Goal: Information Seeking & Learning: Learn about a topic

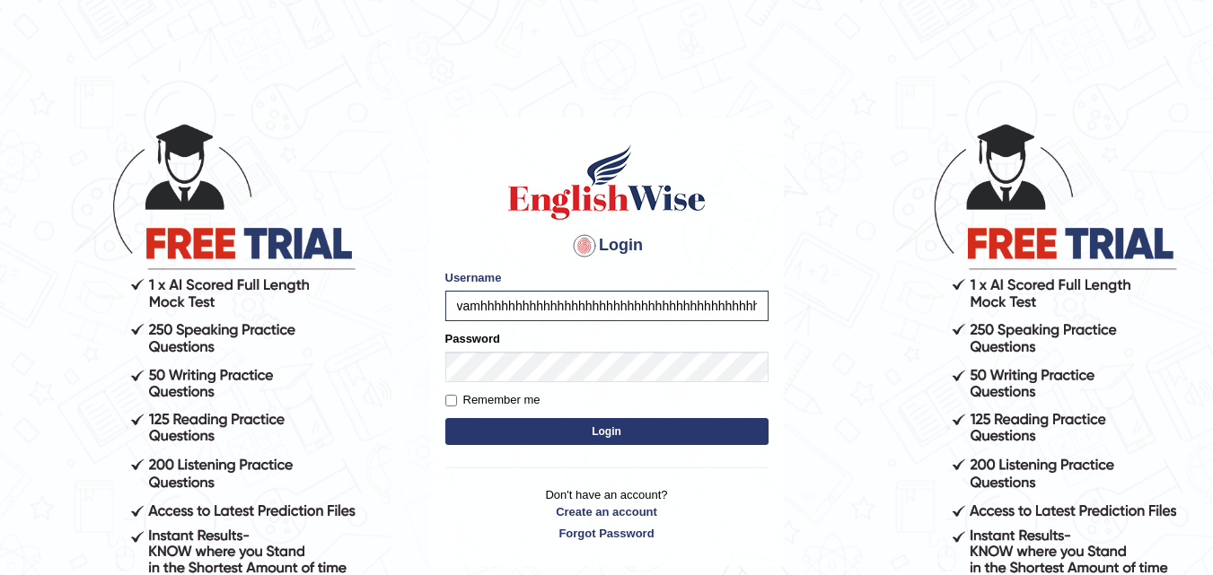
click at [811, 145] on body "Login Please fix the following errors: Username vamhhhhhhhhhhhhhhhhhhhhhhhhhhhh…" at bounding box center [606, 348] width 1213 height 575
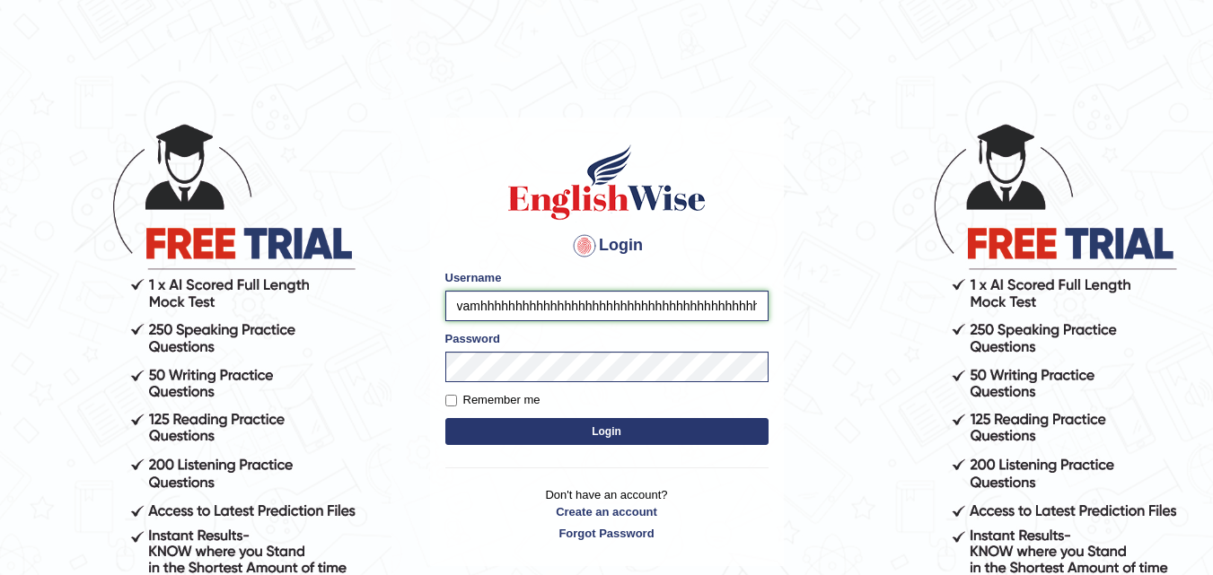
scroll to position [0, 57]
drag, startPoint x: 757, startPoint y: 310, endPoint x: 612, endPoint y: 302, distance: 144.7
click at [612, 302] on input "vamhhhhhhhhhhhhhhhhhhhhhhhhhhhhhhhhhhhhhhhhhhhhhhhhhhhhhhhhhhhhhhhhhhhhhhhhhhhh…" at bounding box center [606, 306] width 323 height 31
click at [618, 300] on input "hhhhhhhhhhhhhhhhhhhhhhhhhhhhhhhhhhh" at bounding box center [606, 306] width 323 height 31
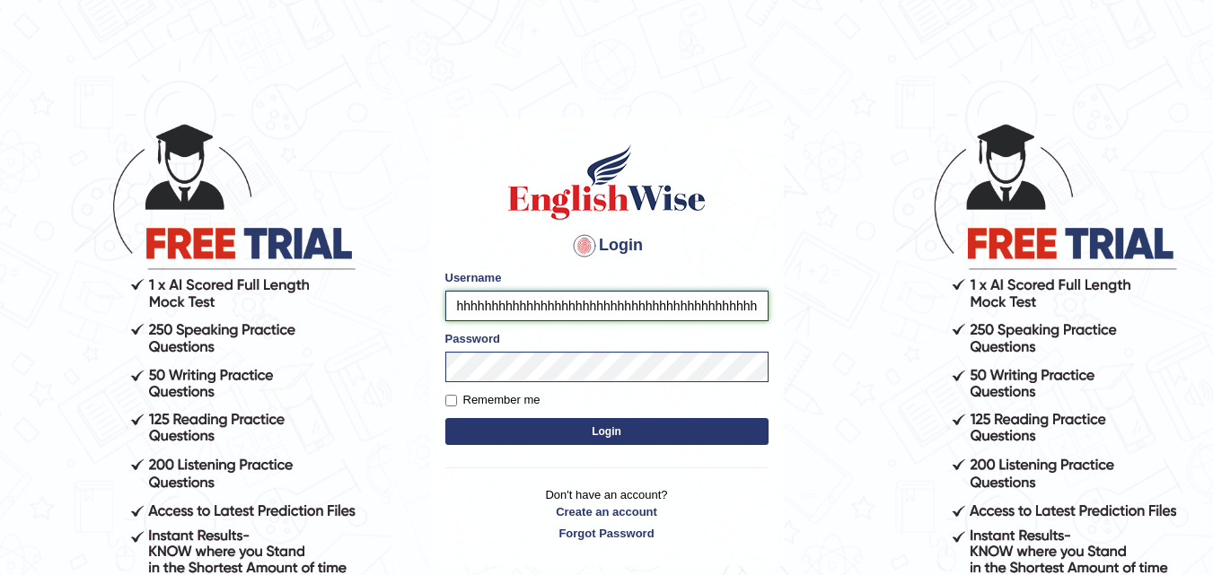
scroll to position [0, 9]
click at [627, 296] on input "hhhhhhhhhhhhhhhhhhhhhhhhhhhhhhhhhhhhhhhhhhhhhhhhhhhhhhhhh" at bounding box center [606, 306] width 323 height 31
click at [855, 400] on body "Login Please fix the following errors: Username hhhhhhhhhhhhhhhhhhhhhhhhhhhhhhh…" at bounding box center [606, 348] width 1213 height 575
click at [617, 311] on input "hhhhhhhhhhhhhhhhhhhhhhhhhhhhhhhhhhhhhhhhhhhhhhhhhhhhhhhhhhhhhhhhhhhhhhhhhhhhhh" at bounding box center [606, 306] width 323 height 31
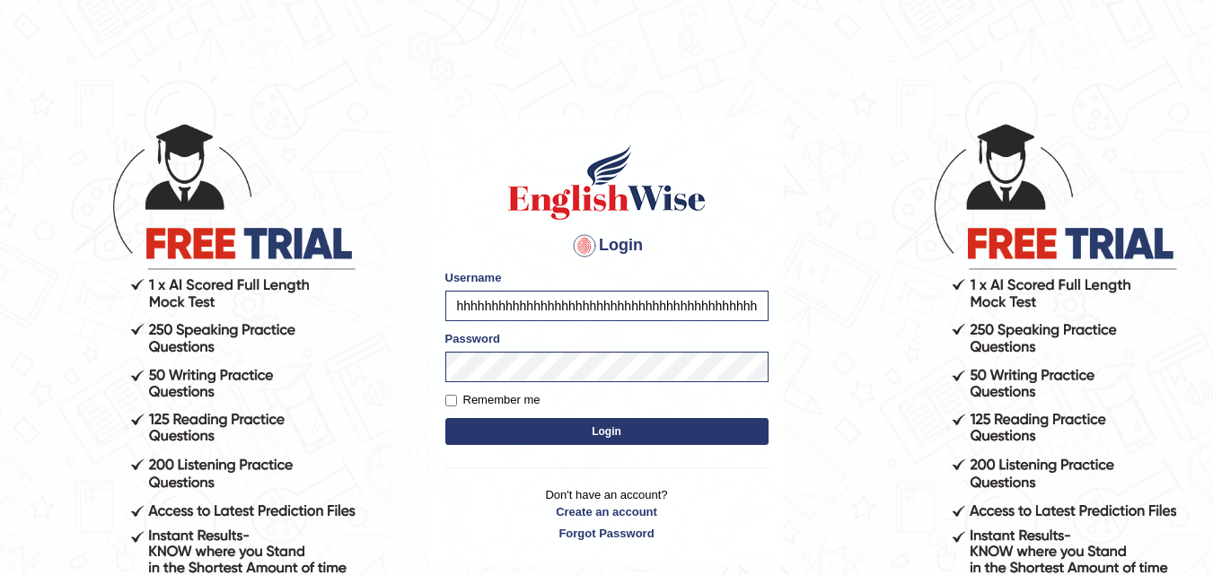
click at [786, 247] on body "Login Please fix the following errors: Username hhhhhhhhhhhhhhhhhhhhhhhhhhhhhhh…" at bounding box center [606, 348] width 1213 height 575
click at [432, 338] on div "Login Please fix the following errors: Username hhhhhhhhhhhhhhhhhhhhhhhhhhhhhhh…" at bounding box center [607, 343] width 354 height 450
click at [885, 355] on body "Login Please fix the following errors: Username hhhhhhhhhhhhhhhhhhhhhhhhhhhhhhh…" at bounding box center [606, 348] width 1213 height 575
click at [665, 301] on input "hhhhhhhhhhhhhhhhhhhhhhhhhhhhhhhhhhhhhhhhhhhhhhhhhhhh" at bounding box center [606, 306] width 323 height 31
type input "hhhhhhhhhhhhhhhhhhhhhhhhhhhhhhhhhhhhhhhhhhhhhhhhhhhhhhhhhhhhhhhhhhhhhhh"
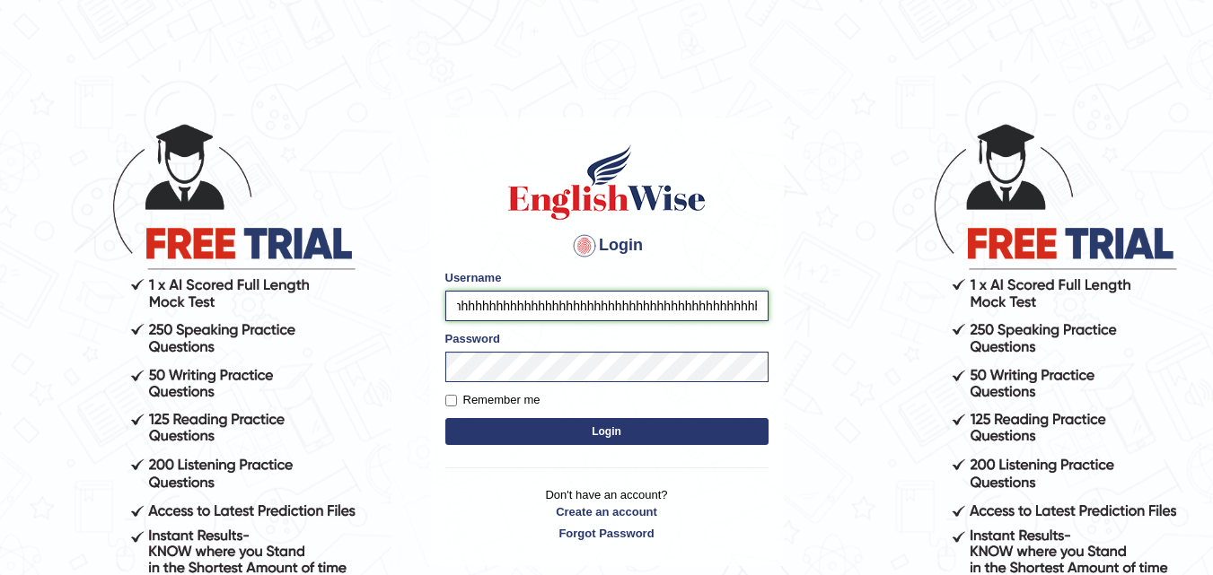
scroll to position [0, 79]
click at [689, 318] on input "hhhhhhhhhhhhhhhhhhhhhhhhhhhhhhhhhhhhhhhhhhhhhhhhhhhhhhhhhhhhhhhhhhhhhhh" at bounding box center [606, 306] width 323 height 31
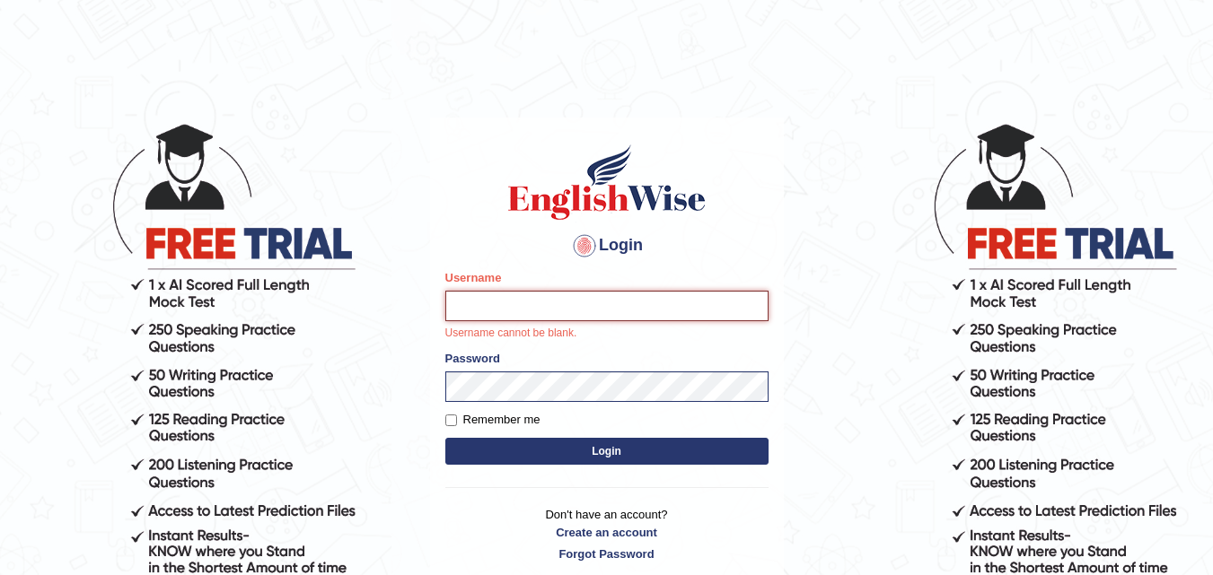
click at [558, 311] on input "Username" at bounding box center [606, 306] width 323 height 31
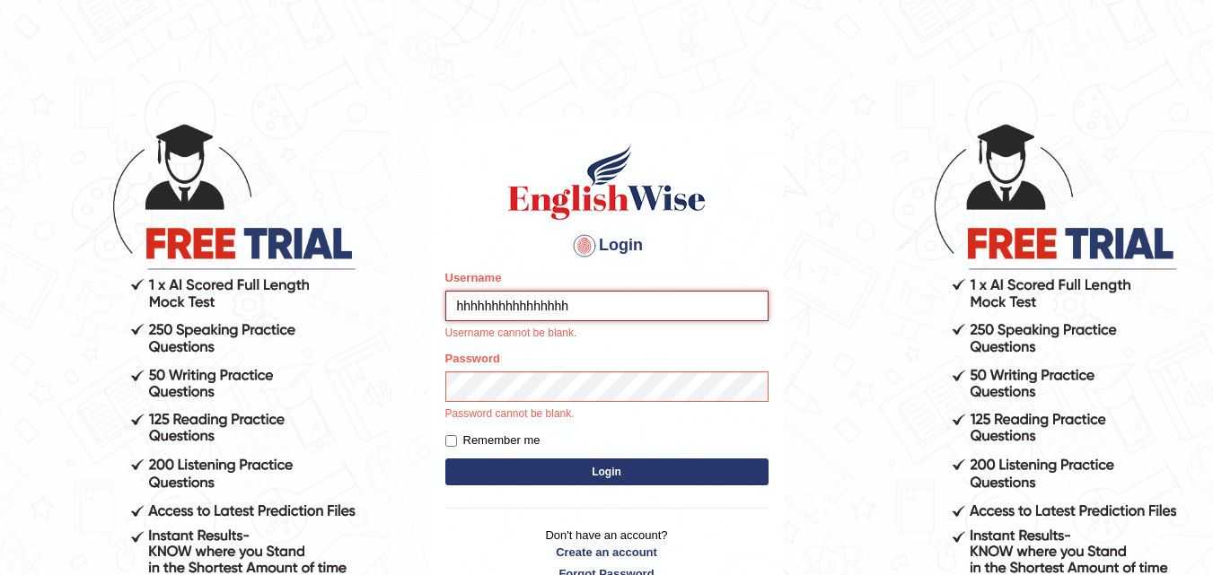
type input "hhhhhhhhhhhhhhhhh"
paste input "h"
type input "hhhhvhhhh"
type input "h"
type input "vamshimacherla_parramatta"
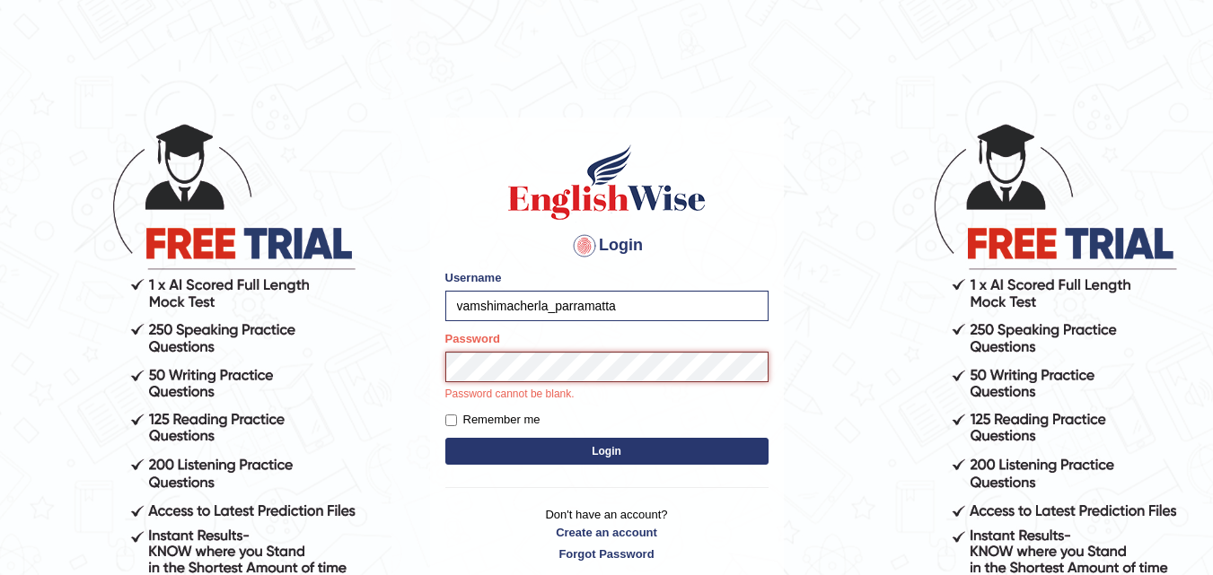
click at [445, 438] on button "Login" at bounding box center [606, 451] width 323 height 27
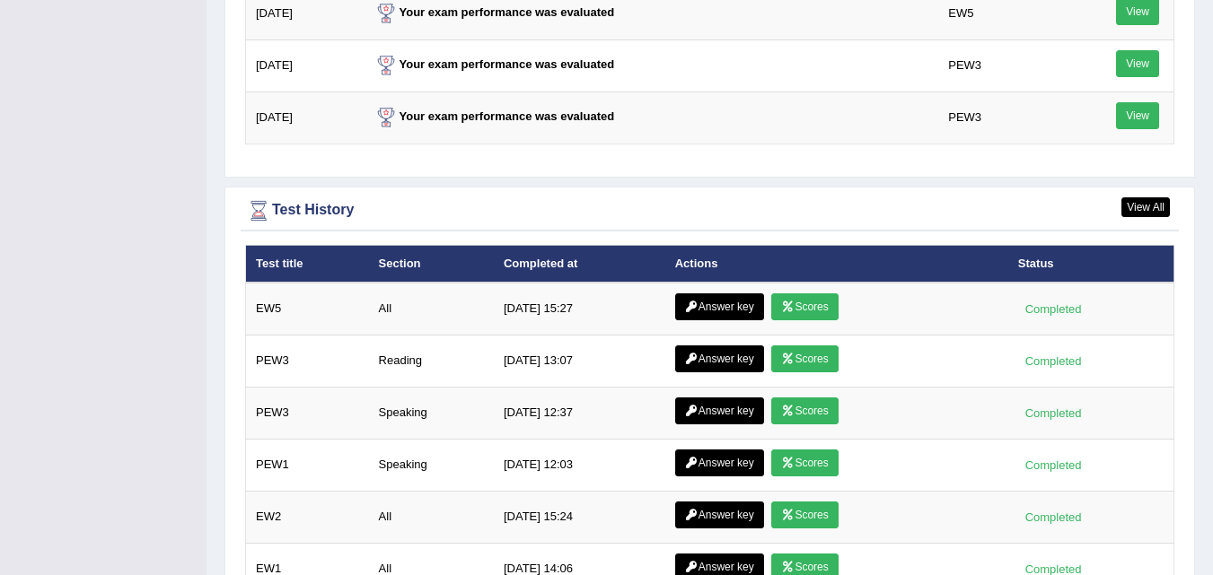
scroll to position [2505, 0]
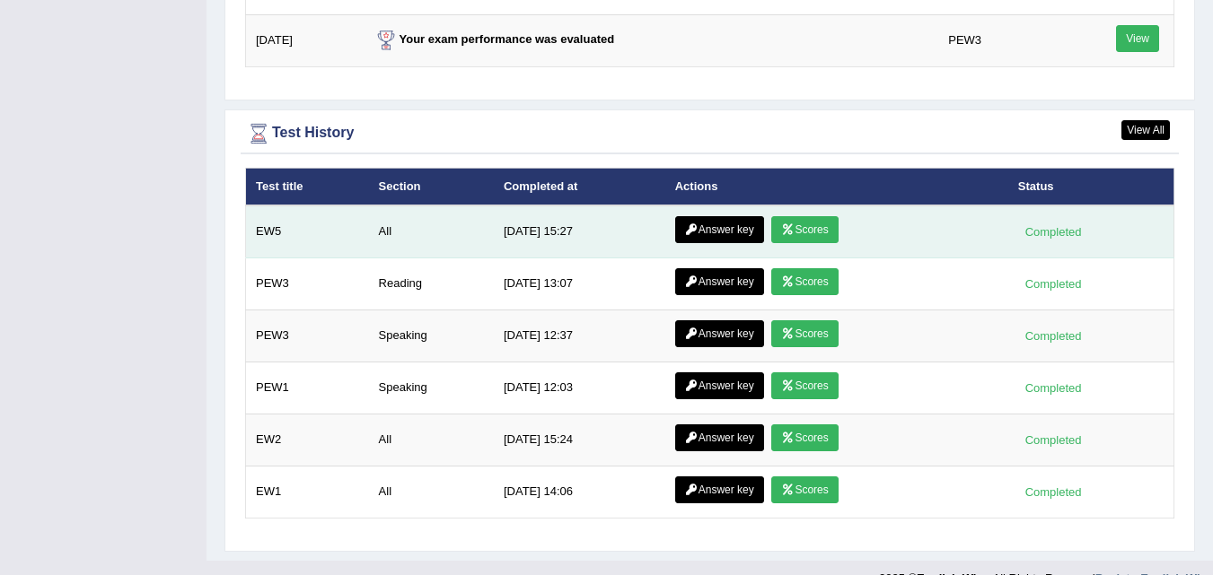
click at [836, 228] on link "Scores" at bounding box center [804, 229] width 66 height 27
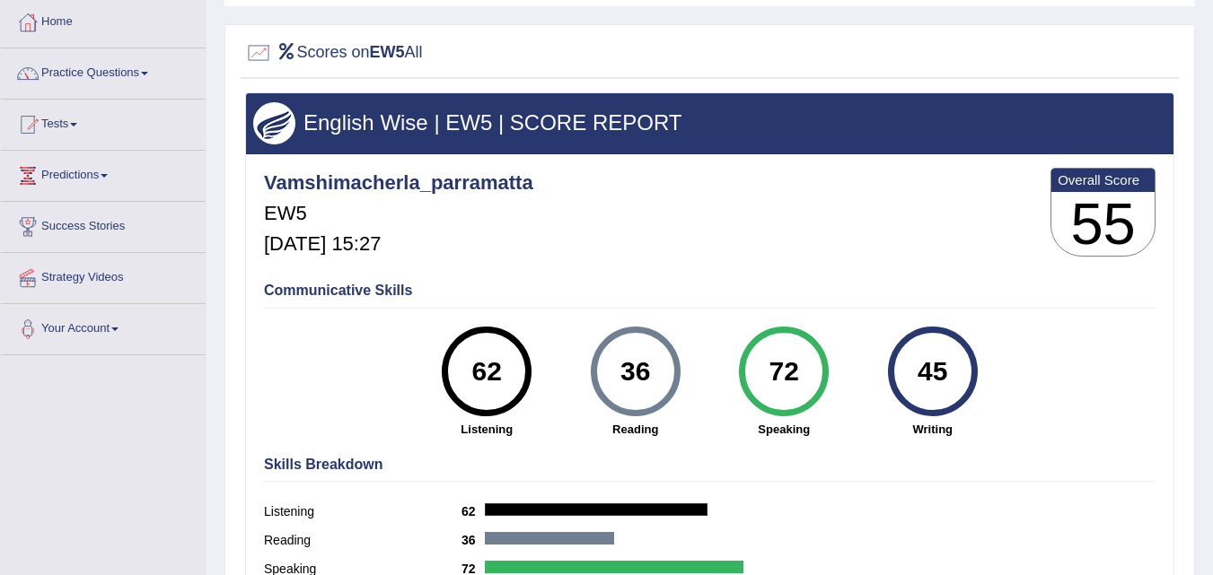
scroll to position [93, 0]
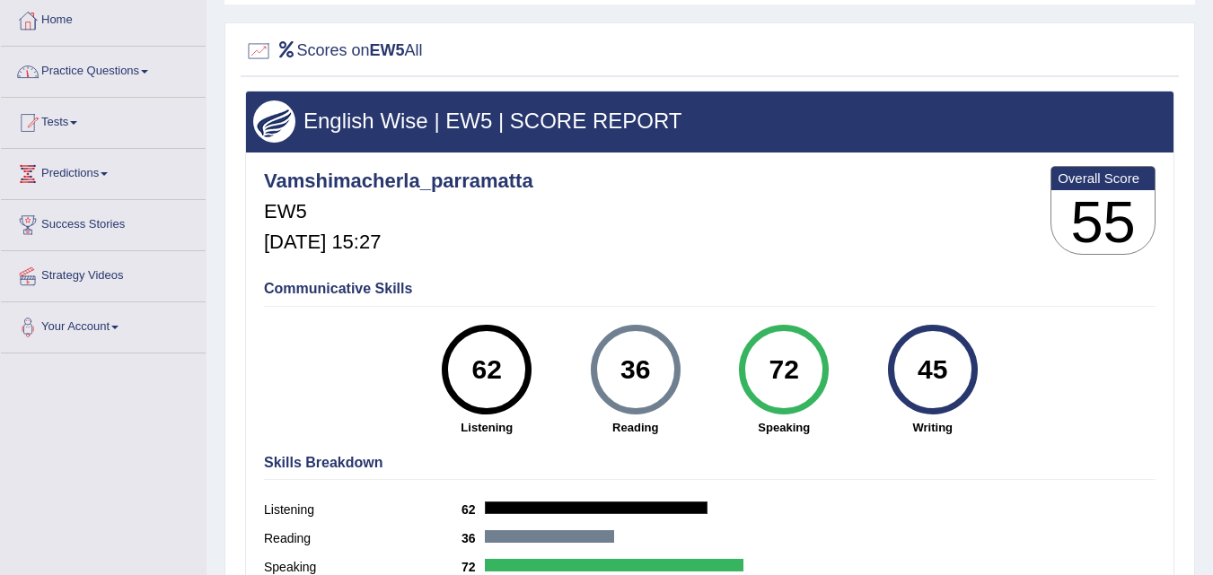
click at [148, 67] on link "Practice Questions" at bounding box center [103, 69] width 205 height 45
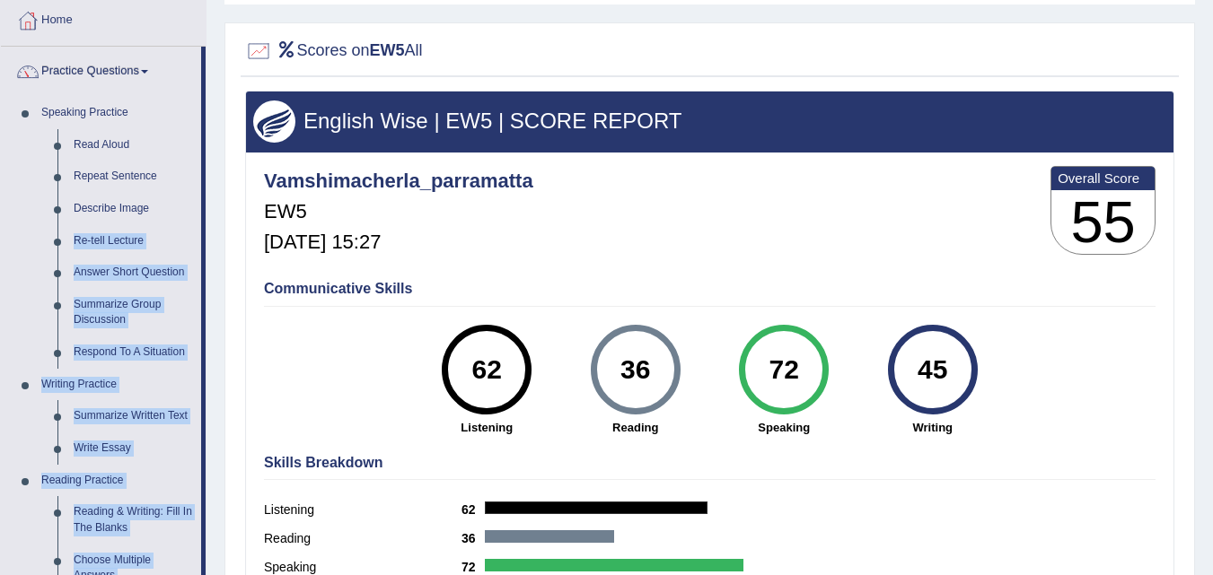
drag, startPoint x: 202, startPoint y: 224, endPoint x: 210, endPoint y: 289, distance: 66.0
click at [210, 289] on div "Toggle navigation Home Practice Questions Speaking Practice Read Aloud Repeat S…" at bounding box center [606, 374] width 1213 height 934
click at [220, 34] on div "Home History Scores Scores on EW5 All English Wise | EW5 | SCORE REPORT Vamshim…" at bounding box center [709, 356] width 1006 height 898
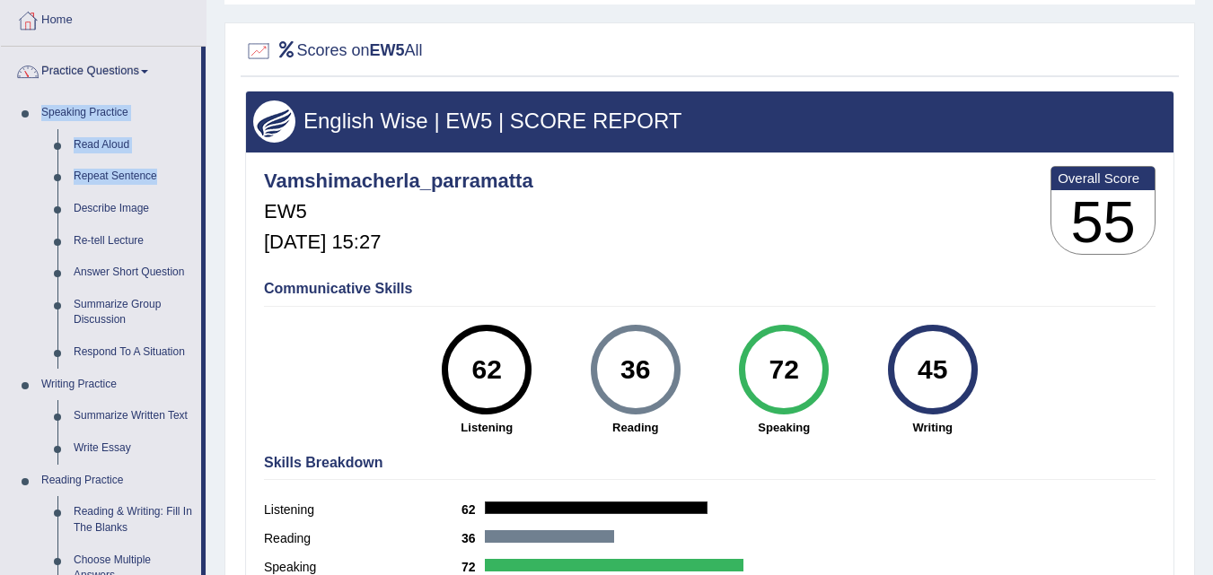
drag, startPoint x: 205, startPoint y: 69, endPoint x: 203, endPoint y: 179, distance: 109.5
click at [203, 179] on li "Practice Questions Speaking Practice Read Aloud Repeat Sentence Describe Image …" at bounding box center [103, 552] width 205 height 1010
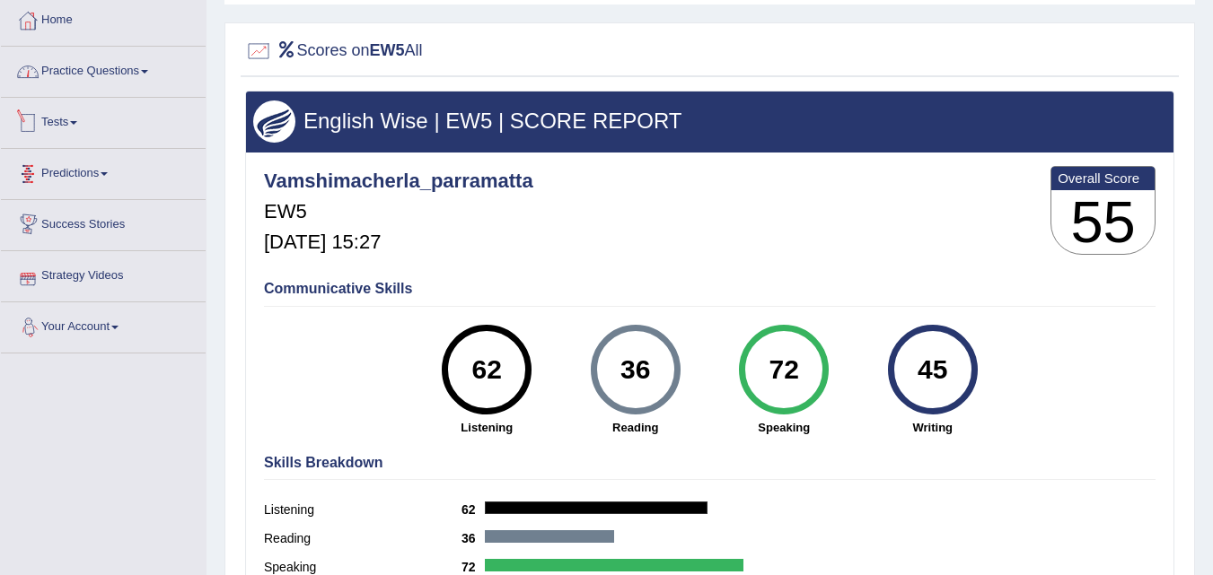
click at [122, 66] on link "Practice Questions" at bounding box center [103, 69] width 205 height 45
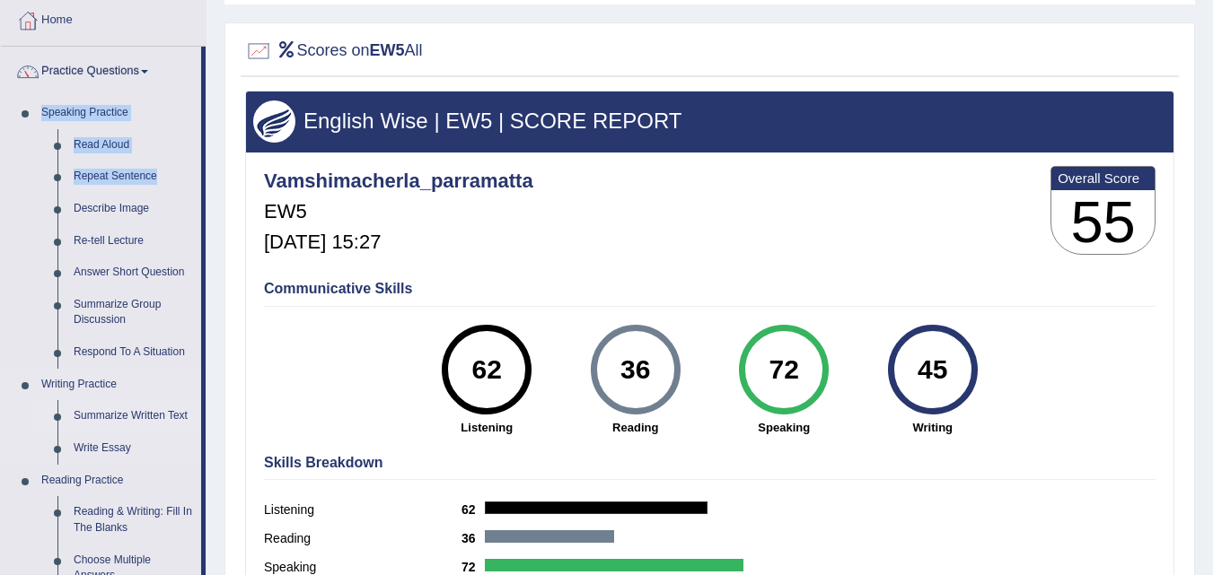
click at [115, 408] on link "Summarize Written Text" at bounding box center [134, 416] width 136 height 32
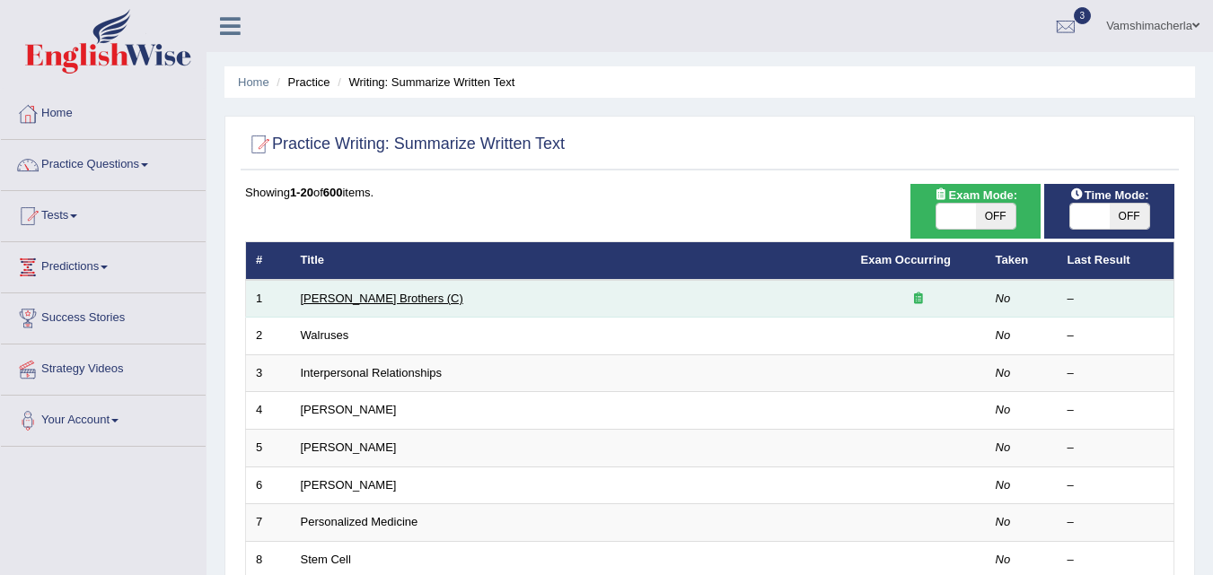
click at [355, 301] on link "Wright Brothers (C)" at bounding box center [382, 298] width 162 height 13
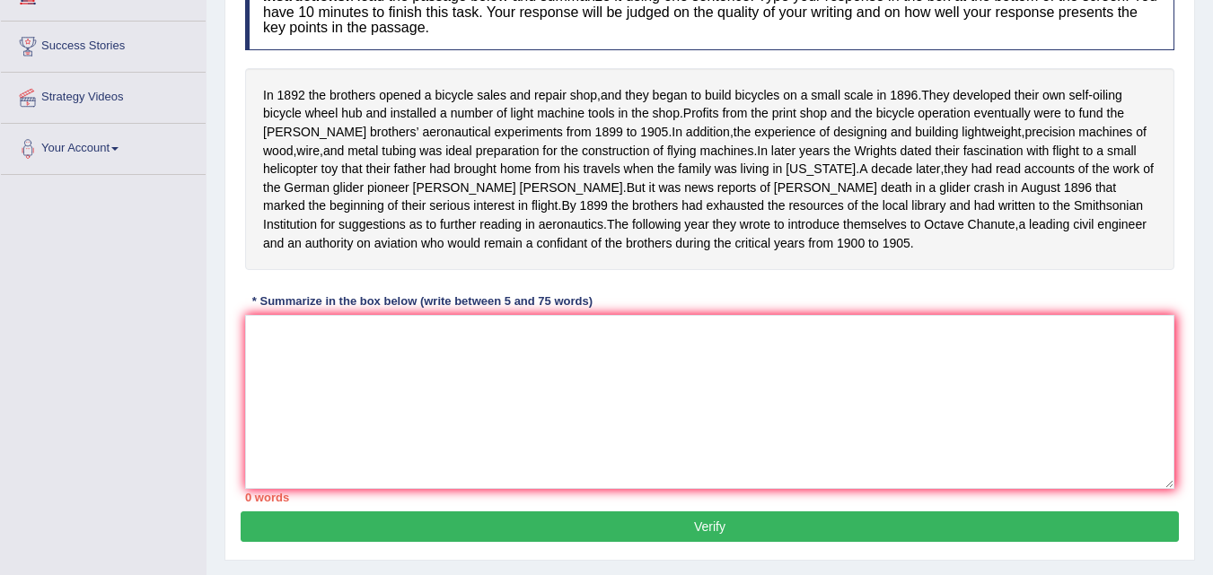
scroll to position [276, 0]
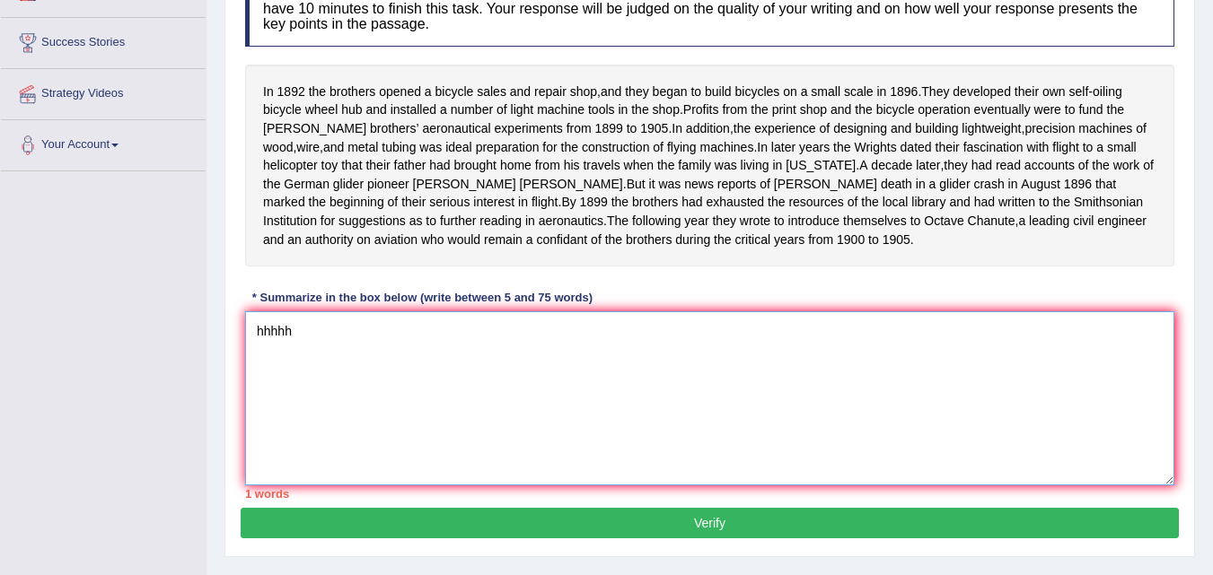
click at [424, 413] on textarea "hhhhh" at bounding box center [709, 398] width 929 height 174
drag, startPoint x: 469, startPoint y: 369, endPoint x: 564, endPoint y: 363, distance: 95.4
click at [497, 363] on textarea "hhhhhhhhhhhhhhhhhhhhhhhhhhhhhhhhhhhhhhhhhhhhhhhhhhhhhhhhhh" at bounding box center [709, 398] width 929 height 174
type textarea "hhhhhhhhhhhhhhhhhhhhhhhhhhhhhhhhhhhhhhhhhhhhhhhhhhhhhhhhhhhhhhhhhhhhhhhhhhhhhhh…"
drag, startPoint x: 895, startPoint y: 370, endPoint x: 515, endPoint y: 357, distance: 379.9
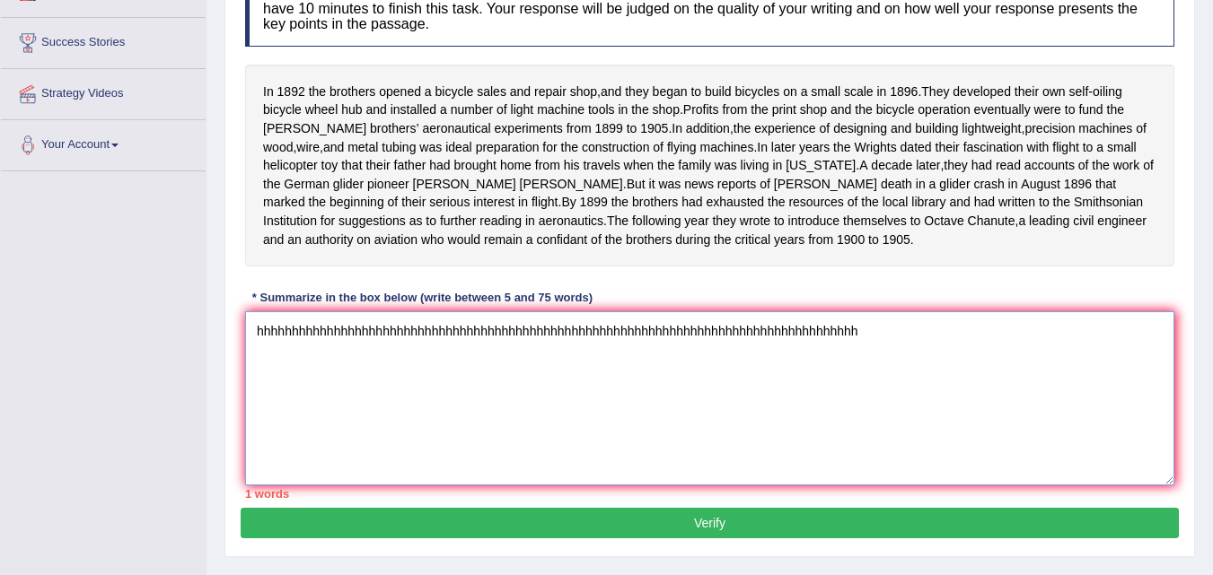
click at [548, 358] on textarea "hhhhhhhhhhhhhhhhhhhhhhhhhhhhhhhhhhhhhhhhhhhhhhhhhhhhhhhhhhhhhhhhhhhhhhhhhhhhhhh…" at bounding box center [709, 398] width 929 height 174
drag, startPoint x: 859, startPoint y: 366, endPoint x: 117, endPoint y: 358, distance: 742.4
click at [117, 358] on div "Toggle navigation Home Practice Questions Speaking Practice Read Aloud Repeat S…" at bounding box center [606, 191] width 1213 height 934
click at [522, 407] on textarea at bounding box center [709, 398] width 929 height 174
type textarea "hhhhhhhhhhhhhh"
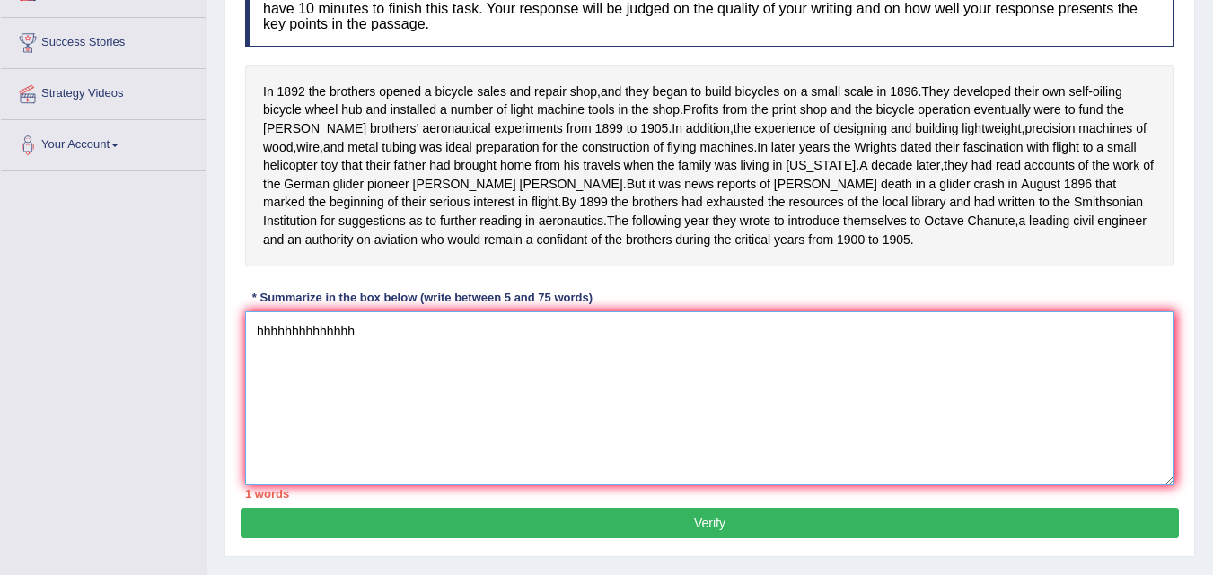
drag, startPoint x: 416, startPoint y: 360, endPoint x: 202, endPoint y: 359, distance: 214.5
click at [202, 359] on div "Toggle navigation Home Practice Questions Speaking Practice Read Aloud Repeat S…" at bounding box center [606, 191] width 1213 height 934
drag, startPoint x: 1086, startPoint y: 344, endPoint x: 372, endPoint y: 358, distance: 714.6
click at [372, 358] on textarea "the passage outline hhhhhhhhhhhhhhhhhhhhhhhhhhhhhhhhhhhhhhhhhhhhhhhhhhhhhhhhhhh…" at bounding box center [709, 398] width 929 height 174
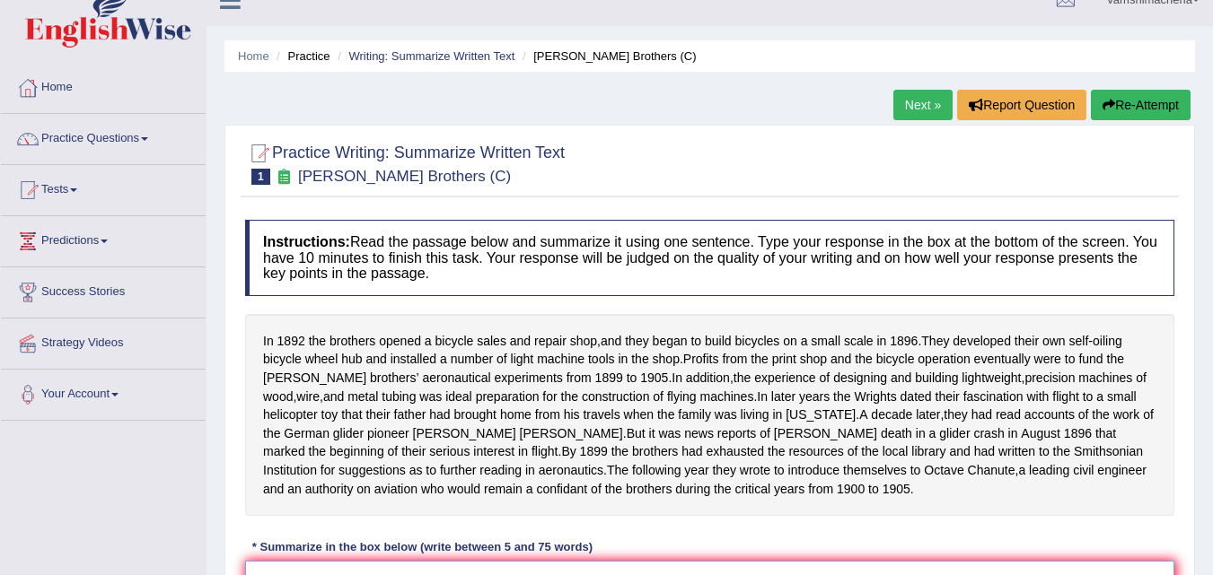
scroll to position [0, 0]
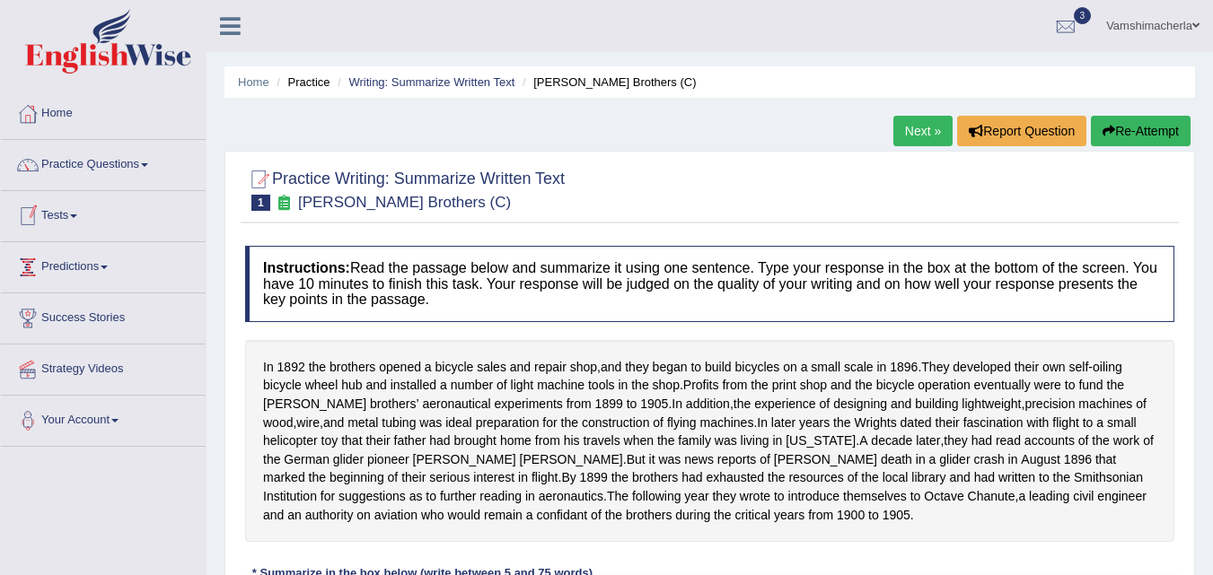
type textarea "the passage outline hhhhhhhhhhhhhhhhhhhhhhhhhhhhhhhhhhhhhhhhhhhhhhhhhhhhhhhhhhh…"
click at [87, 215] on link "Tests" at bounding box center [103, 213] width 205 height 45
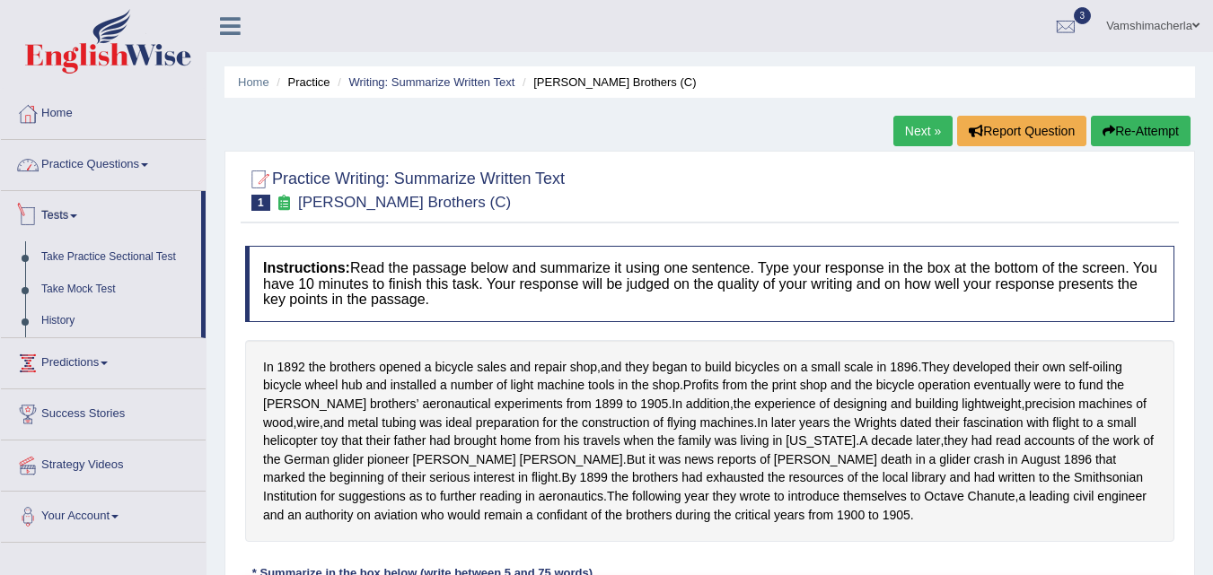
click at [116, 169] on link "Practice Questions" at bounding box center [103, 162] width 205 height 45
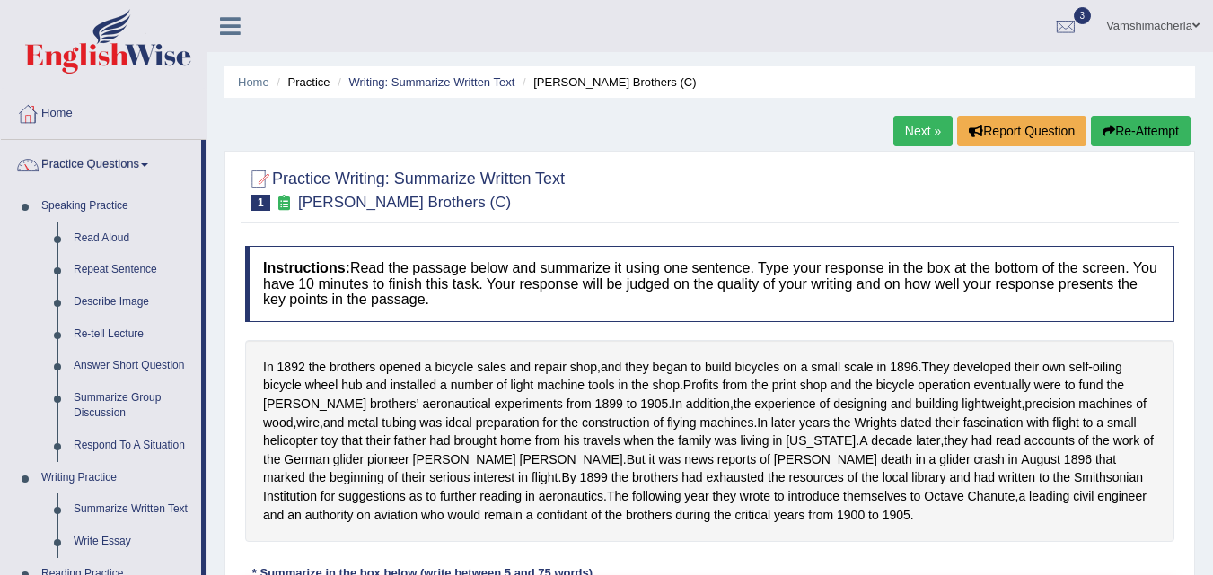
drag, startPoint x: 204, startPoint y: 240, endPoint x: 201, endPoint y: 282, distance: 42.3
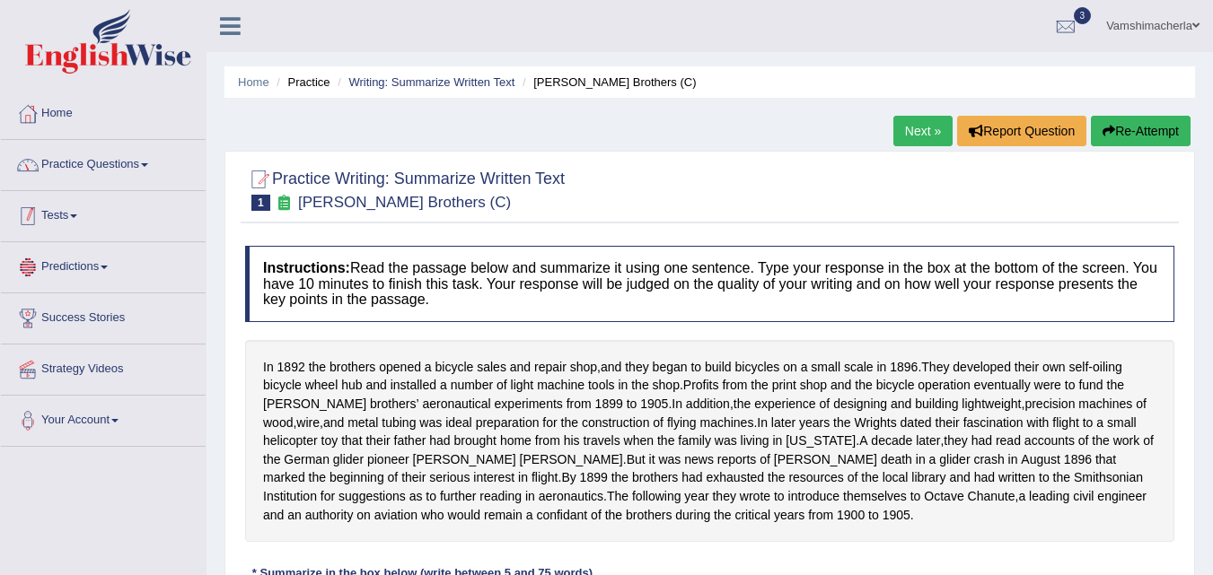
click at [148, 166] on span at bounding box center [144, 165] width 7 height 4
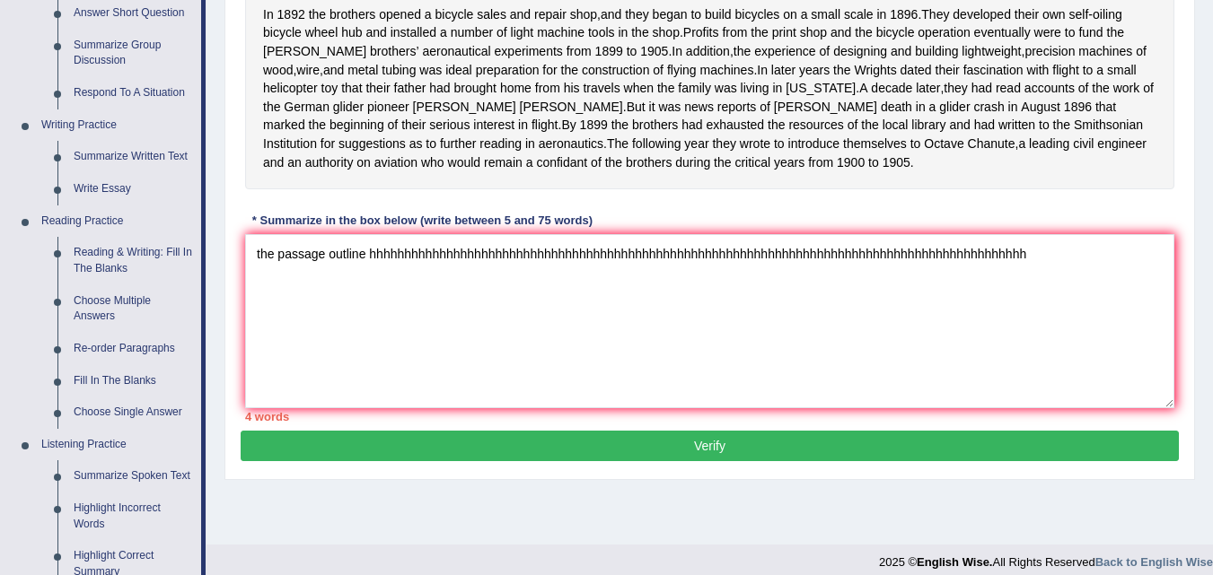
scroll to position [360, 0]
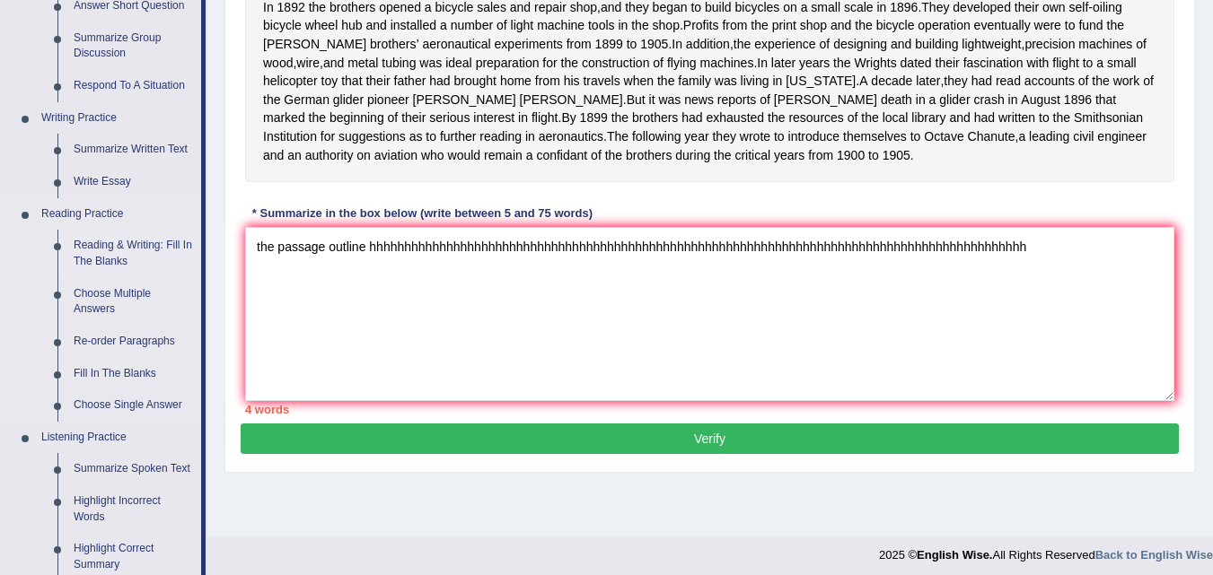
click at [137, 245] on link "Reading & Writing: Fill In The Blanks" at bounding box center [134, 254] width 136 height 48
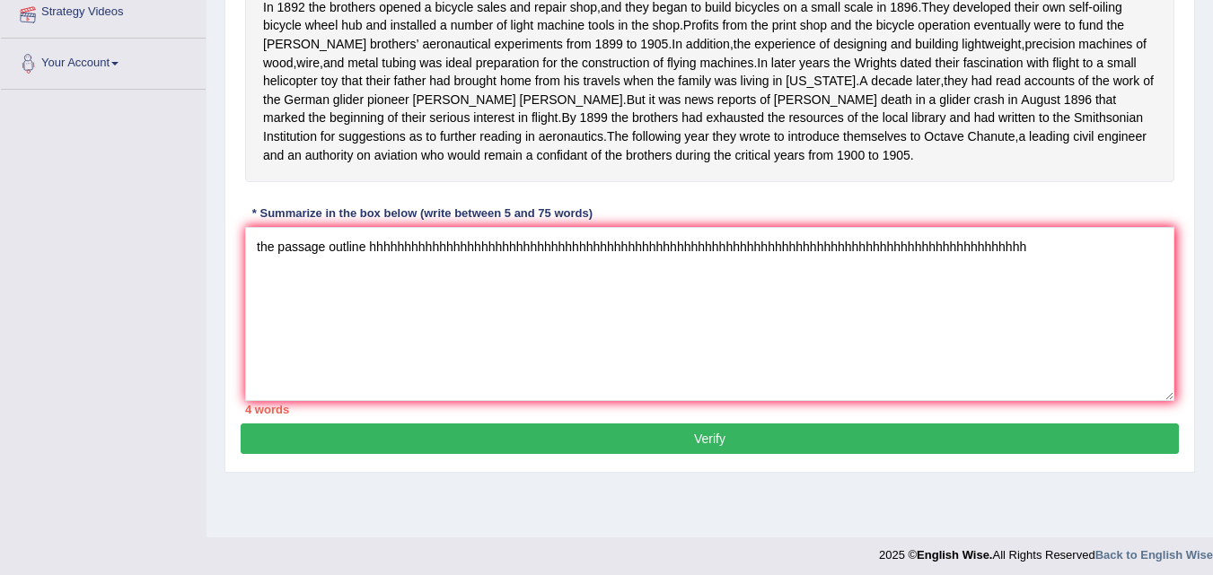
scroll to position [367, 0]
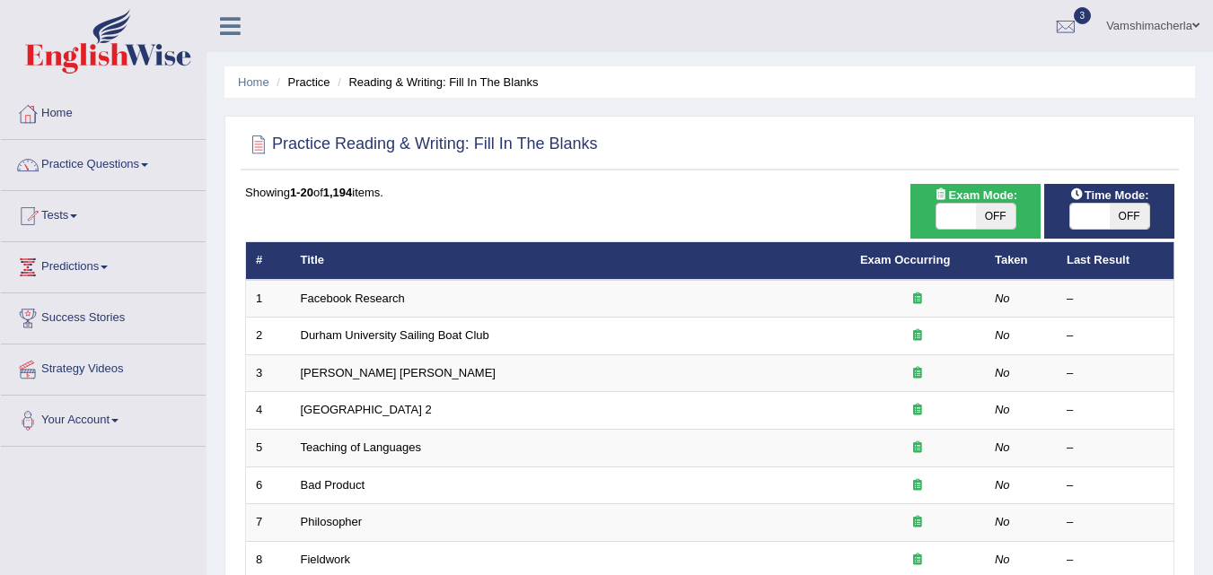
click at [998, 217] on span "OFF" at bounding box center [995, 216] width 39 height 25
checkbox input "true"
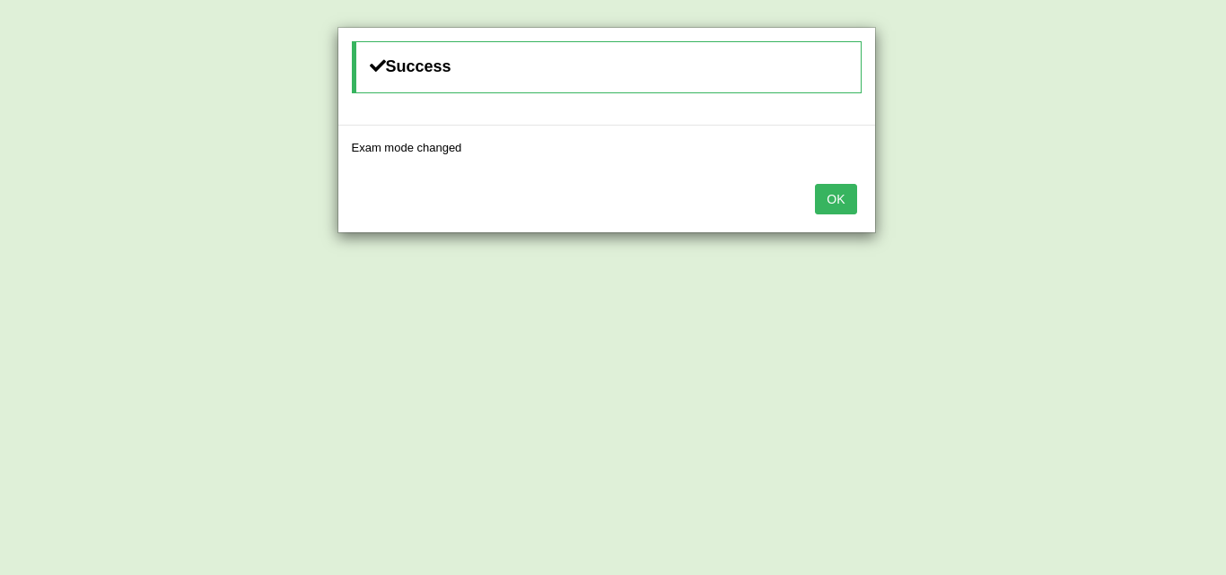
click at [837, 202] on button "OK" at bounding box center [835, 199] width 41 height 31
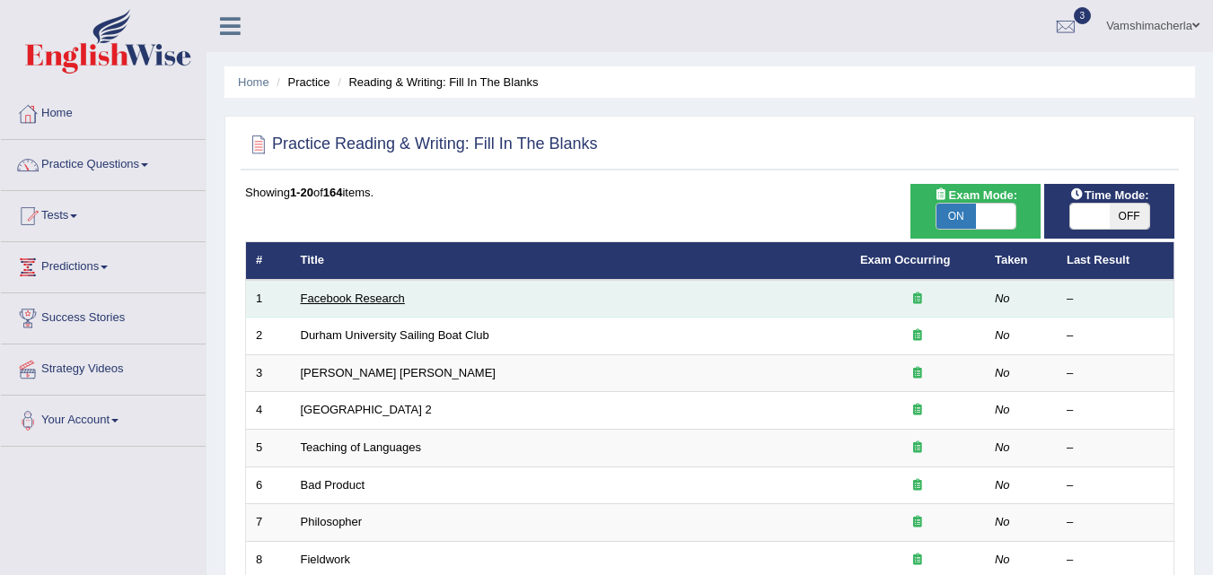
click at [366, 298] on link "Facebook Research" at bounding box center [353, 298] width 104 height 13
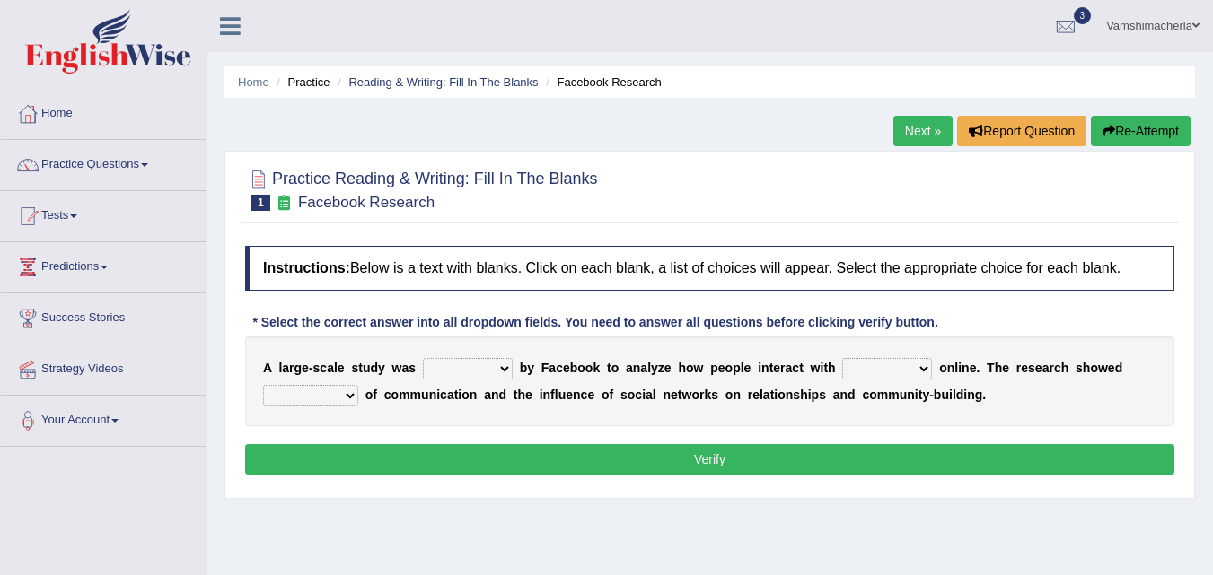
click at [498, 366] on select "surveyed had asked made" at bounding box center [468, 369] width 90 height 22
select select "made"
click at [423, 358] on select "surveyed had asked made" at bounding box center [468, 369] width 90 height 22
click at [873, 368] on select "together all each other another" at bounding box center [887, 369] width 90 height 22
select select "each other"
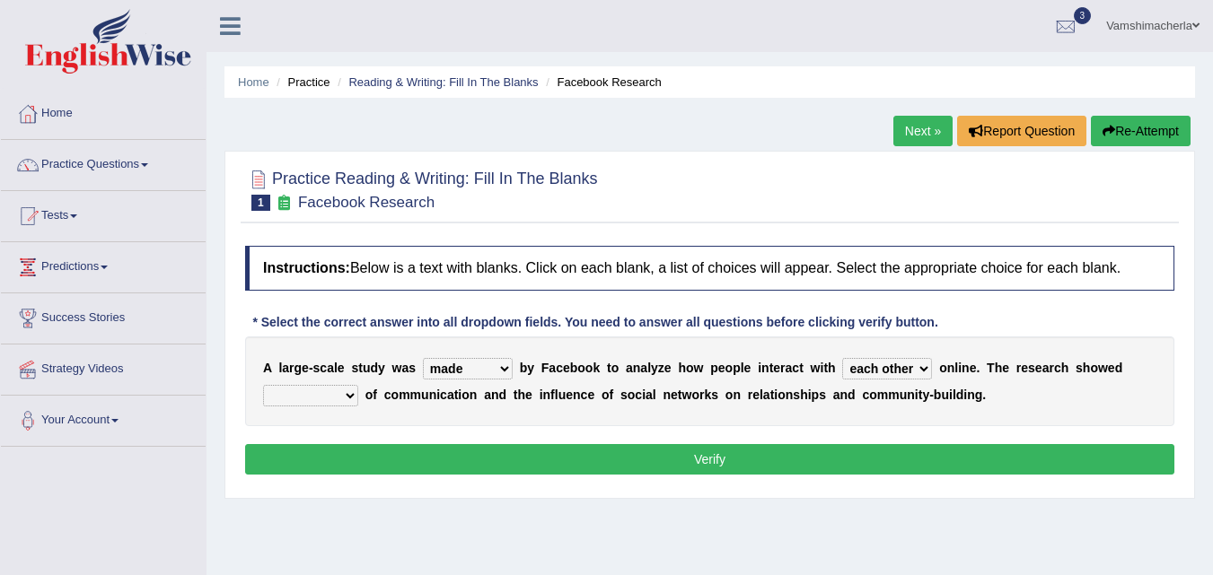
click at [842, 358] on select "together all each other another" at bounding box center [887, 369] width 90 height 22
click at [354, 393] on select "advantages standards fellowships patterns" at bounding box center [310, 396] width 95 height 22
select select "patterns"
click at [263, 385] on select "advantages standards fellowships patterns" at bounding box center [310, 396] width 95 height 22
click at [421, 460] on button "Verify" at bounding box center [709, 459] width 929 height 31
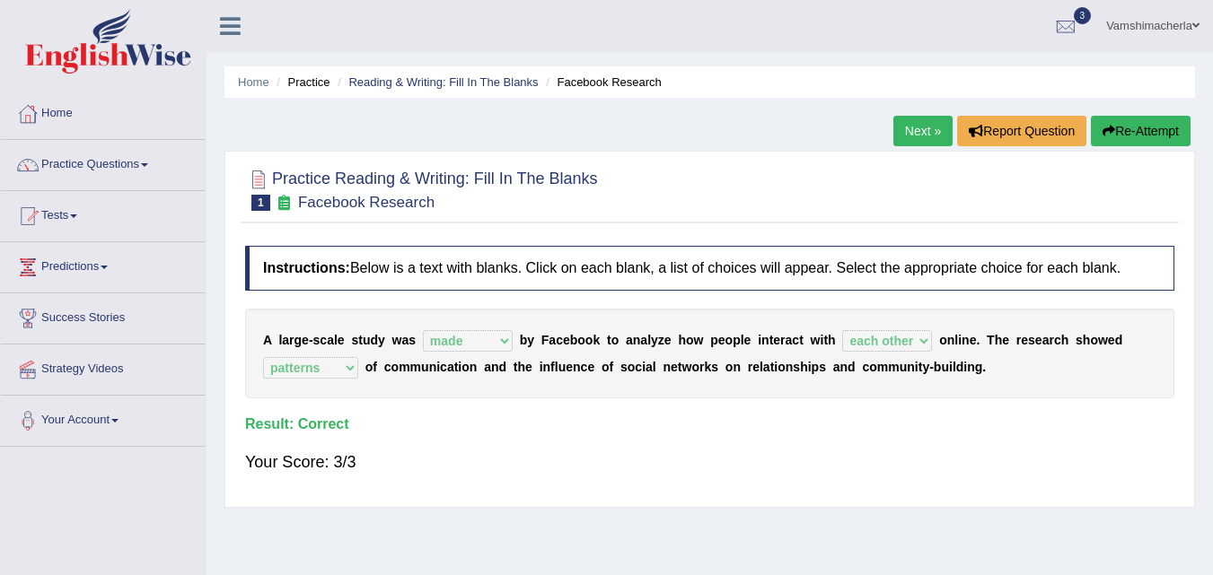
click at [932, 126] on link "Next »" at bounding box center [922, 131] width 59 height 31
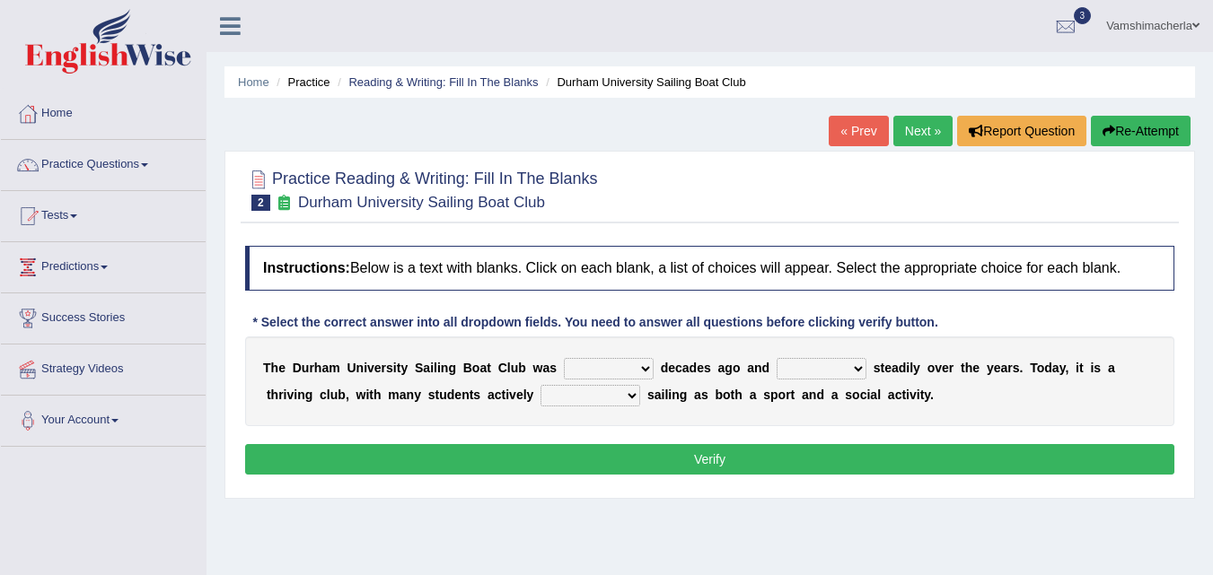
click at [615, 366] on select "found fund founded find" at bounding box center [609, 369] width 90 height 22
select select "founded"
click at [564, 358] on select "found fund founded find" at bounding box center [609, 369] width 90 height 22
click at [841, 365] on select "grow growing has grown grown" at bounding box center [821, 369] width 90 height 22
select select "has grown"
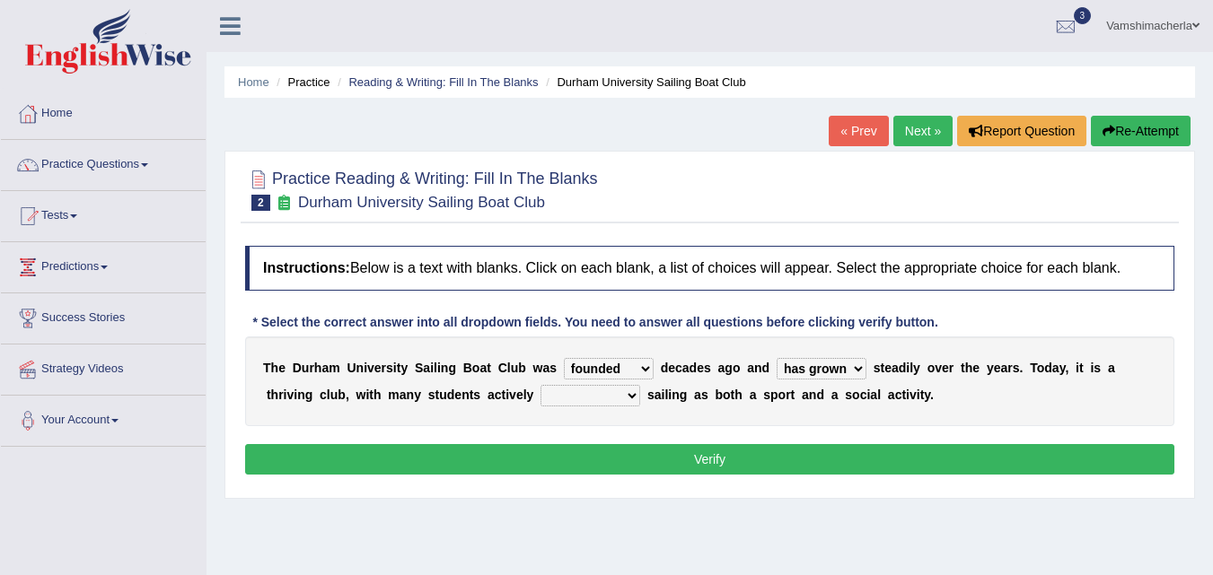
click at [776, 358] on select "grow growing has grown grown" at bounding box center [821, 369] width 90 height 22
click at [619, 400] on select "enjoy enjoyed are enjoying enjoying" at bounding box center [590, 396] width 100 height 22
select select "enjoy"
click at [540, 385] on select "enjoy enjoyed are enjoying enjoying" at bounding box center [590, 396] width 100 height 22
click at [622, 469] on button "Verify" at bounding box center [709, 459] width 929 height 31
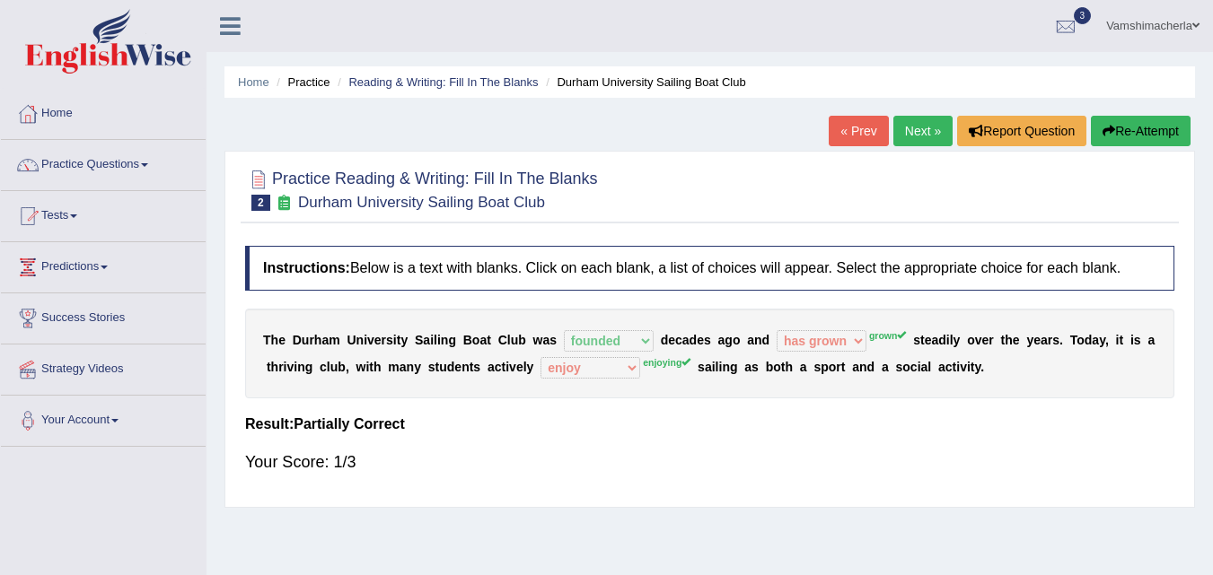
click at [925, 136] on link "Next »" at bounding box center [922, 131] width 59 height 31
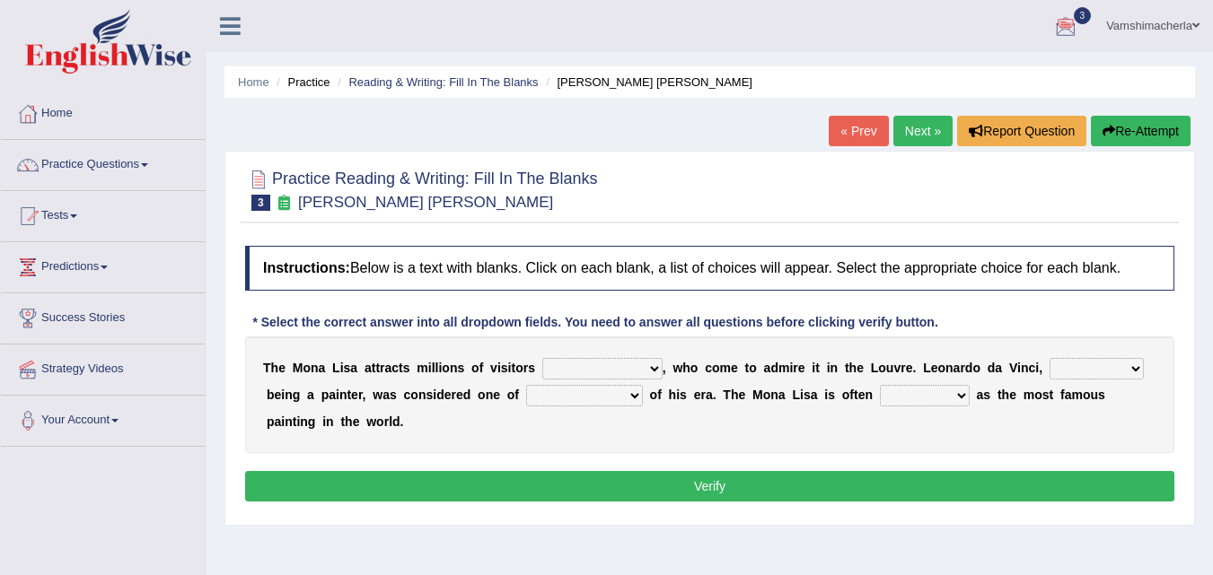
click at [643, 364] on select "around the year the all year all year round per year" at bounding box center [602, 369] width 120 height 22
select select "all year round"
click at [542, 358] on select "around the year the all year all year round per year" at bounding box center [602, 369] width 120 height 22
click at [1113, 374] on select "rather than as much as as well as as long as" at bounding box center [1096, 369] width 94 height 22
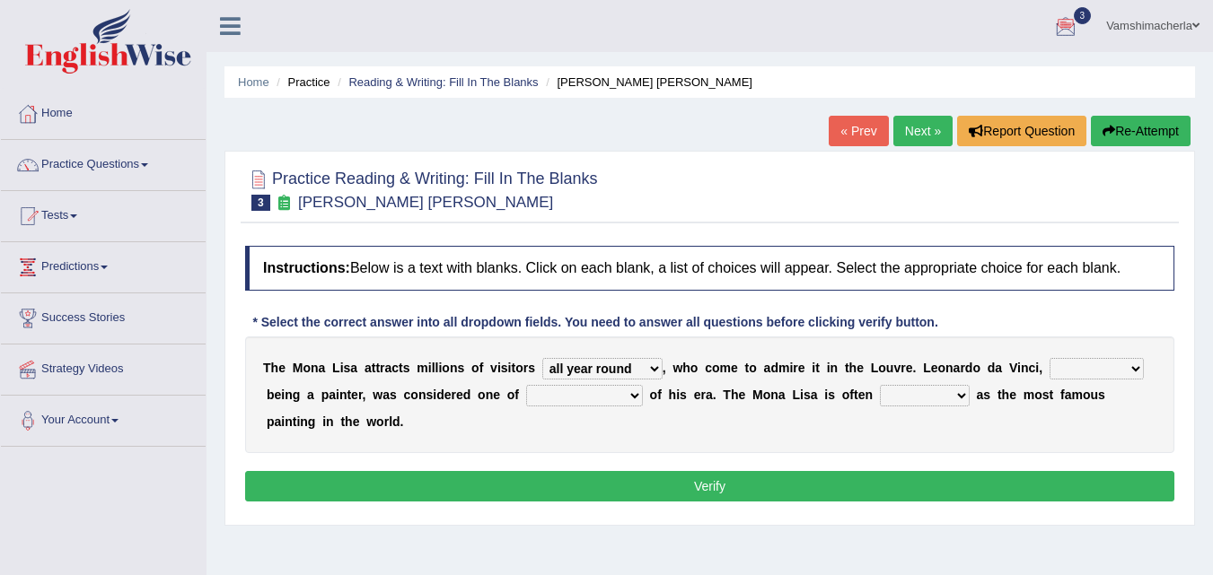
click at [1113, 374] on select "rather than as much as as well as as long as" at bounding box center [1096, 369] width 94 height 22
select select "as much as"
click at [1049, 358] on select "rather than as much as as well as as long as" at bounding box center [1096, 369] width 94 height 22
click at [634, 406] on select "better artists artist the better artist the best artists" at bounding box center [584, 396] width 117 height 22
select select "the best artists"
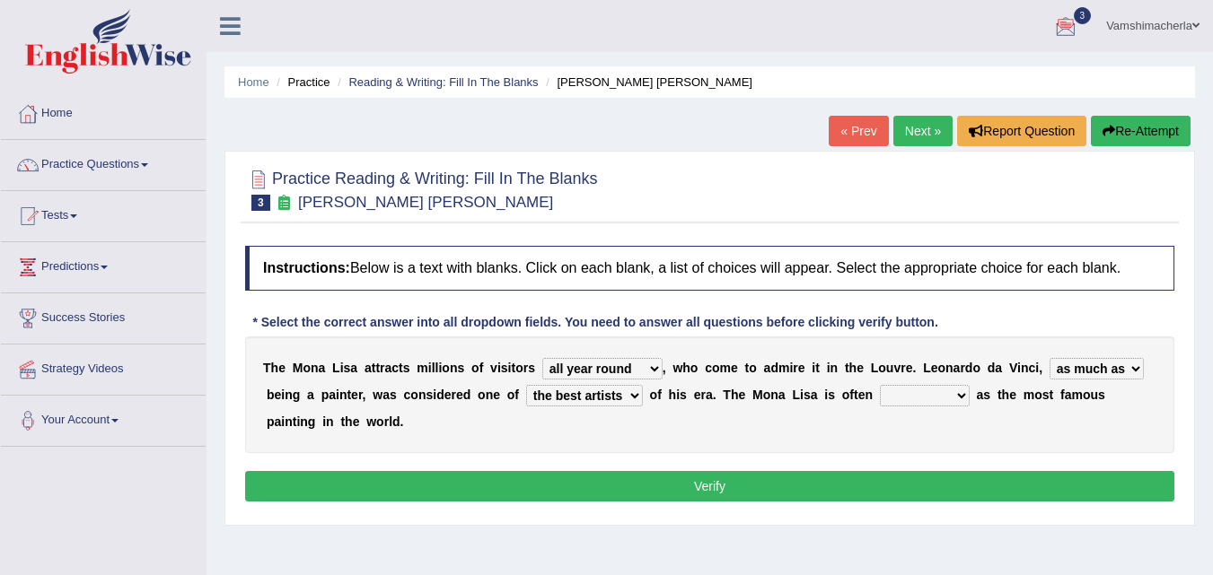
click at [526, 385] on select "better artists artist the better artist the best artists" at bounding box center [584, 396] width 117 height 22
click at [940, 405] on select "classified suggested predicted described" at bounding box center [925, 396] width 90 height 22
select select "described"
click at [880, 385] on select "classified suggested predicted described" at bounding box center [925, 396] width 90 height 22
click at [926, 489] on button "Verify" at bounding box center [709, 486] width 929 height 31
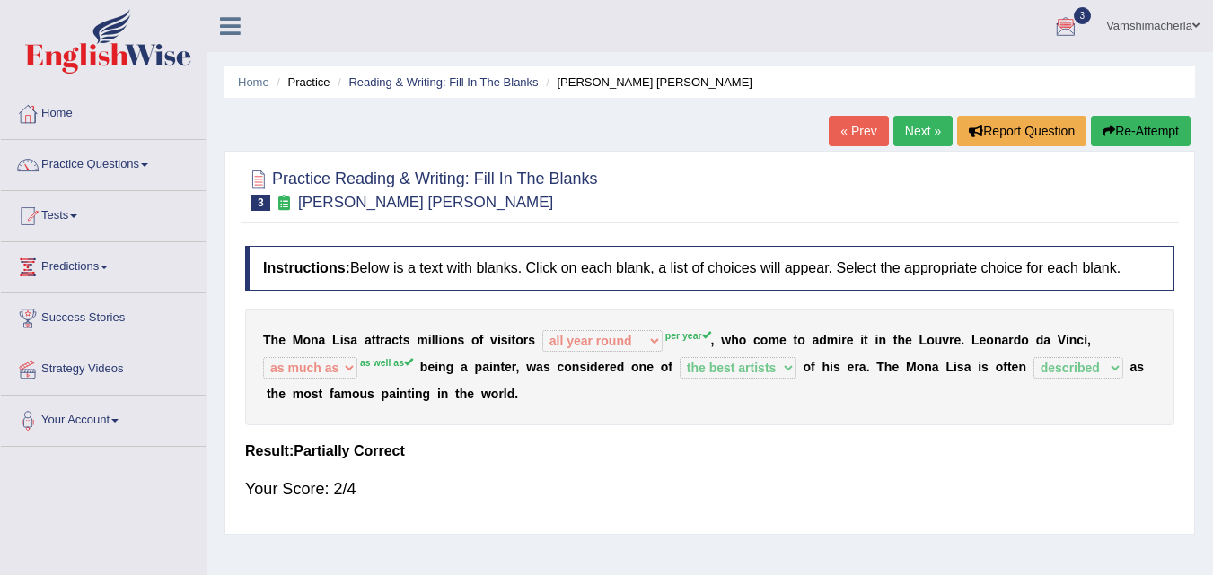
click at [925, 135] on link "Next »" at bounding box center [922, 131] width 59 height 31
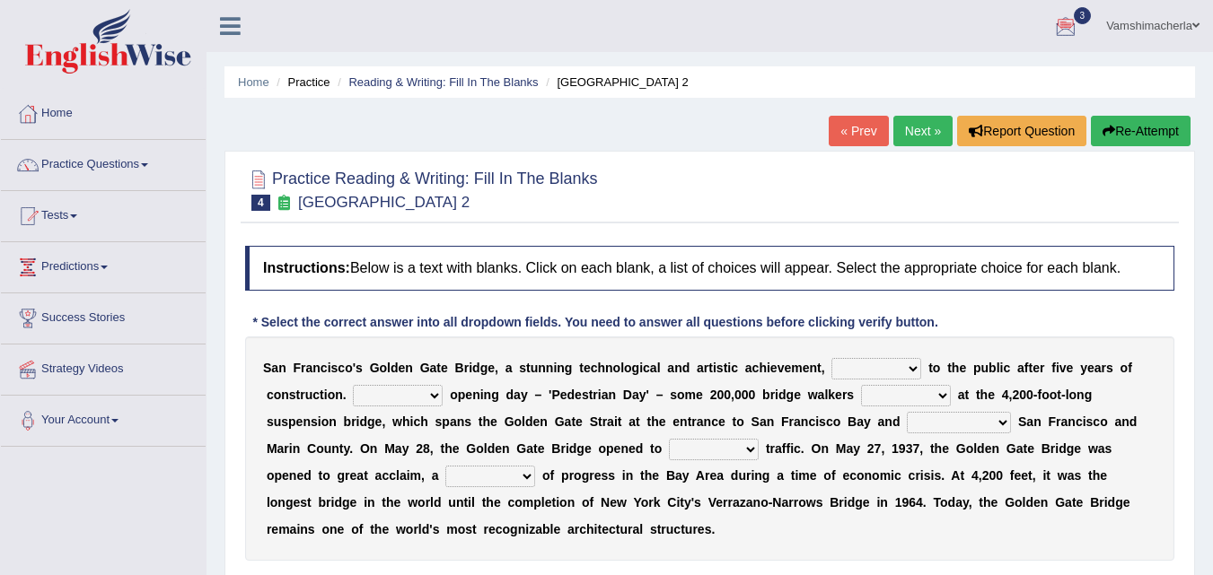
click at [897, 368] on select "opens closes appears equals" at bounding box center [876, 369] width 90 height 22
select select "opens"
click at [831, 358] on select "opens closes appears equals" at bounding box center [876, 369] width 90 height 22
click at [391, 390] on select "On During Since When" at bounding box center [398, 396] width 90 height 22
select select "On"
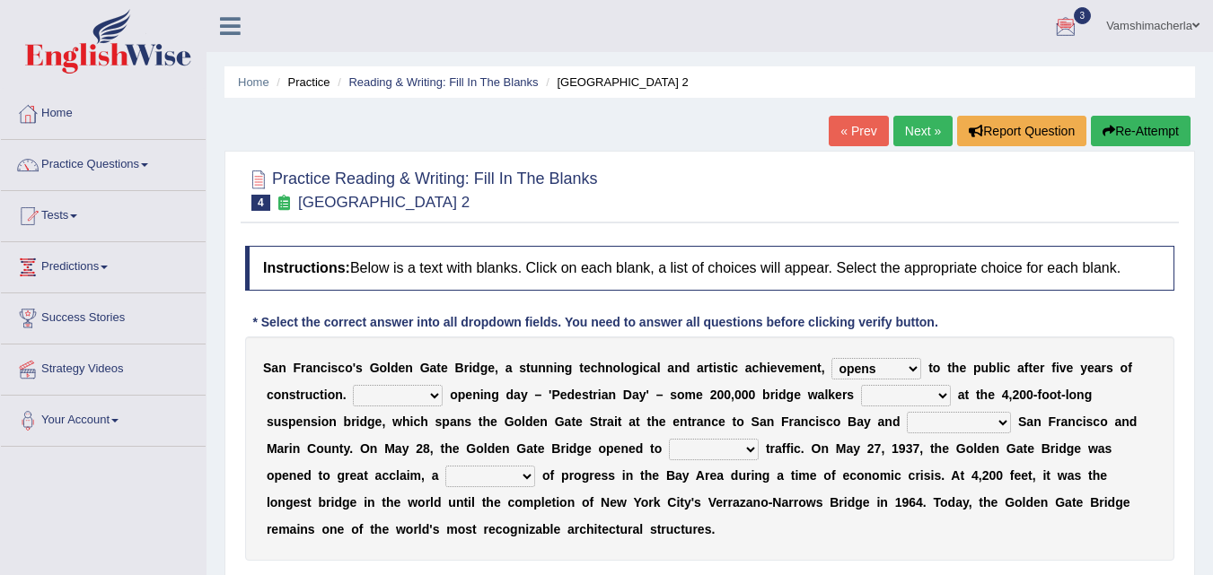
click at [353, 385] on select "On During Since When" at bounding box center [398, 396] width 90 height 22
click at [916, 394] on select "stationed looked marveled laughed" at bounding box center [906, 396] width 90 height 22
select select "stationed"
click at [861, 385] on select "stationed looked marveled laughed" at bounding box center [906, 396] width 90 height 22
click at [968, 420] on select "separates connects channels differentiates" at bounding box center [959, 423] width 104 height 22
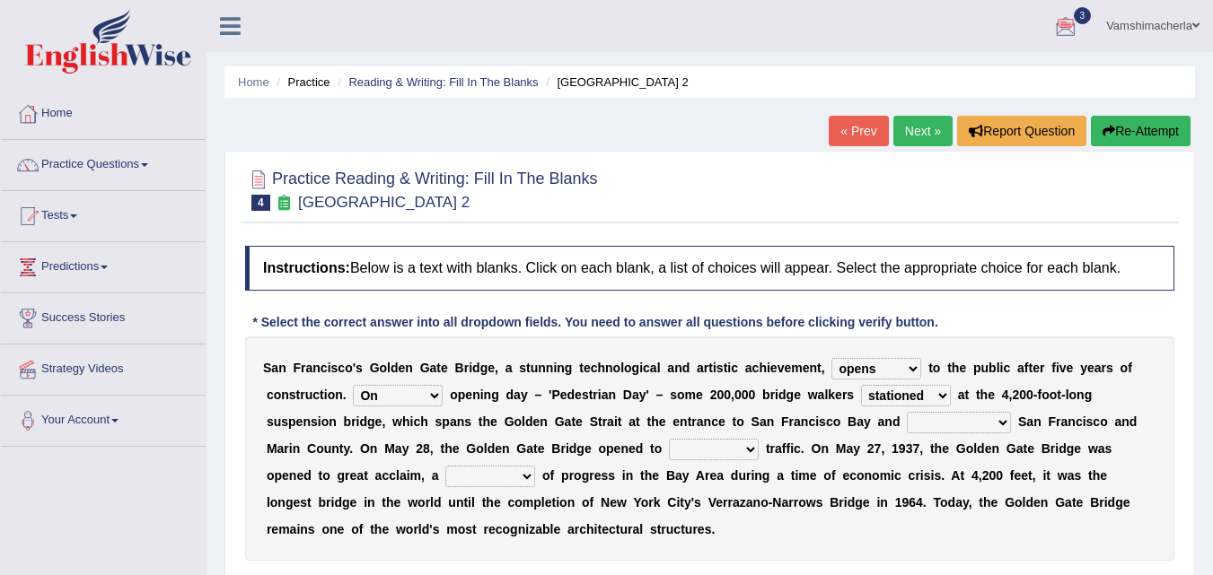
select select "connects"
click at [907, 412] on select "separates connects channels differentiates" at bounding box center [959, 423] width 104 height 22
click at [714, 448] on select "aquatic vehicular airborne watertight" at bounding box center [714, 450] width 90 height 22
select select "aquatic"
click at [669, 439] on select "aquatic vehicular airborne watertight" at bounding box center [714, 450] width 90 height 22
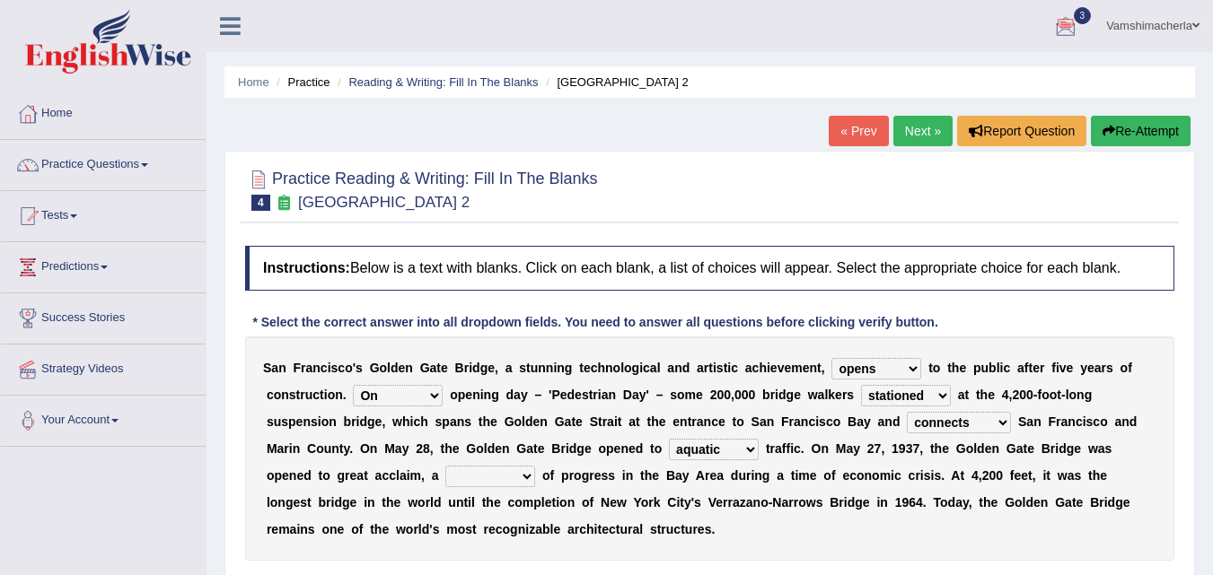
click at [721, 446] on select "aquatic vehicular airborne watertight" at bounding box center [714, 450] width 90 height 22
click at [669, 439] on select "aquatic vehicular airborne watertight" at bounding box center [714, 450] width 90 height 22
click at [505, 476] on select "denial symbol technique yield" at bounding box center [490, 477] width 90 height 22
select select "symbol"
click at [445, 466] on select "denial symbol technique yield" at bounding box center [490, 477] width 90 height 22
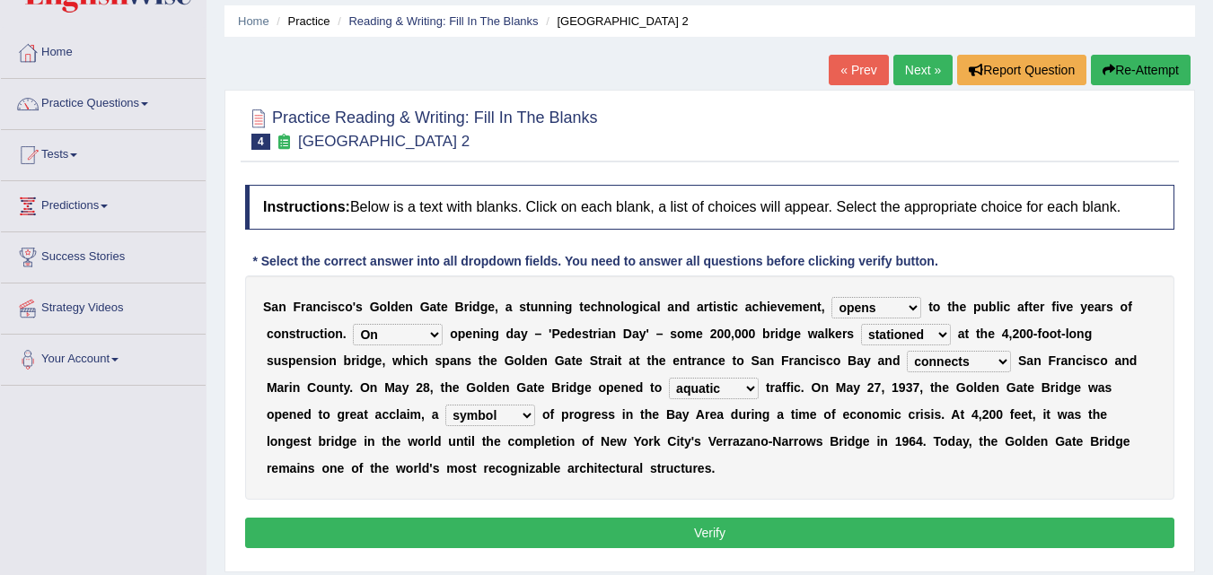
scroll to position [102, 0]
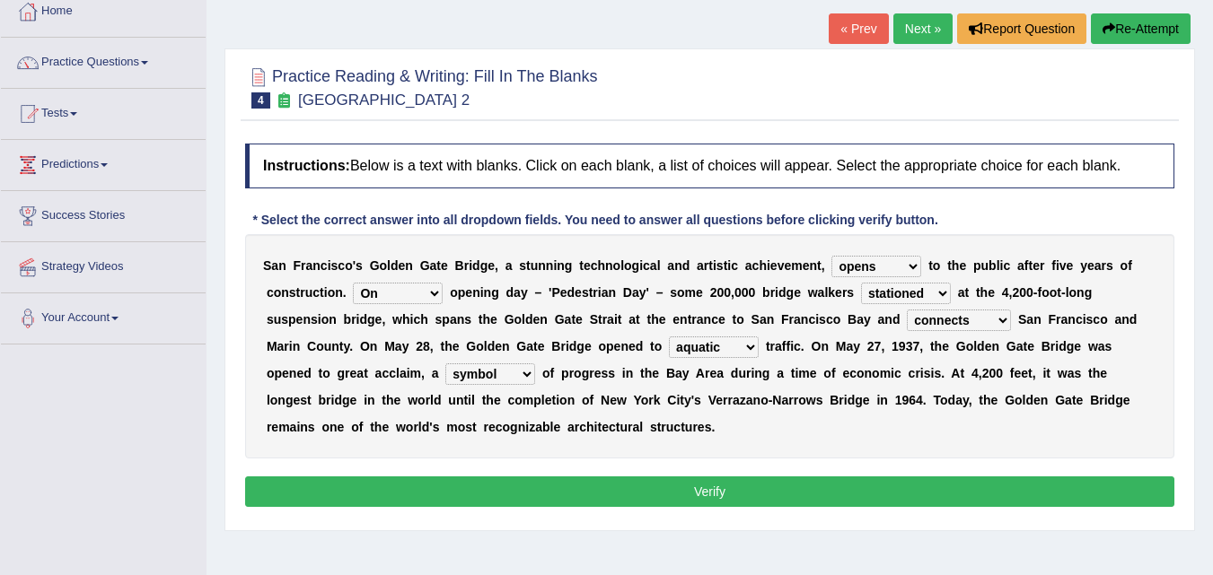
click at [844, 479] on button "Verify" at bounding box center [709, 492] width 929 height 31
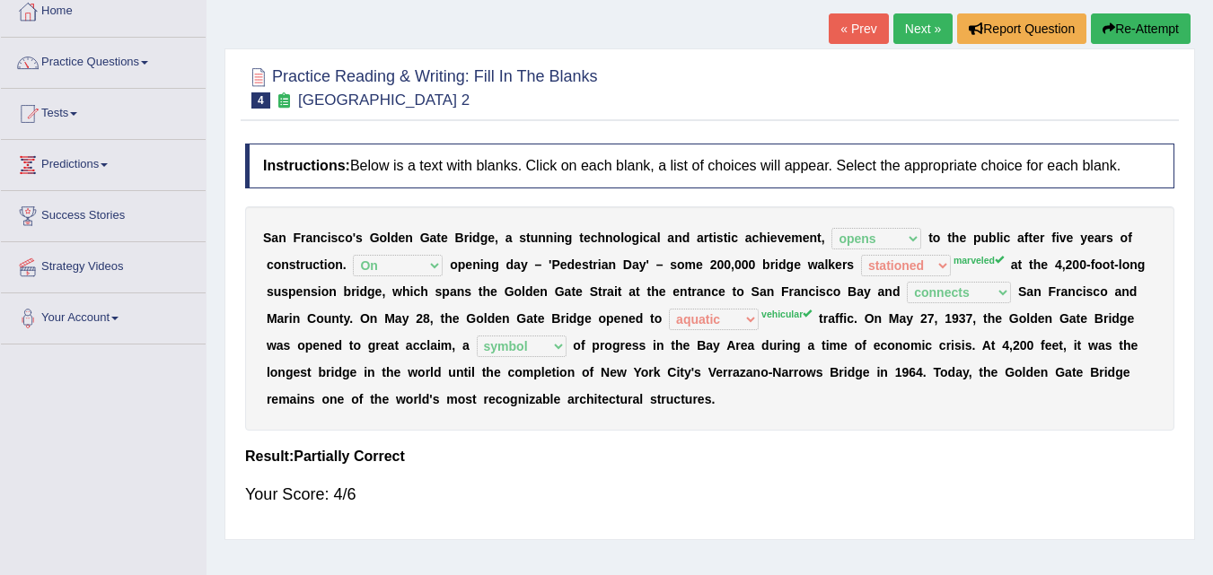
scroll to position [40, 0]
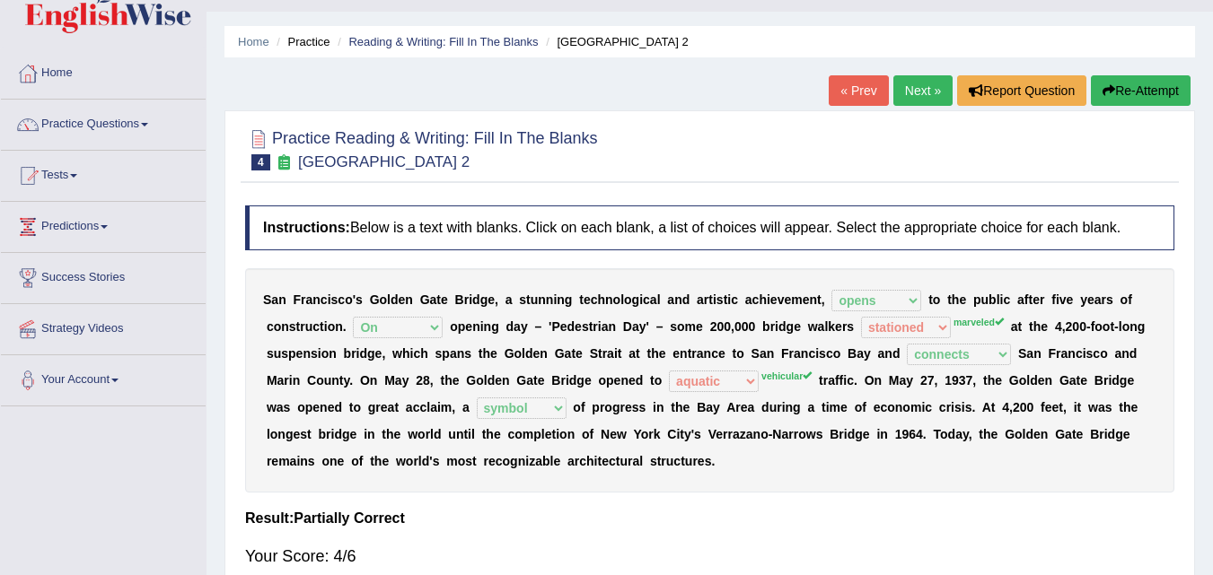
click at [929, 83] on link "Next »" at bounding box center [922, 90] width 59 height 31
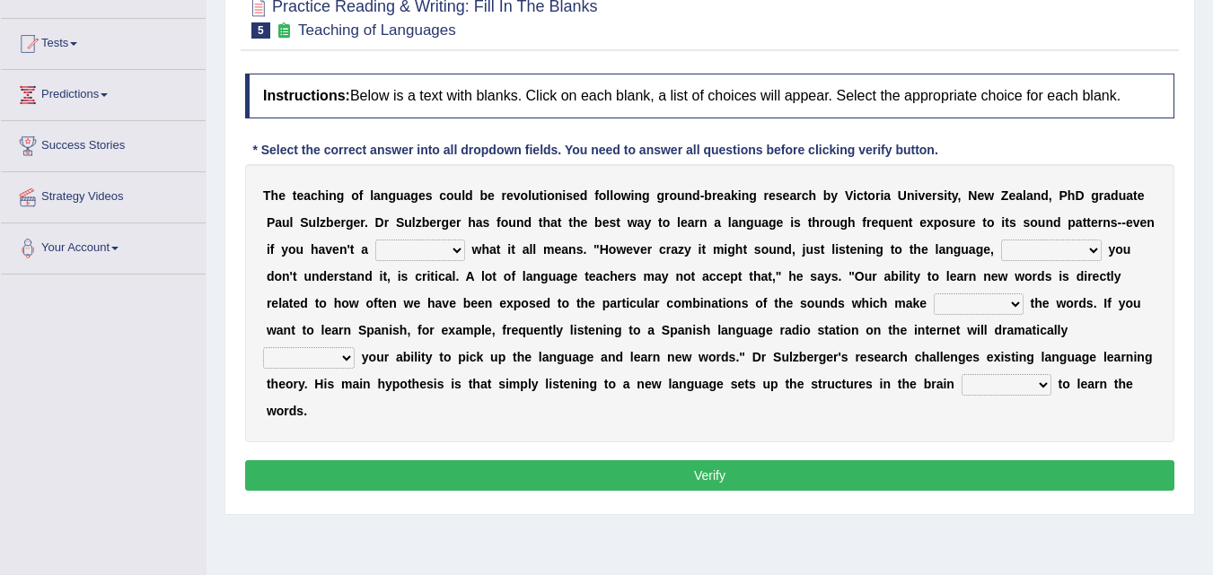
scroll to position [132, 0]
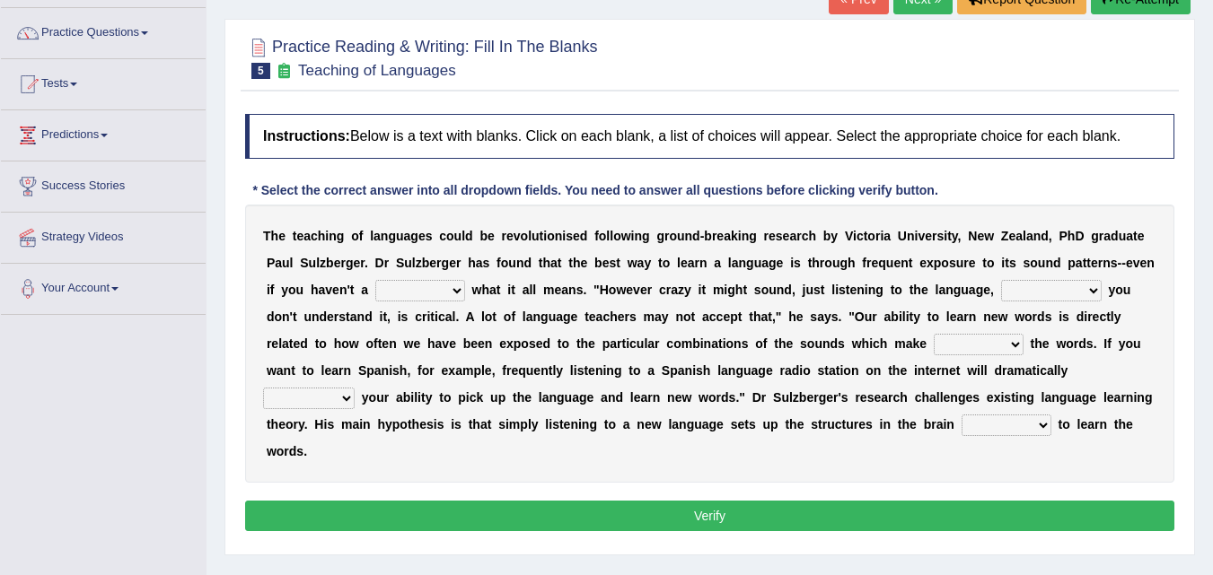
click at [433, 287] on select "dew claw clue due" at bounding box center [420, 291] width 90 height 22
select select "clue"
click at [375, 280] on select "dew claw clue due" at bounding box center [420, 291] width 90 height 22
click at [439, 290] on select "dew claw clue due" at bounding box center [420, 291] width 90 height 22
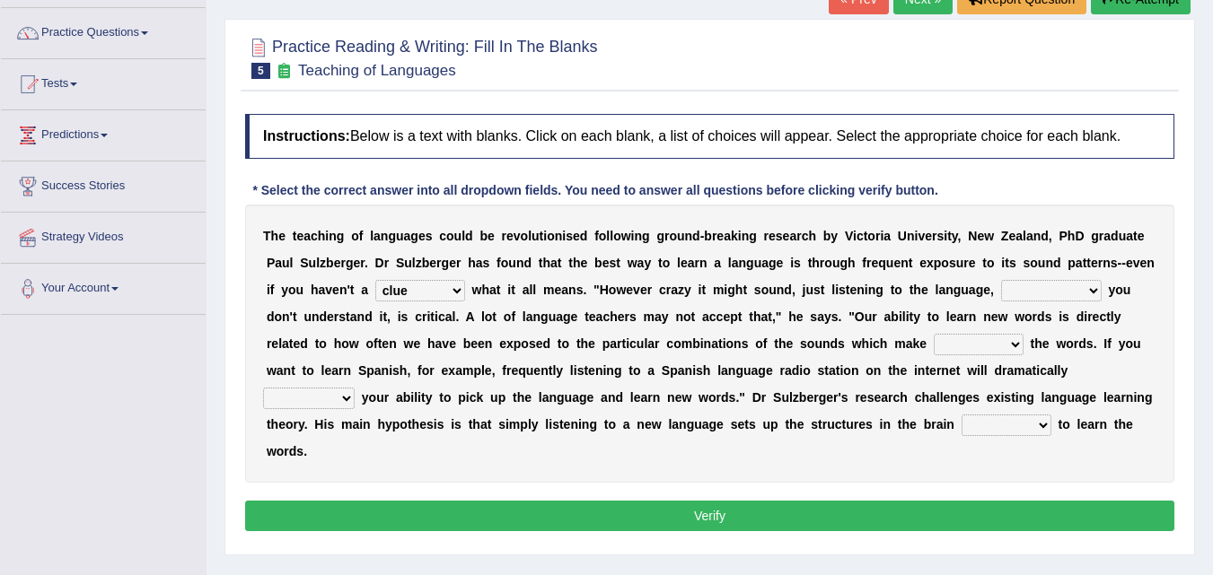
click at [1057, 297] on select "but also all together even though if so" at bounding box center [1051, 291] width 101 height 22
click at [1001, 280] on select "but also all together even though if so" at bounding box center [1051, 291] width 101 height 22
click at [1067, 300] on select "but also all together even though if so" at bounding box center [1051, 291] width 101 height 22
click at [1068, 295] on select "but also all together even though if so" at bounding box center [1051, 291] width 101 height 22
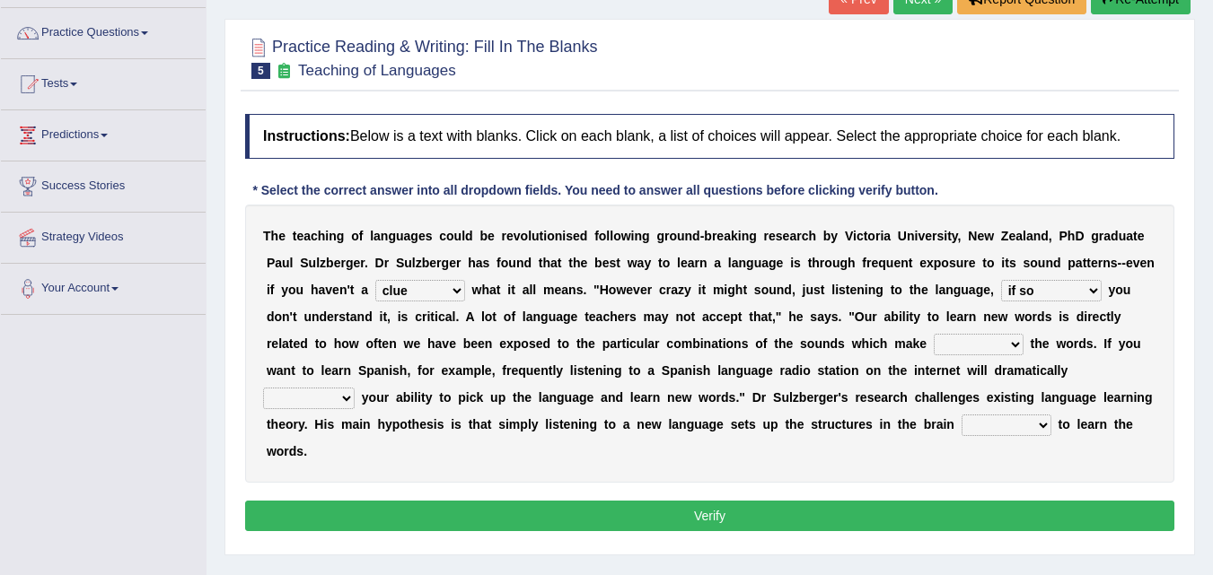
select select "even though"
click at [1001, 280] on select "but also all together even though if so" at bounding box center [1051, 291] width 101 height 22
click at [1064, 297] on select "but also all together even though if so" at bounding box center [1051, 291] width 101 height 22
click at [1069, 294] on select "but also all together even though if so" at bounding box center [1051, 291] width 101 height 22
click at [1017, 346] on select "down up of on" at bounding box center [979, 345] width 90 height 22
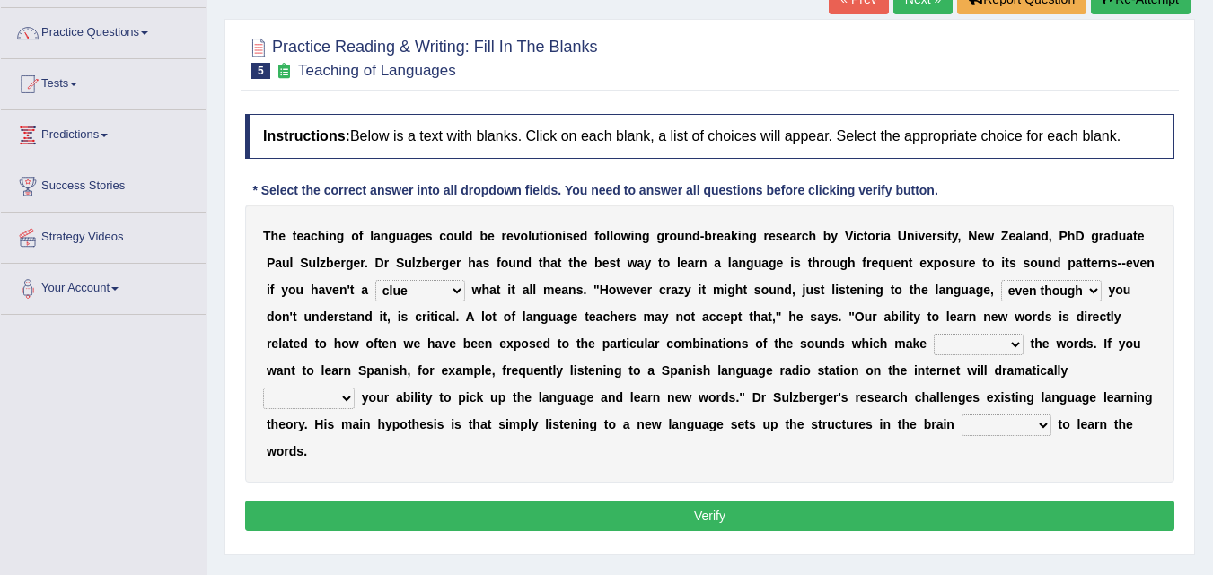
select select "up"
click at [934, 334] on select "down up of on" at bounding box center [979, 345] width 90 height 22
click at [330, 397] on select "evaluate exaggerate describe boost" at bounding box center [309, 399] width 92 height 22
select select "boost"
click at [263, 388] on select "evaluate exaggerate describe boost" at bounding box center [309, 399] width 92 height 22
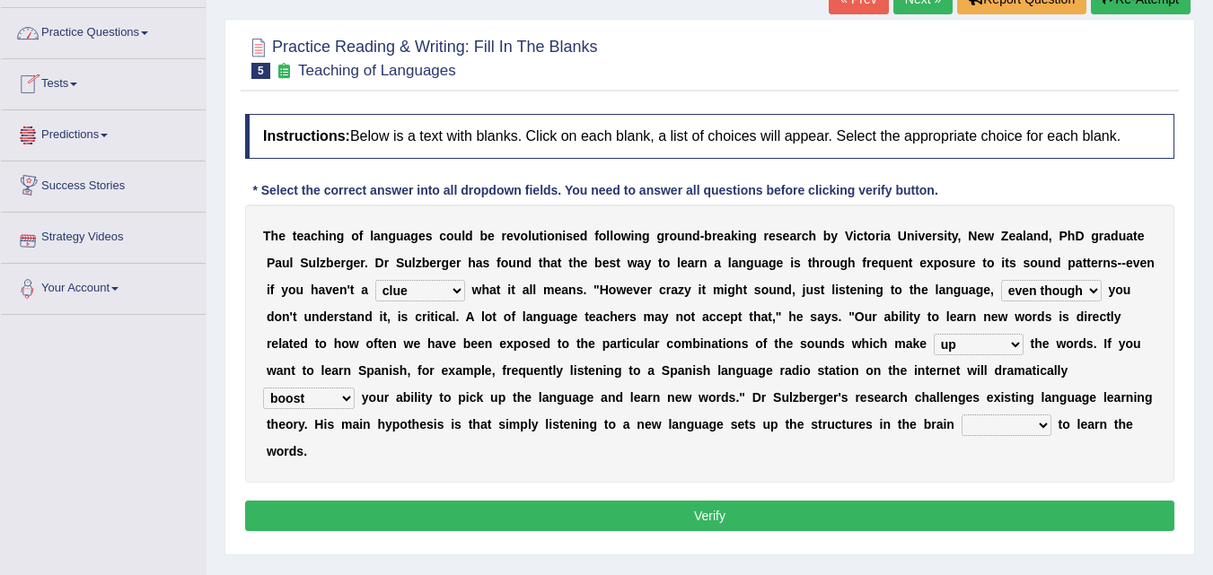
click at [1015, 425] on select "requiring required directed to require" at bounding box center [1006, 426] width 90 height 22
click at [961, 415] on select "requiring required directed to require" at bounding box center [1006, 426] width 90 height 22
click at [1030, 426] on select "requiring required directed to require" at bounding box center [1006, 426] width 90 height 22
select select "requiring"
click at [961, 415] on select "requiring required directed to require" at bounding box center [1006, 426] width 90 height 22
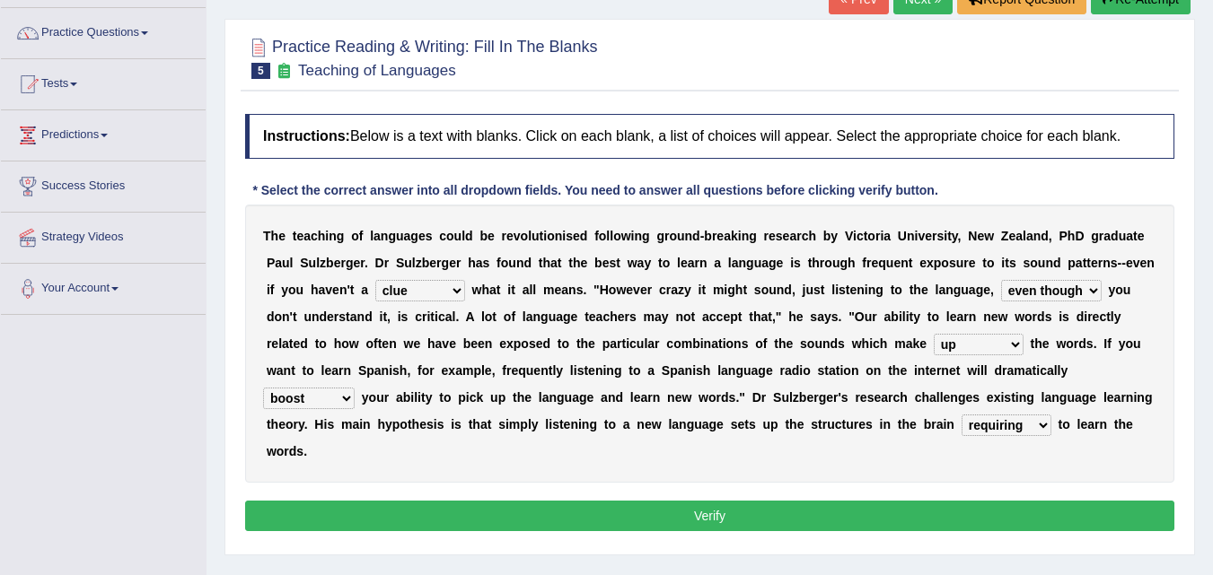
click at [1066, 518] on button "Verify" at bounding box center [709, 516] width 929 height 31
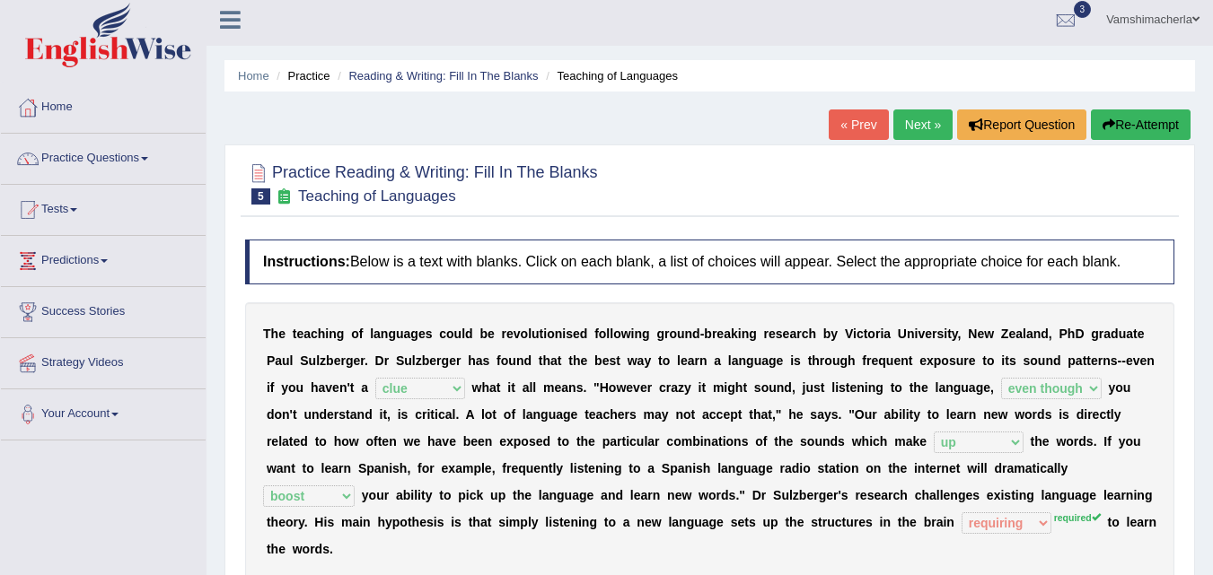
scroll to position [0, 0]
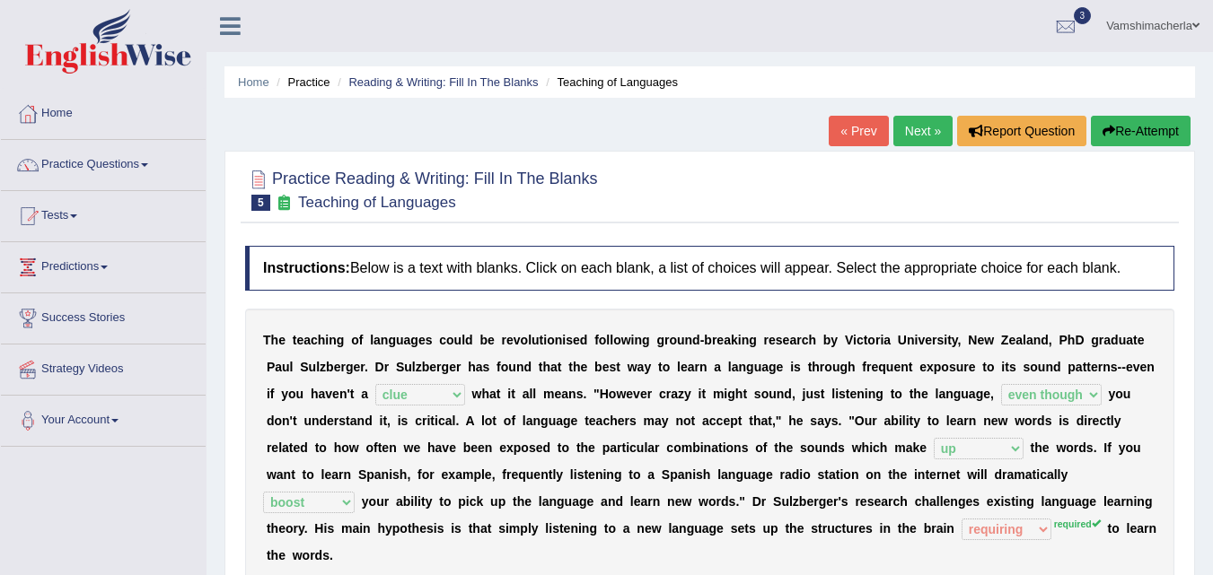
click at [922, 137] on link "Next »" at bounding box center [922, 131] width 59 height 31
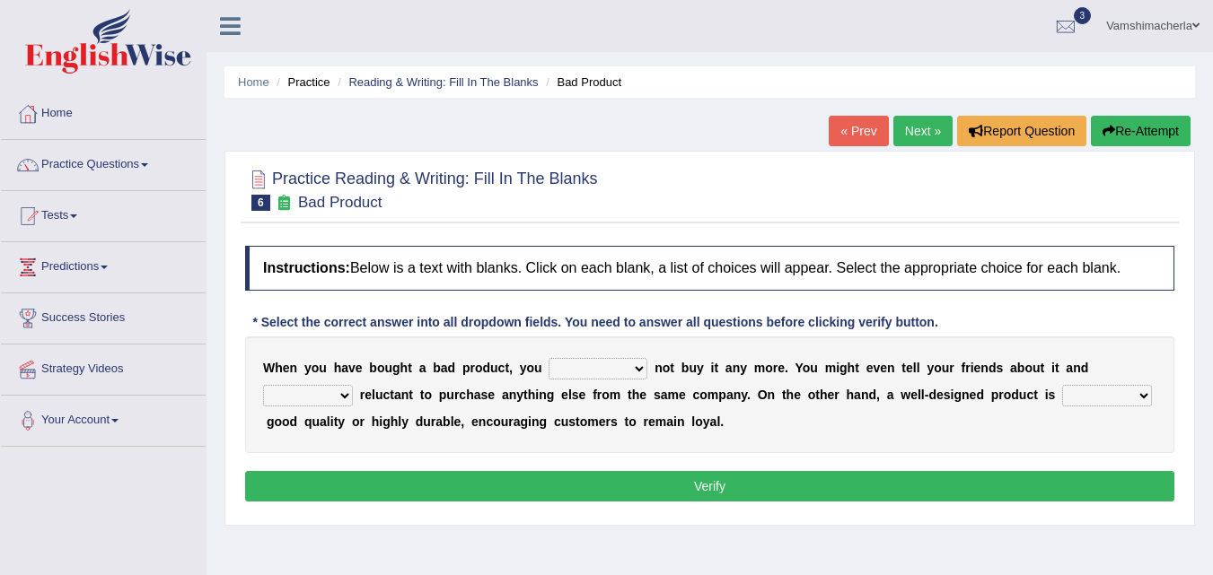
click at [622, 373] on select "would have should have should" at bounding box center [597, 369] width 99 height 22
click at [548, 358] on select "would have should have should" at bounding box center [597, 369] width 99 height 22
click at [588, 364] on select "would have should have should" at bounding box center [597, 369] width 99 height 22
select select "would"
click at [548, 358] on select "would have should have should" at bounding box center [597, 369] width 99 height 22
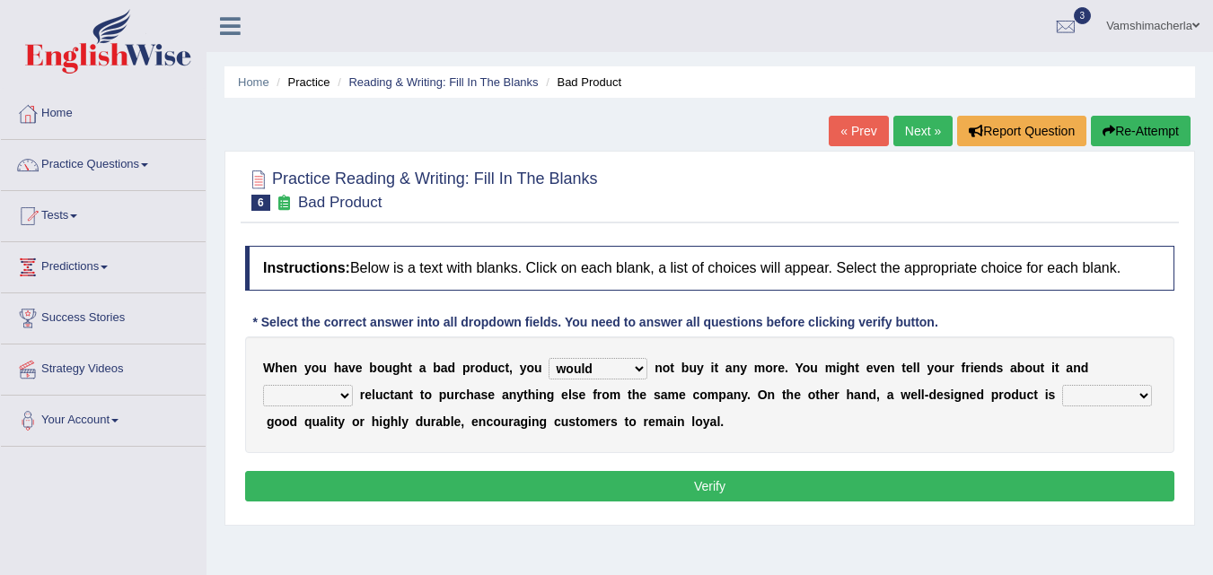
click at [324, 394] on select "is are be being" at bounding box center [308, 396] width 90 height 22
select select "being"
click at [263, 385] on select "is are be being" at bounding box center [308, 396] width 90 height 22
click at [1122, 397] on select "both also neither either" at bounding box center [1107, 396] width 90 height 22
select select "either"
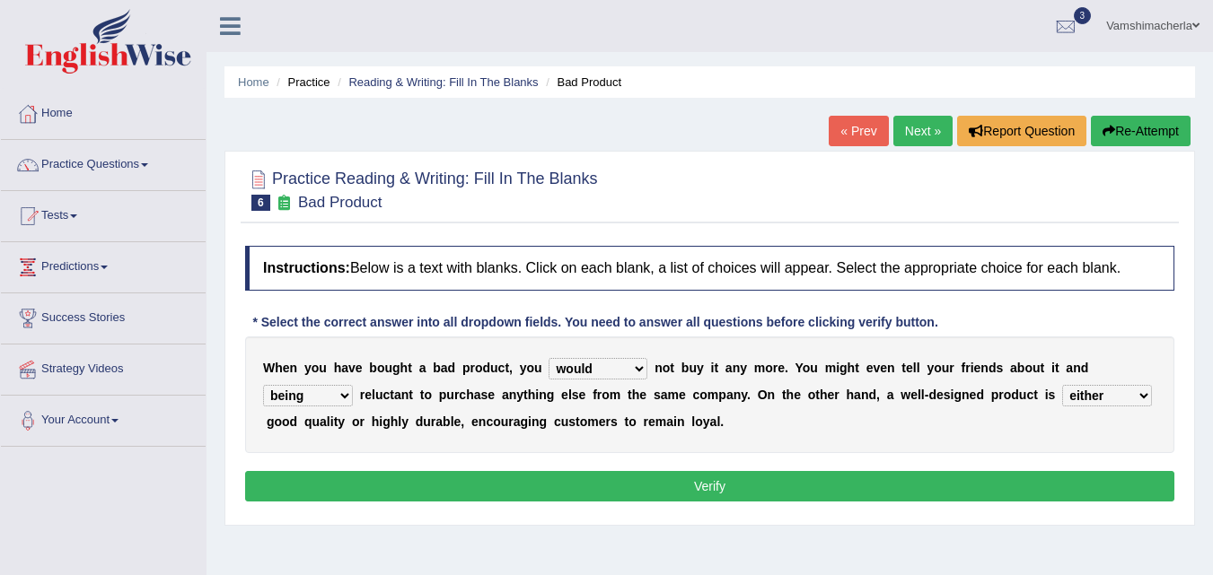
click at [1062, 385] on select "both also neither either" at bounding box center [1107, 396] width 90 height 22
click at [496, 485] on button "Verify" at bounding box center [709, 486] width 929 height 31
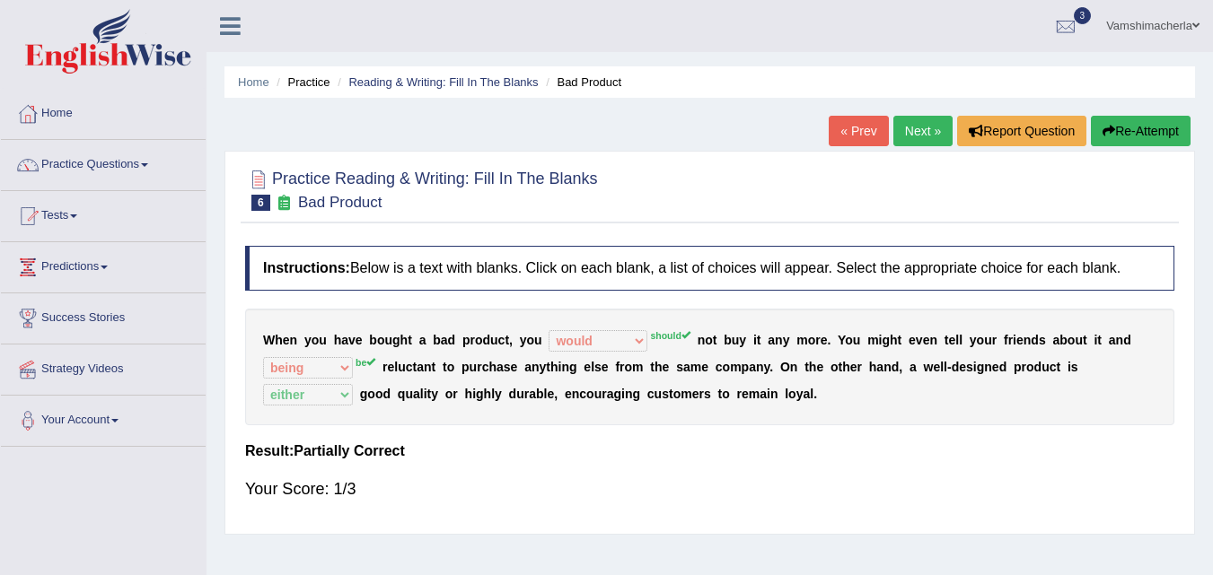
click at [907, 127] on link "Next »" at bounding box center [922, 131] width 59 height 31
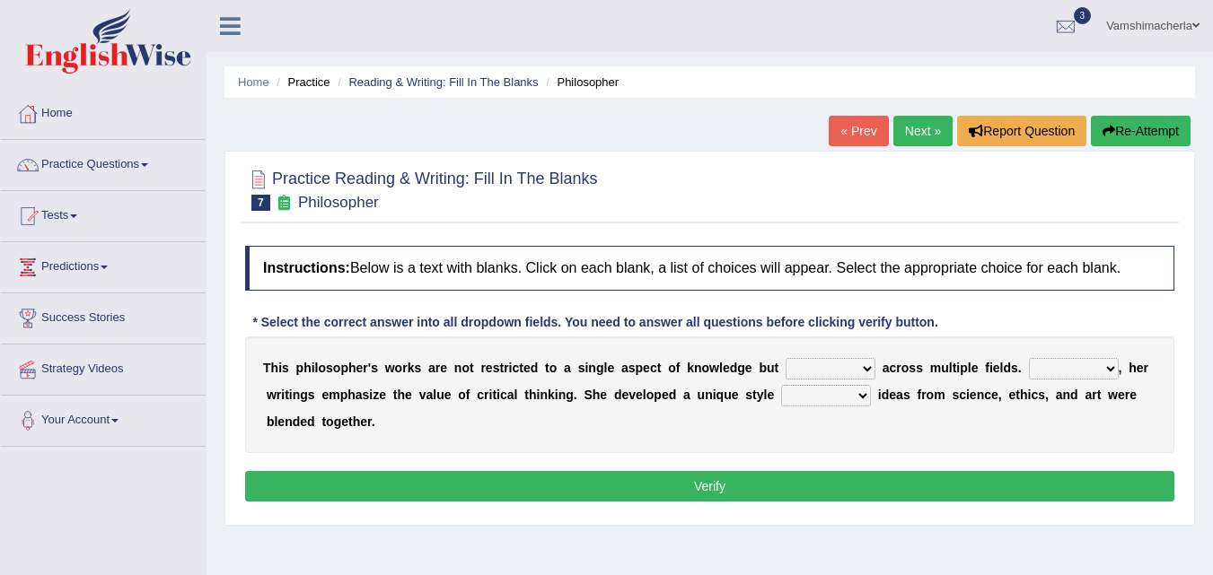
click at [854, 370] on select "constrain contain assemble extend" at bounding box center [830, 369] width 90 height 22
click at [854, 366] on select "constrain contain assemble extend" at bounding box center [830, 369] width 90 height 22
click at [849, 367] on select "constrain contain assemble extend" at bounding box center [830, 369] width 90 height 22
select select "extend"
click at [785, 358] on select "constrain contain assemble extend" at bounding box center [830, 369] width 90 height 22
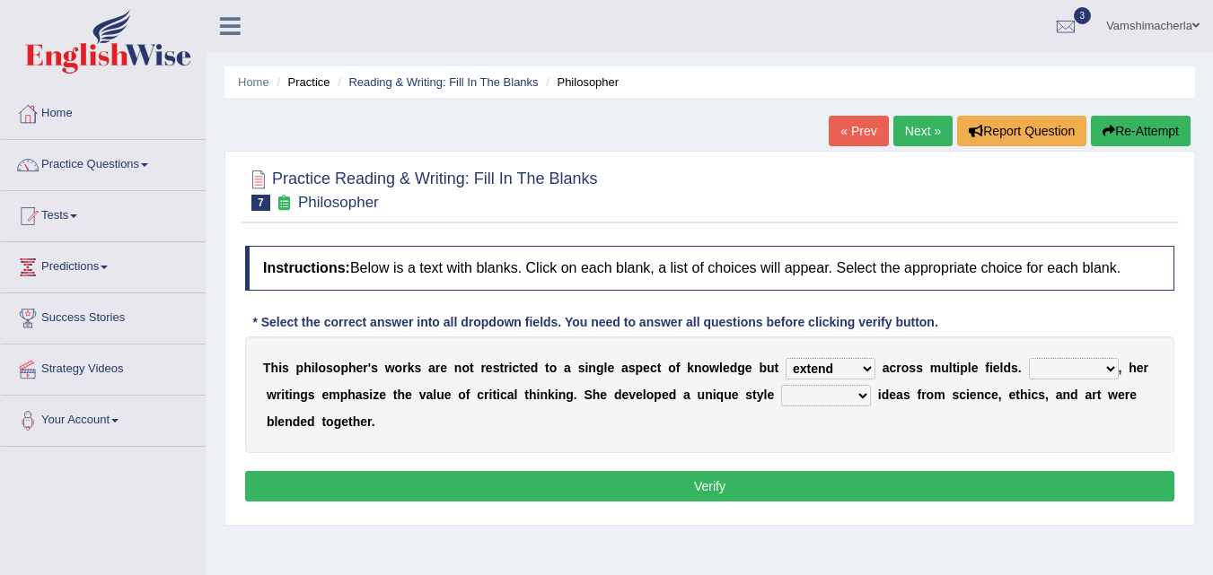
click at [1068, 360] on select "Rather So Moreover Likely" at bounding box center [1074, 369] width 90 height 22
select select "Moreover"
click at [1029, 358] on select "Rather So Moreover Likely" at bounding box center [1074, 369] width 90 height 22
click at [837, 392] on select "in that that which in which" at bounding box center [826, 396] width 90 height 22
select select "that"
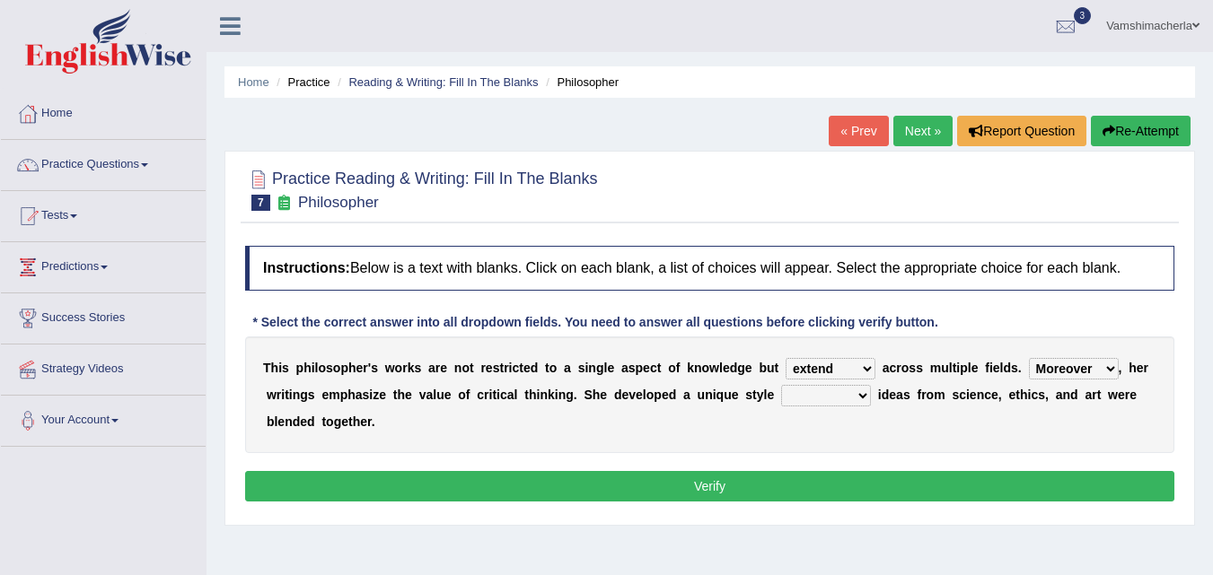
click at [781, 385] on select "in that that which in which" at bounding box center [826, 396] width 90 height 22
click at [845, 397] on select "in that that which in which" at bounding box center [826, 396] width 90 height 22
click at [1044, 484] on button "Verify" at bounding box center [709, 486] width 929 height 31
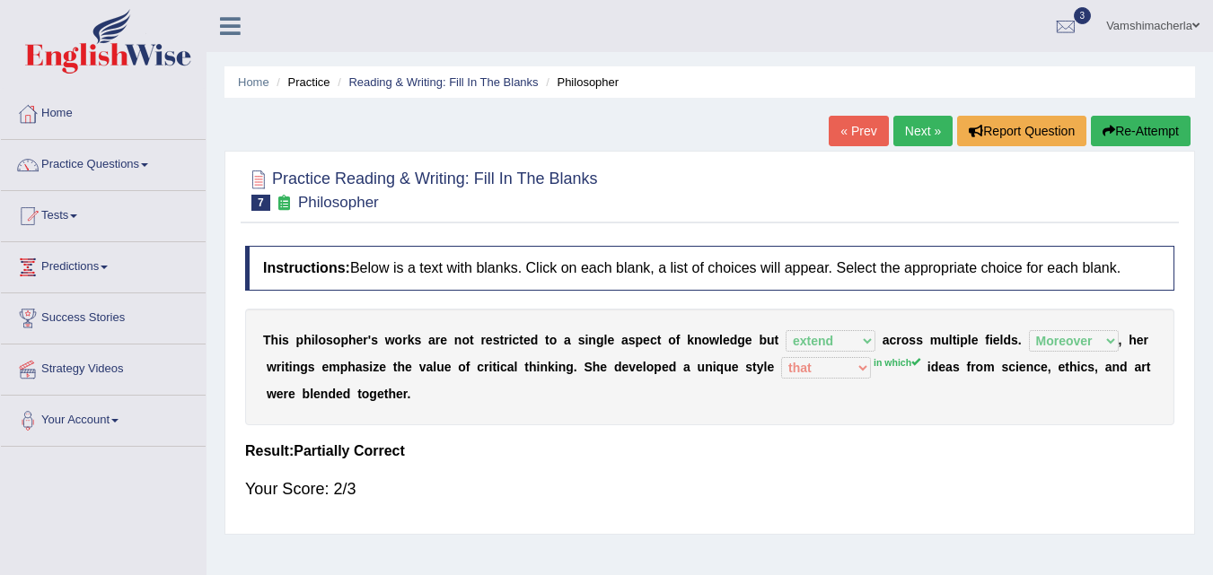
click at [929, 145] on link "Next »" at bounding box center [922, 131] width 59 height 31
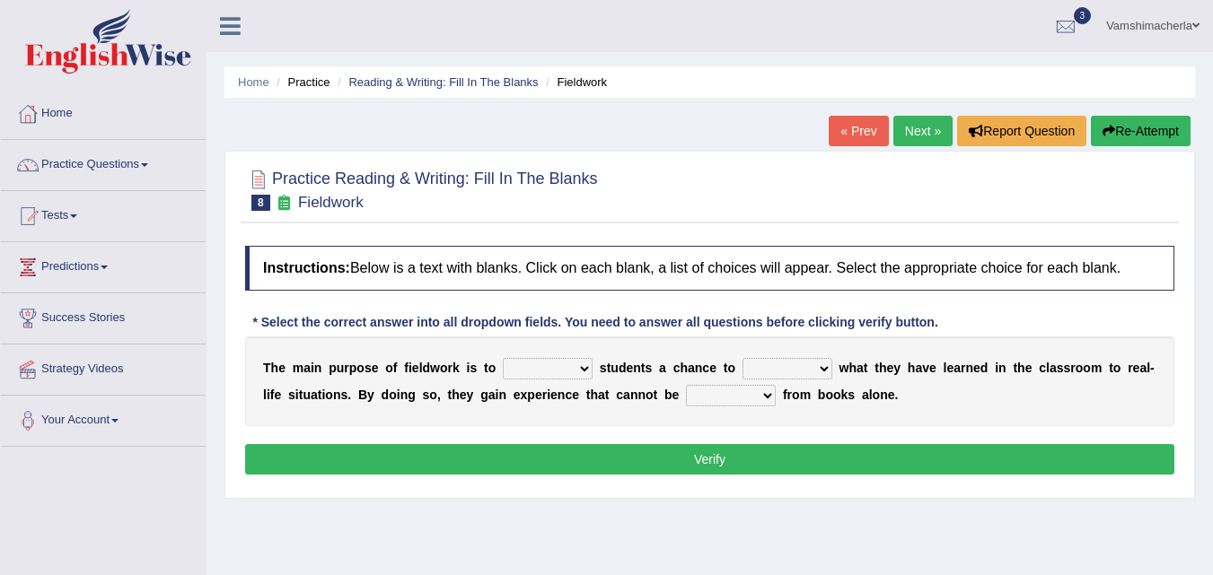
click at [503, 358] on select "resemble stow rave offer" at bounding box center [548, 369] width 90 height 22
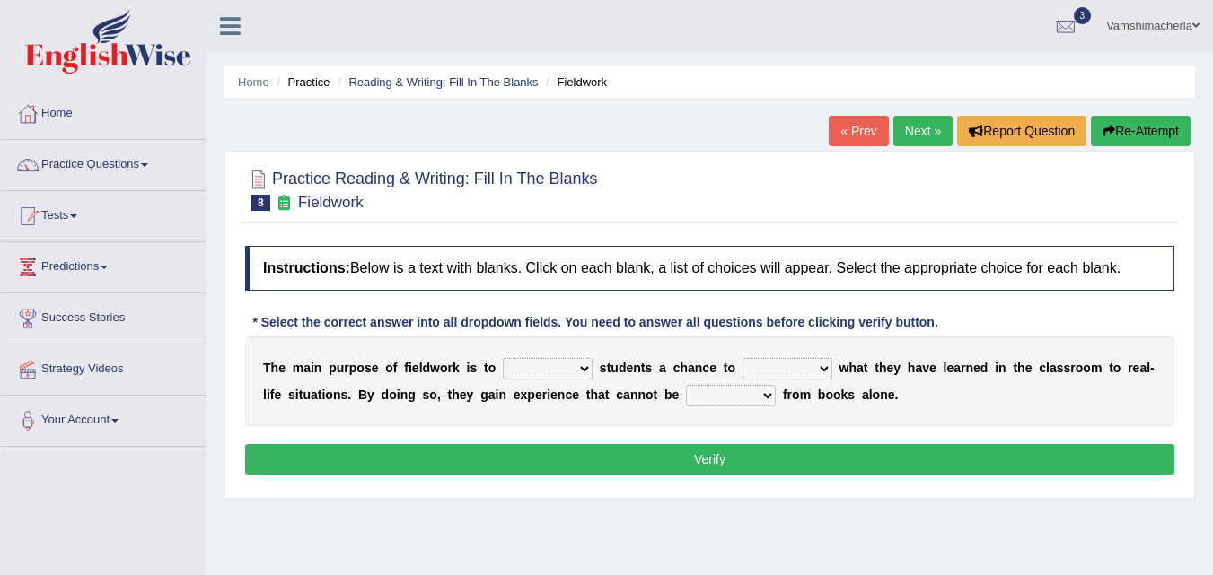
click at [503, 358] on select "resemble stow rave offer" at bounding box center [548, 369] width 90 height 22
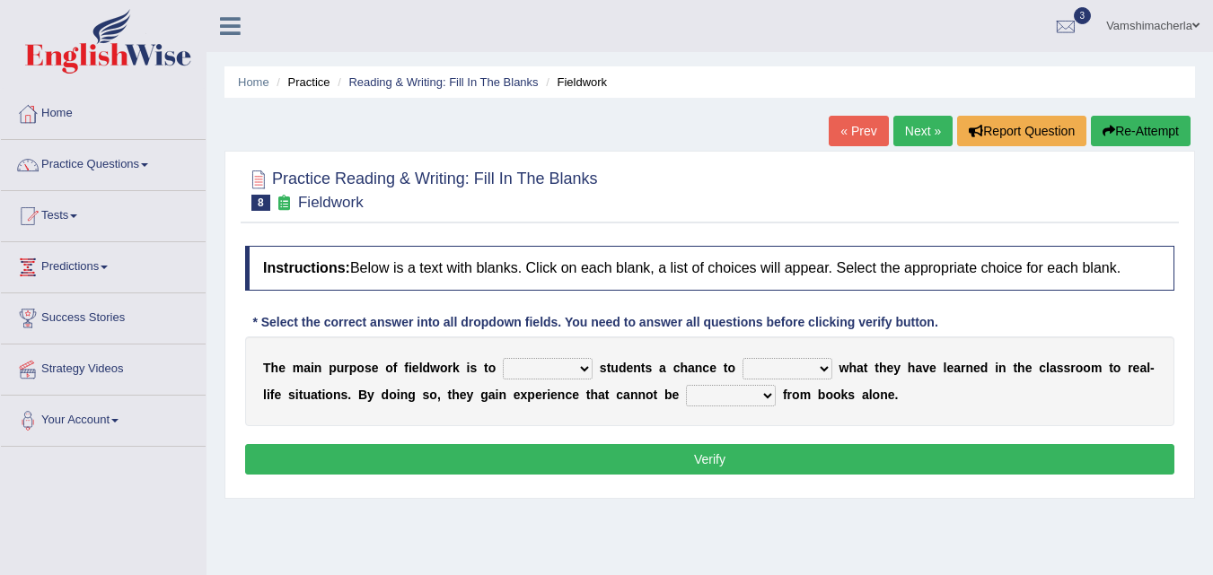
click at [503, 358] on select "resemble stow rave offer" at bounding box center [548, 369] width 90 height 22
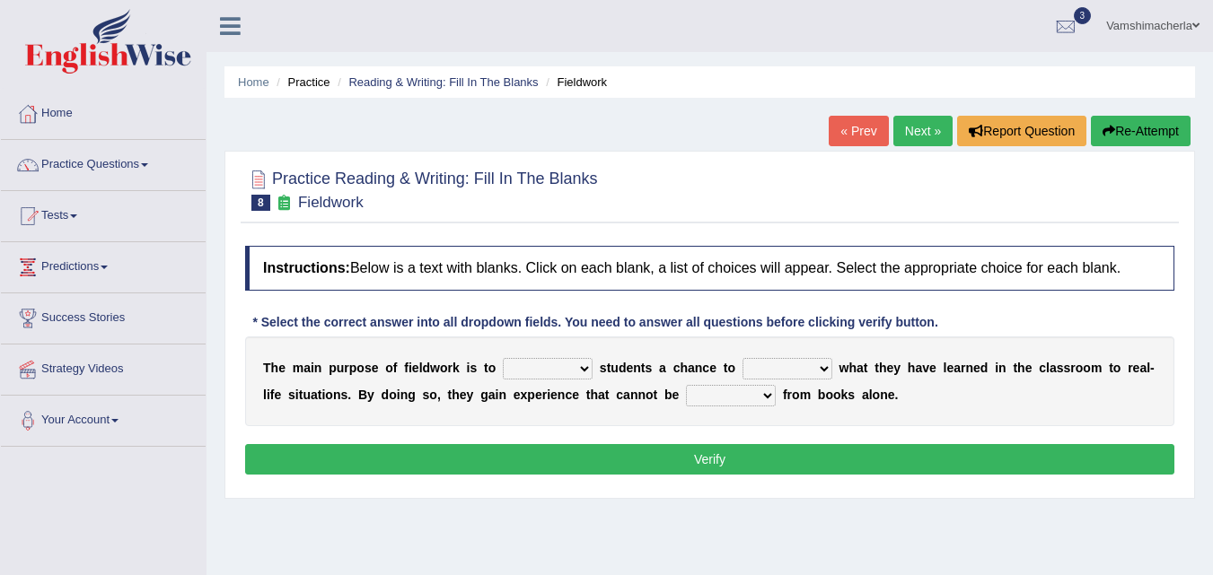
click at [503, 358] on select "resemble stow rave offer" at bounding box center [548, 369] width 90 height 22
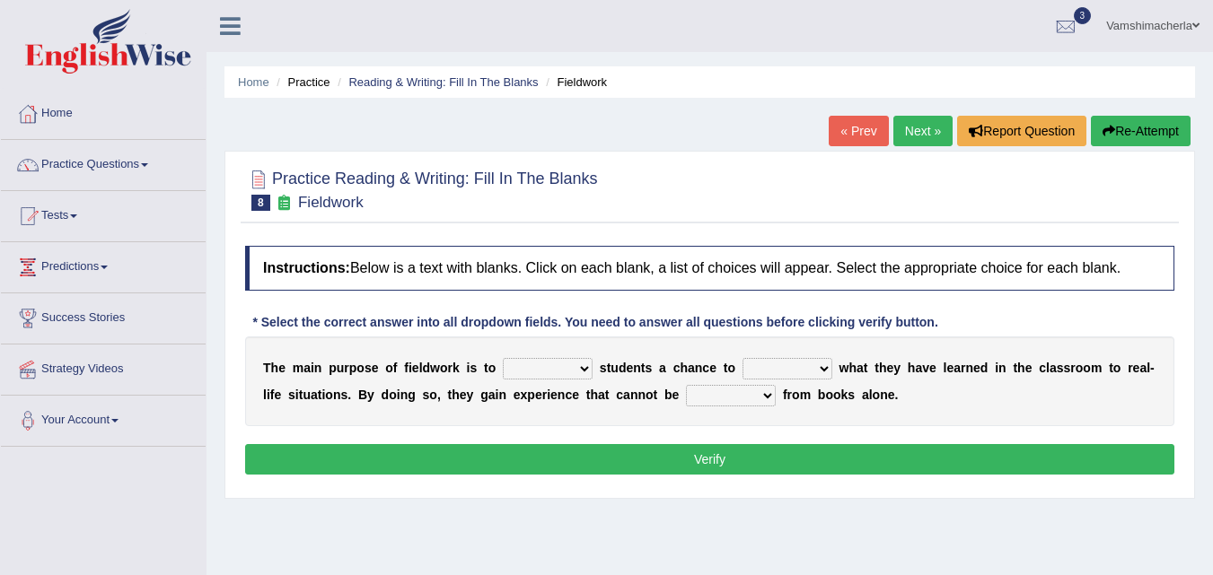
click at [503, 358] on select "resemble stow rave offer" at bounding box center [548, 369] width 90 height 22
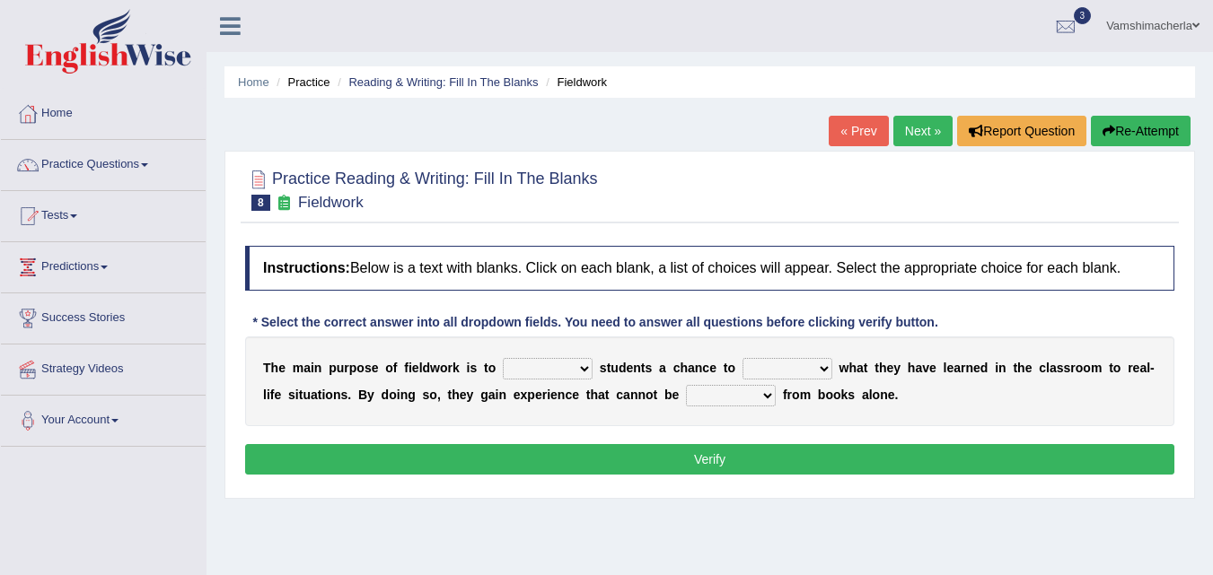
click at [503, 358] on select "resemble stow rave offer" at bounding box center [548, 369] width 90 height 22
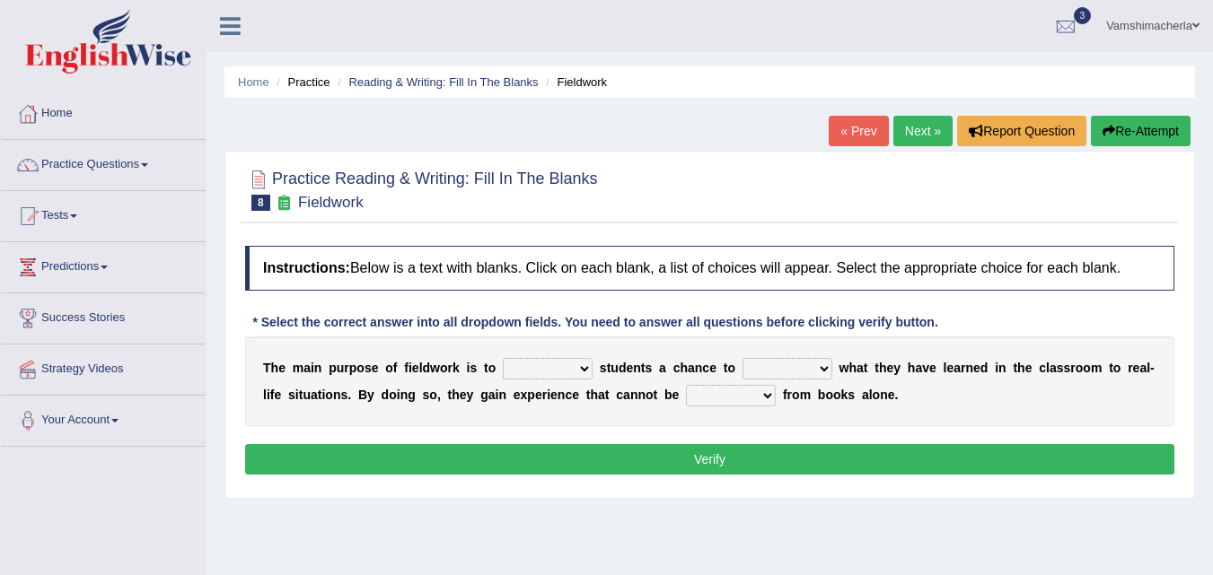
click at [503, 358] on select "resemble stow rave offer" at bounding box center [548, 369] width 90 height 22
click at [675, 526] on div "Home Practice Reading & Writing: Fill In The Blanks Fieldwork « Prev Next » Rep…" at bounding box center [709, 449] width 1006 height 898
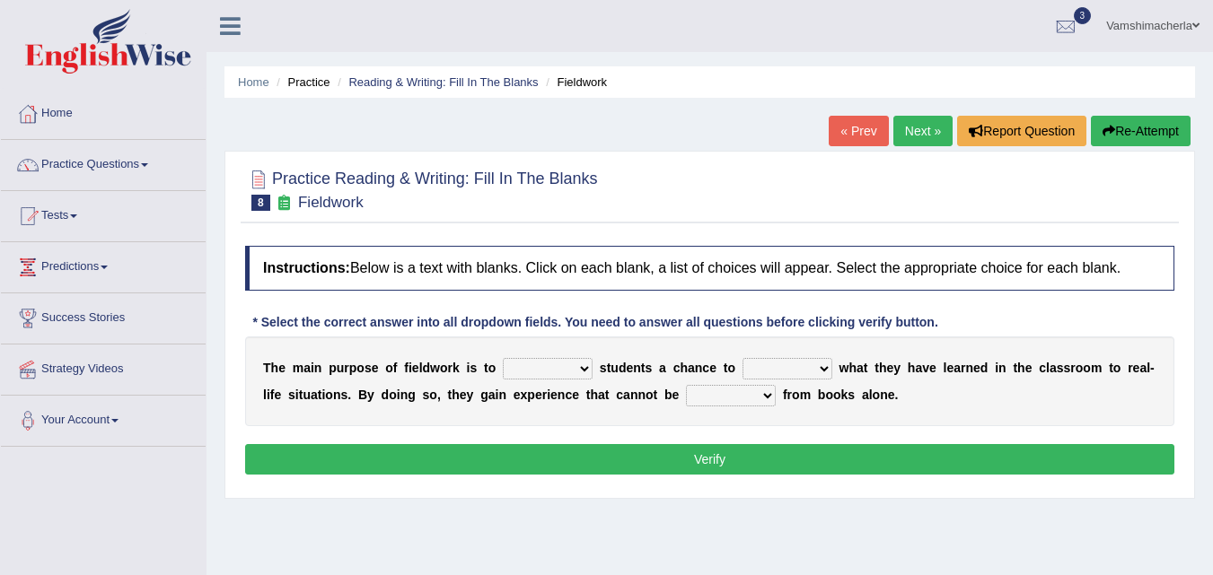
click at [742, 358] on select "compare align apply dismount" at bounding box center [787, 369] width 90 height 22
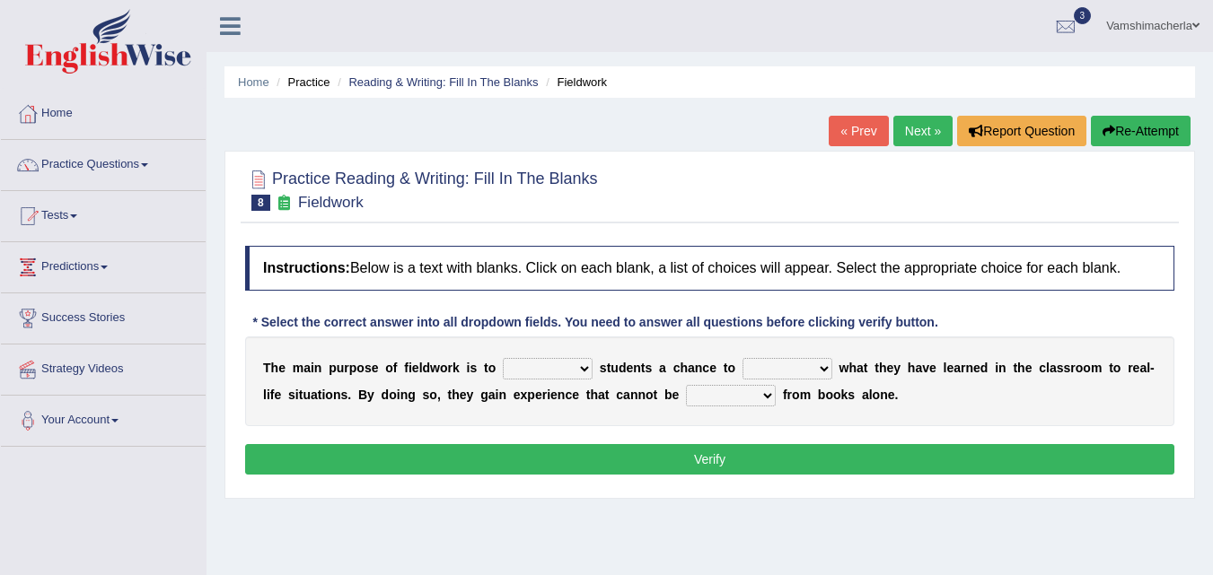
click at [742, 358] on select "compare align apply dismount" at bounding box center [787, 369] width 90 height 22
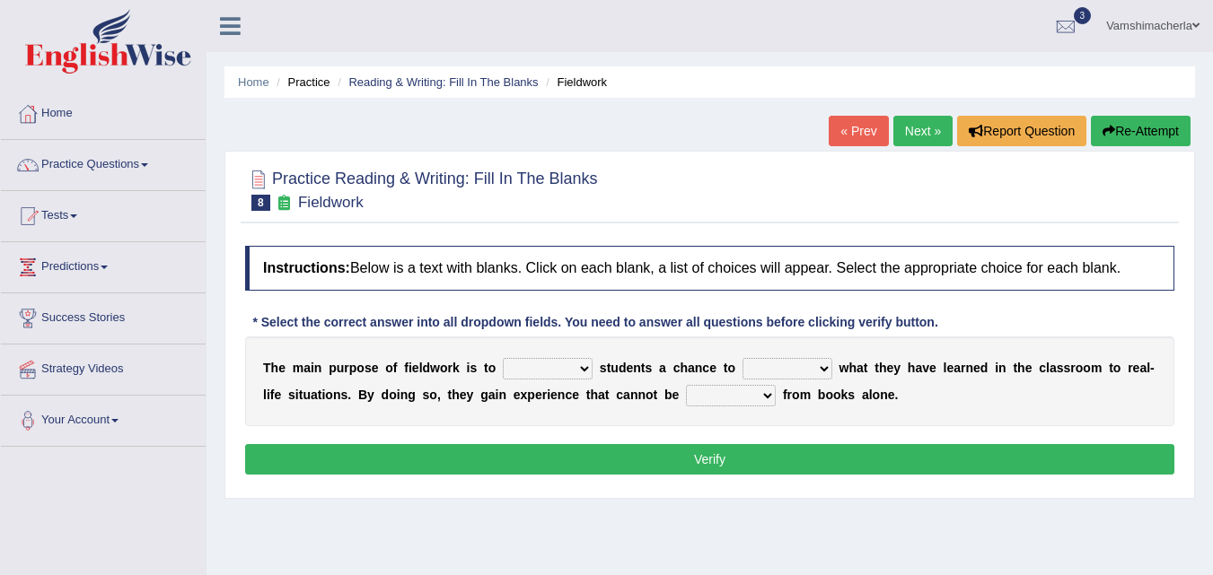
click at [742, 358] on select "compare align apply dismount" at bounding box center [787, 369] width 90 height 22
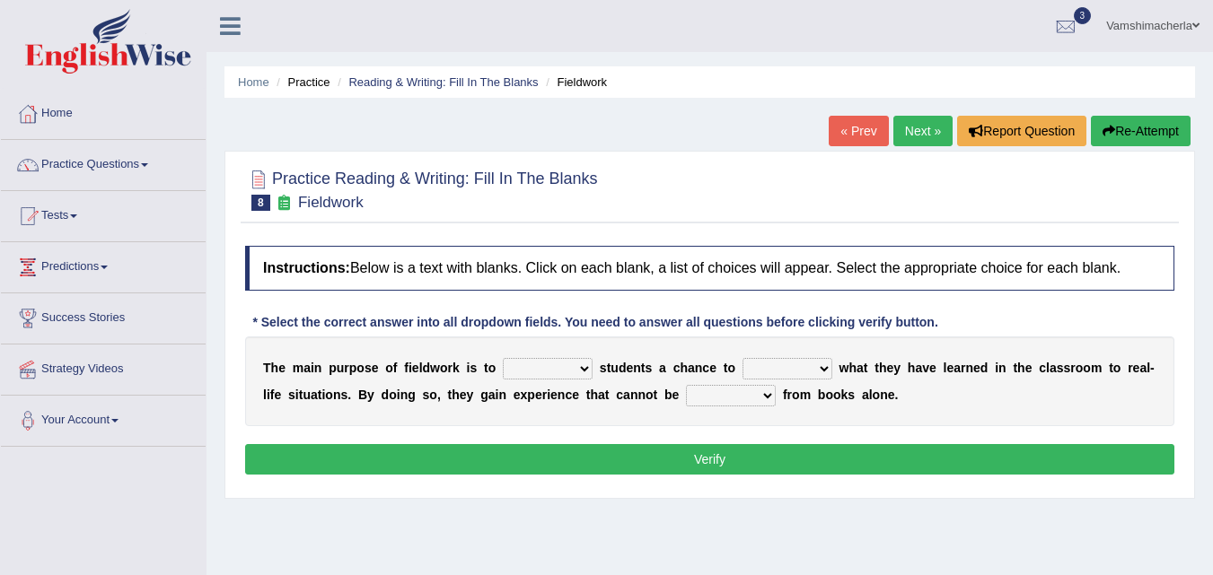
click at [742, 358] on select "compare align apply dismount" at bounding box center [787, 369] width 90 height 22
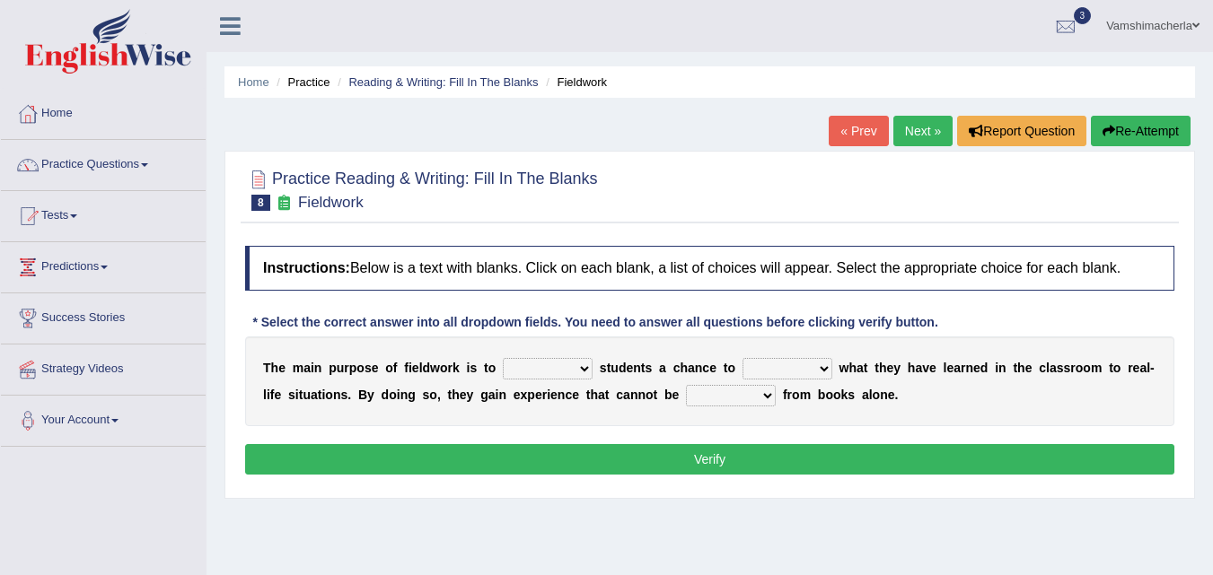
click at [742, 358] on select "compare align apply dismount" at bounding box center [787, 369] width 90 height 22
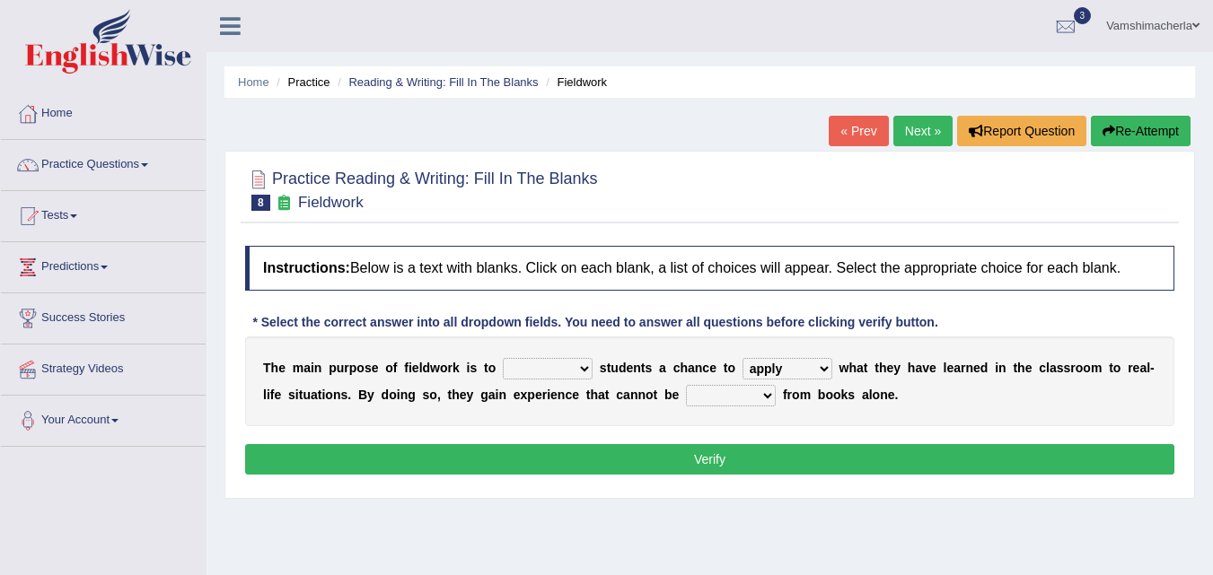
click at [742, 358] on select "compare align apply dismount" at bounding box center [787, 369] width 90 height 22
select select "dismount"
click at [742, 358] on select "compare align apply dismount" at bounding box center [787, 369] width 90 height 22
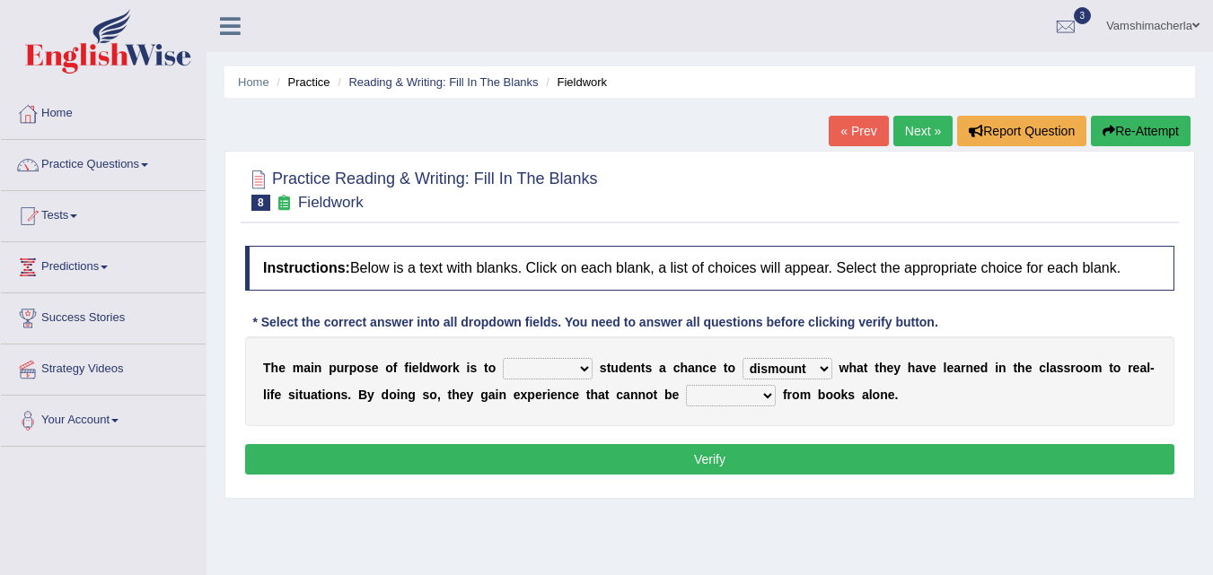
click at [742, 358] on select "compare align apply dismount" at bounding box center [787, 369] width 90 height 22
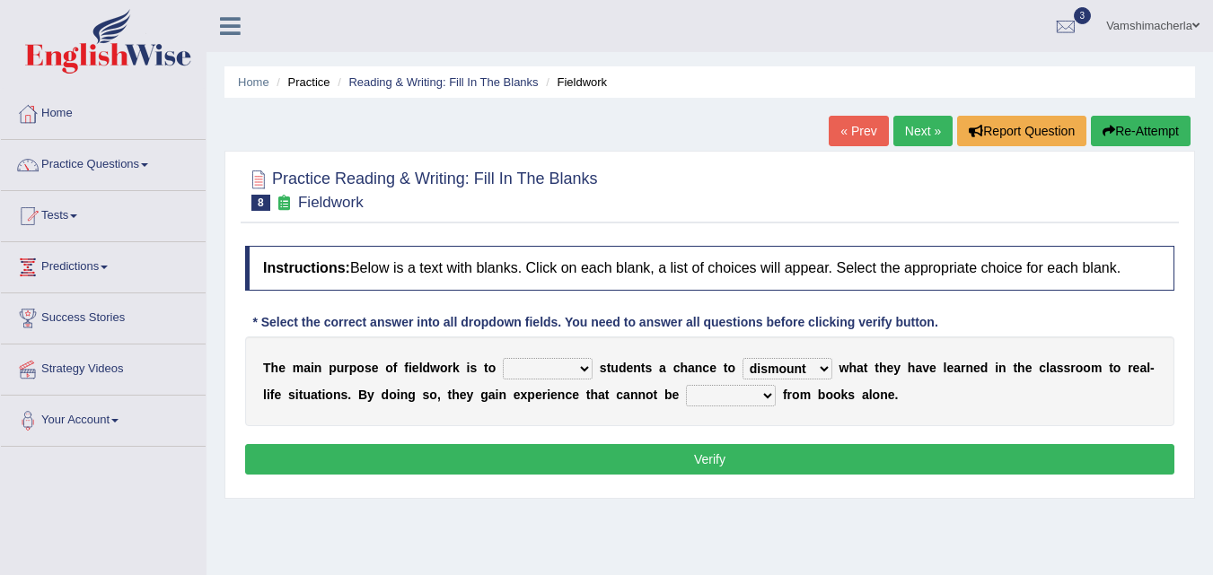
click at [698, 557] on div "Home Practice Reading & Writing: Fill In The Blanks Fieldwork « Prev Next » Rep…" at bounding box center [709, 449] width 1006 height 898
click at [558, 369] on select "resemble stow rave offer" at bounding box center [548, 369] width 90 height 22
select select "offer"
click at [503, 358] on select "resemble stow rave offer" at bounding box center [548, 369] width 90 height 22
click at [785, 371] on select "compare align apply dismount" at bounding box center [787, 369] width 90 height 22
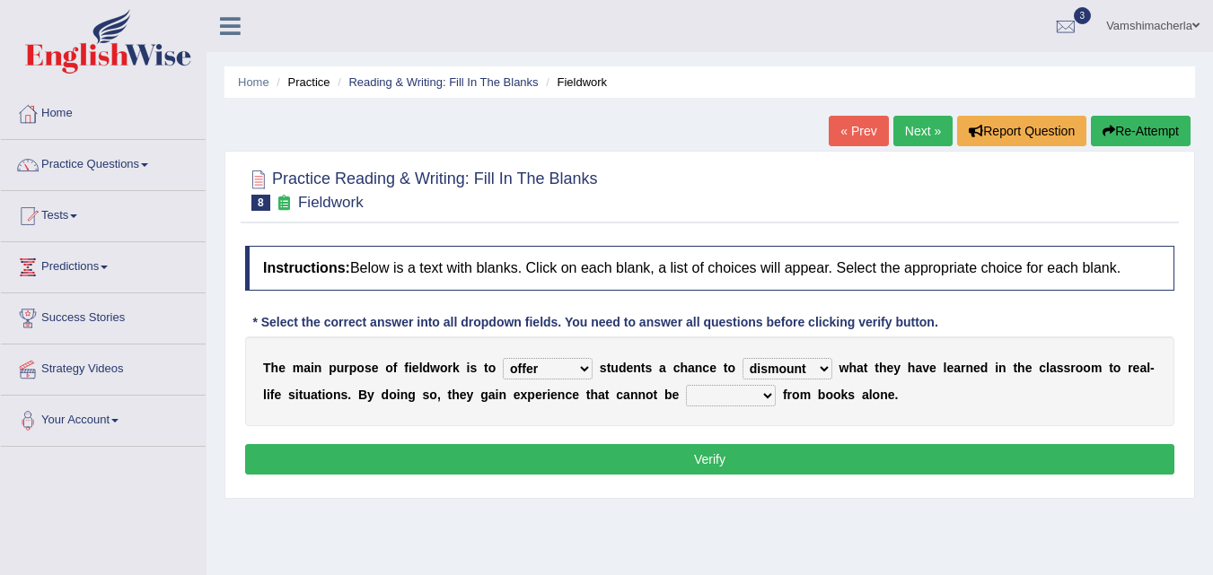
click at [742, 358] on select "compare align apply dismount" at bounding box center [787, 369] width 90 height 22
click at [798, 368] on select "compare align apply dismount" at bounding box center [787, 369] width 90 height 22
select select "align"
click at [742, 358] on select "compare align apply dismount" at bounding box center [787, 369] width 90 height 22
click at [713, 399] on select "originated prepared obtained touted" at bounding box center [731, 396] width 90 height 22
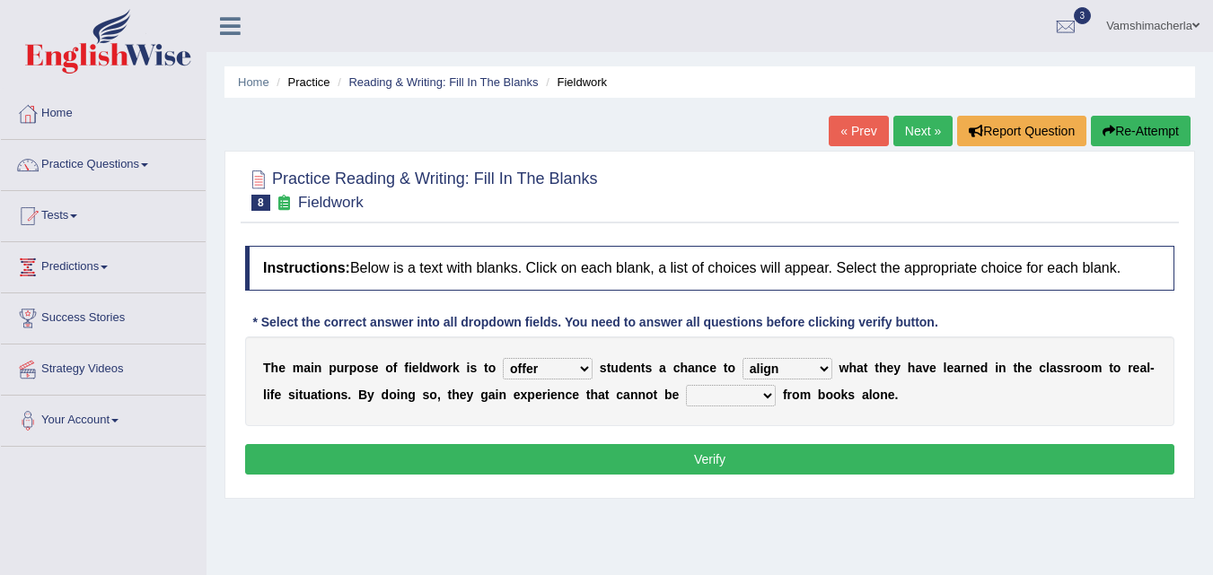
select select "obtained"
click at [686, 385] on select "originated prepared obtained touted" at bounding box center [731, 396] width 90 height 22
click at [737, 458] on button "Verify" at bounding box center [709, 459] width 929 height 31
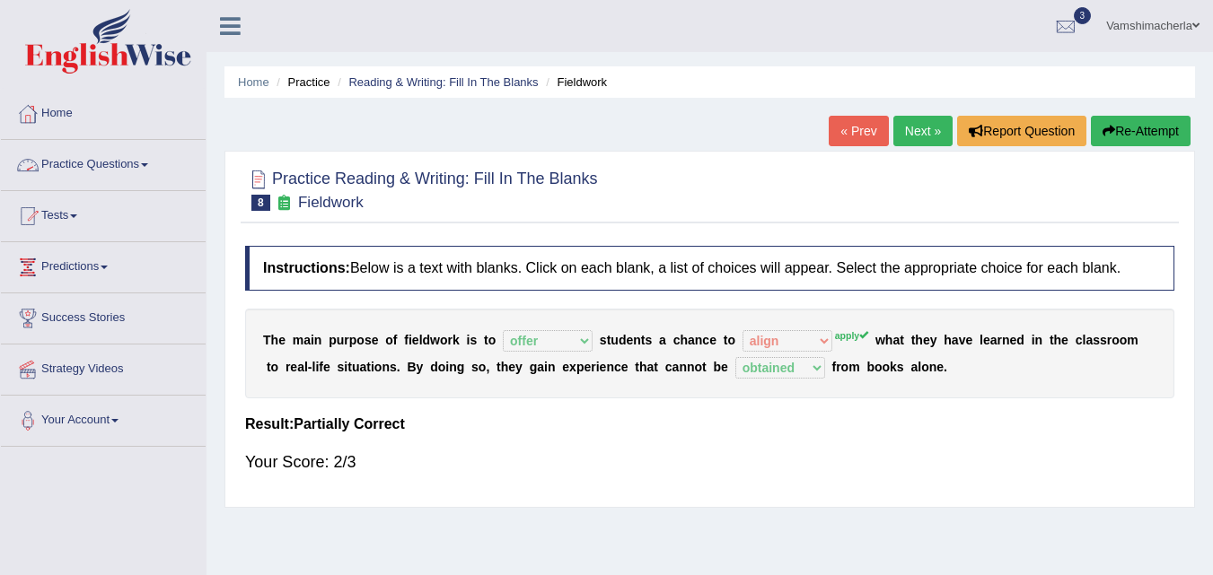
click at [925, 120] on link "Next »" at bounding box center [922, 131] width 59 height 31
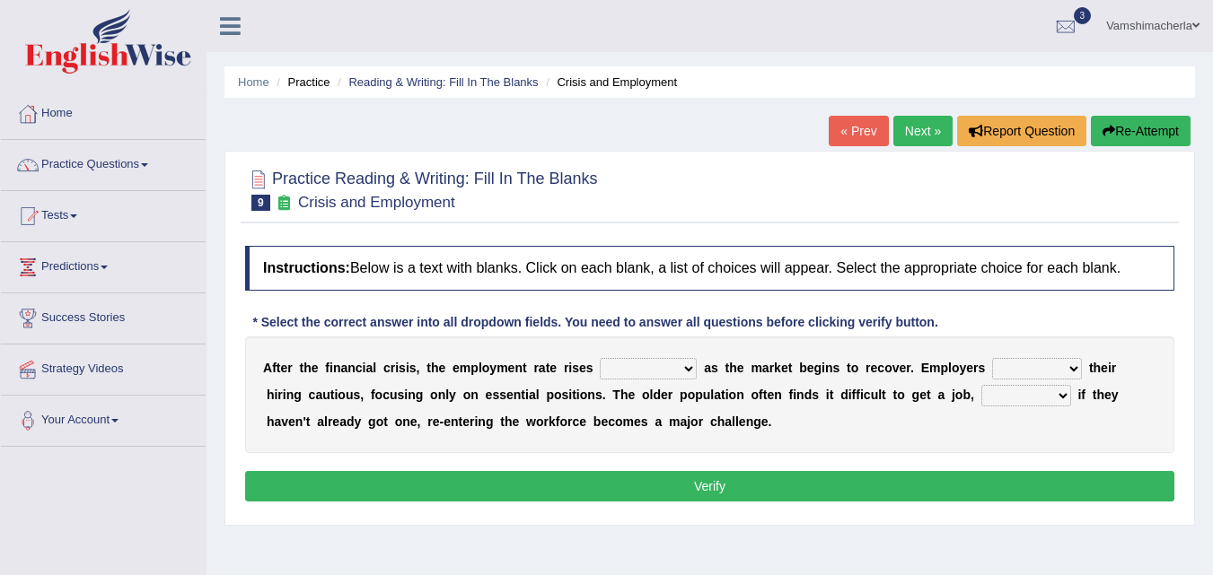
click at [681, 366] on select "normally conversely strenuously sharply" at bounding box center [648, 369] width 97 height 22
select select "strenuously"
click at [600, 358] on select "normally conversely strenuously sharply" at bounding box center [648, 369] width 97 height 22
click at [1065, 372] on select "keeping kept keep are kept" at bounding box center [1037, 369] width 90 height 22
select select "keep"
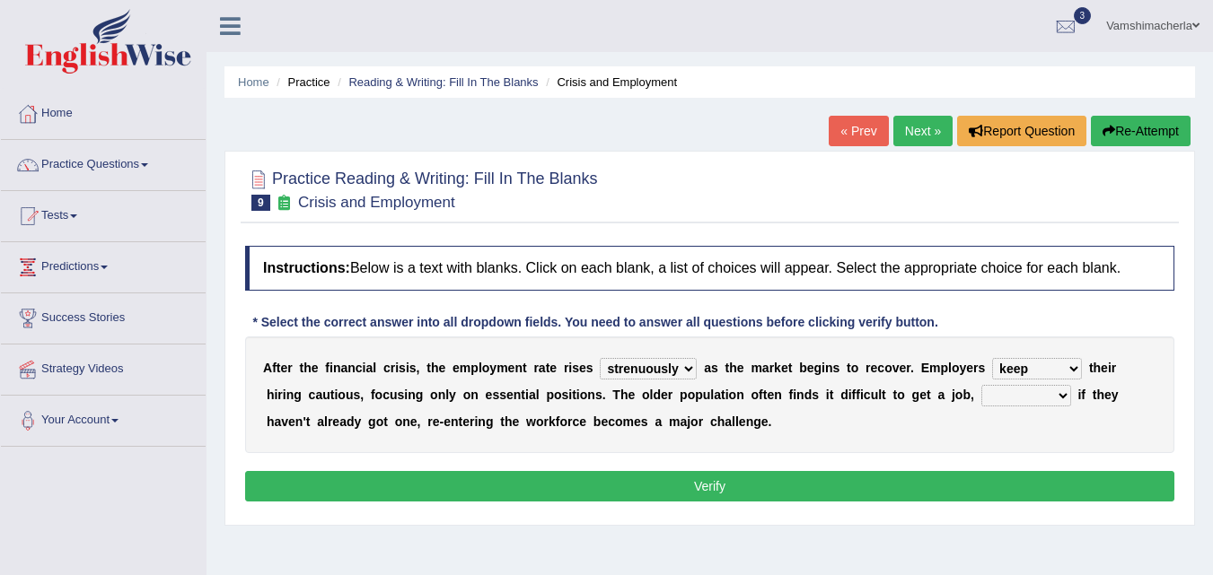
click at [992, 358] on select "keeping kept keep are kept" at bounding box center [1037, 369] width 90 height 22
click at [1055, 361] on select "keeping kept keep are kept" at bounding box center [1037, 369] width 90 height 22
click at [1059, 367] on select "keeping kept keep are kept" at bounding box center [1037, 369] width 90 height 22
click at [1030, 390] on select "although while then because" at bounding box center [1026, 396] width 90 height 22
click at [914, 418] on div "A f t e r t h e f i n a n c i a l c r i s i s , t h e e m p l o y m e n t r a t…" at bounding box center [709, 395] width 929 height 117
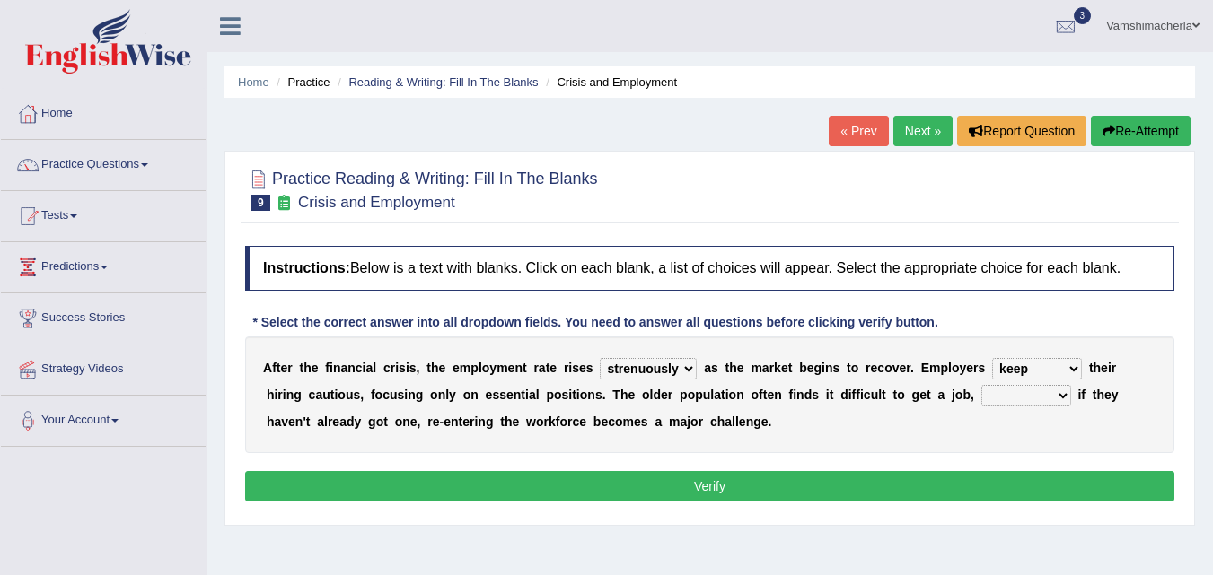
click at [1038, 395] on select "although while then because" at bounding box center [1026, 396] width 90 height 22
select select "although"
click at [981, 385] on select "although while then because" at bounding box center [1026, 396] width 90 height 22
click at [1053, 390] on select "although while then because" at bounding box center [1026, 396] width 90 height 22
click at [1053, 391] on select "although while then because" at bounding box center [1026, 396] width 90 height 22
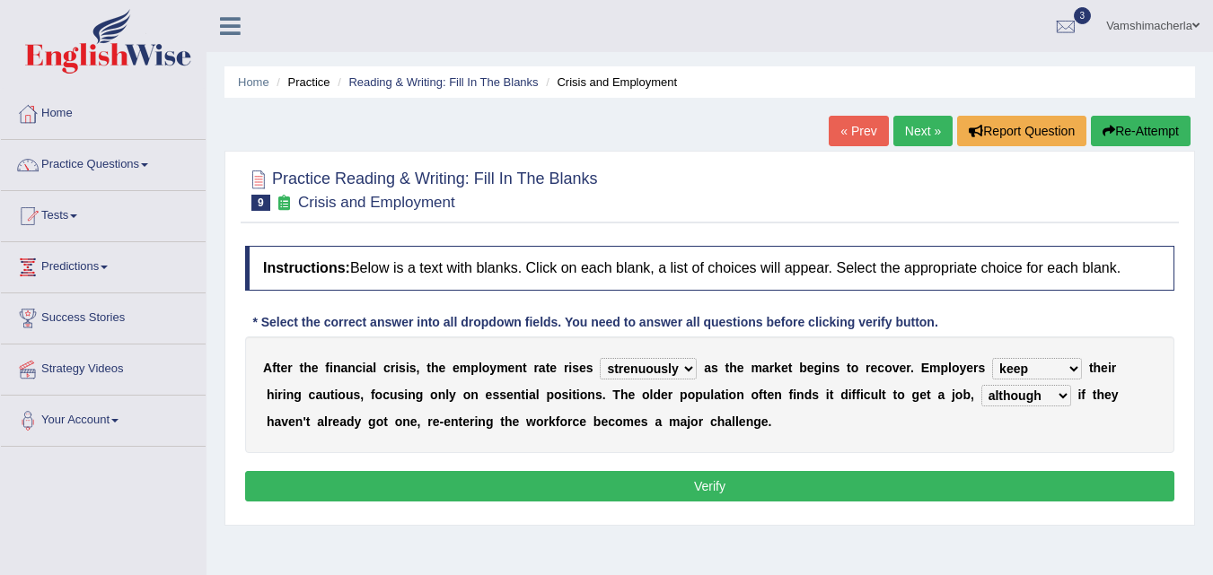
click at [1017, 486] on button "Verify" at bounding box center [709, 486] width 929 height 31
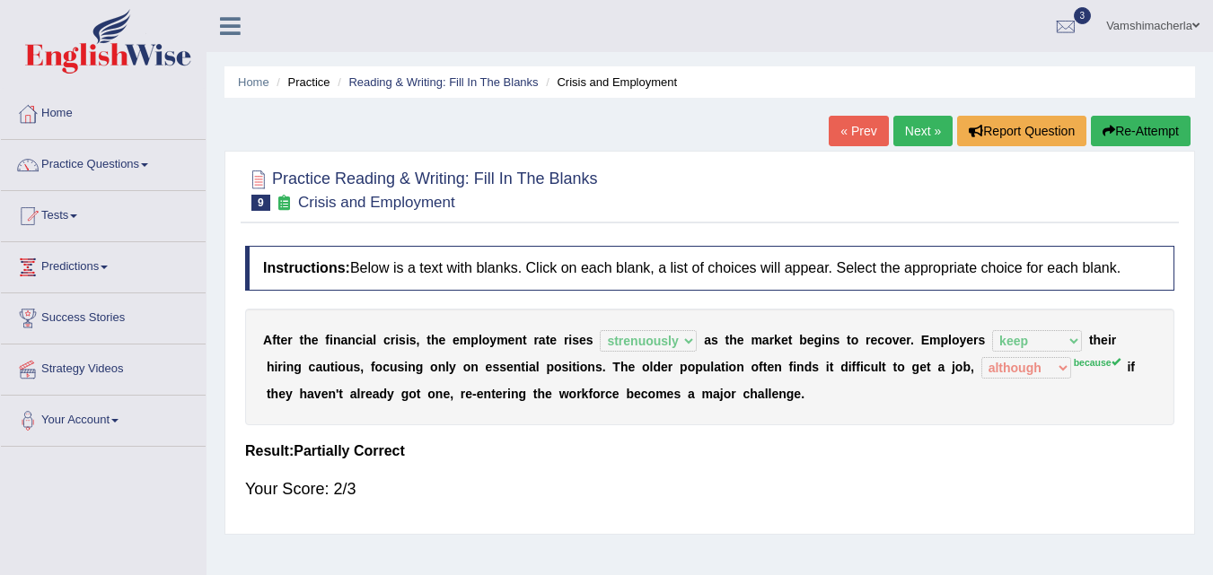
click at [911, 136] on link "Next »" at bounding box center [922, 131] width 59 height 31
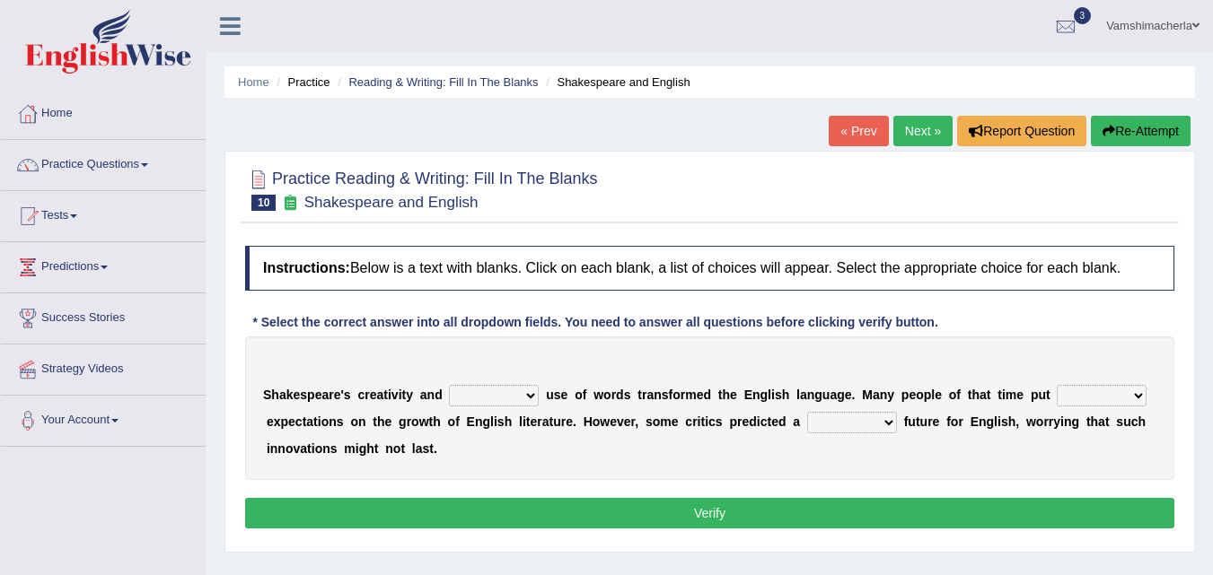
click at [504, 395] on select "idealized intensive fancied inventive" at bounding box center [494, 396] width 90 height 22
click at [449, 385] on select "idealized intensive fancied inventive" at bounding box center [494, 396] width 90 height 22
click at [514, 397] on select "idealized intensive fancied inventive" at bounding box center [494, 396] width 90 height 22
click at [449, 385] on select "idealized intensive fancied inventive" at bounding box center [494, 396] width 90 height 22
click at [496, 394] on select "idealized intensive fancied inventive" at bounding box center [494, 396] width 90 height 22
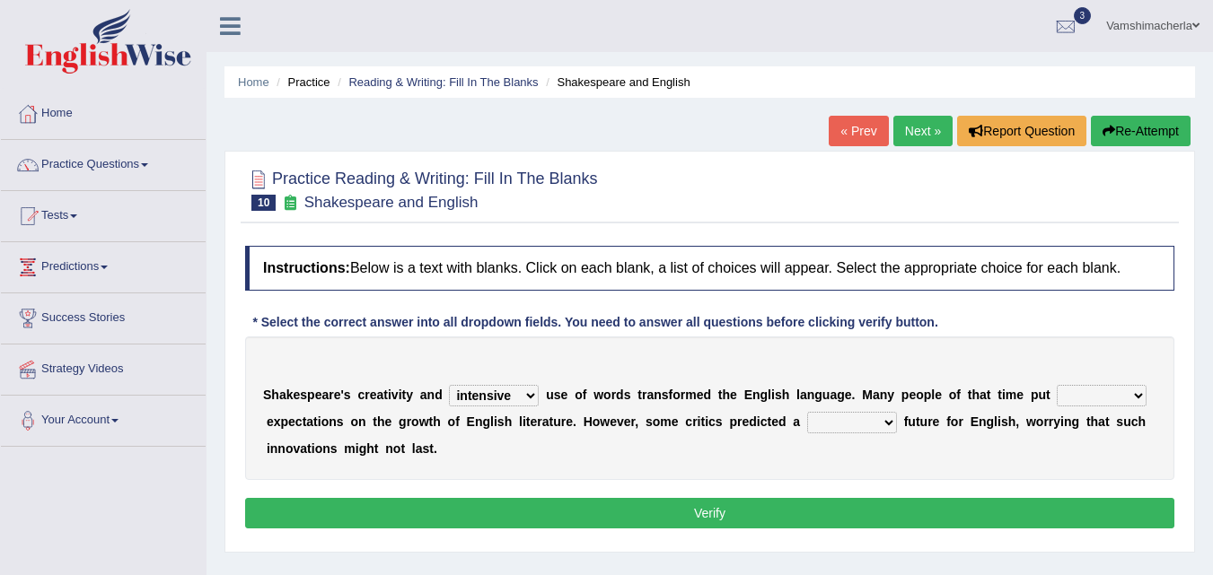
click at [496, 394] on select "idealized intensive fancied inventive" at bounding box center [494, 396] width 90 height 22
click at [501, 390] on select "idealized intensive fancied inventive" at bounding box center [494, 396] width 90 height 22
click at [511, 394] on select "idealized intensive fancied inventive" at bounding box center [494, 396] width 90 height 22
select select "inventive"
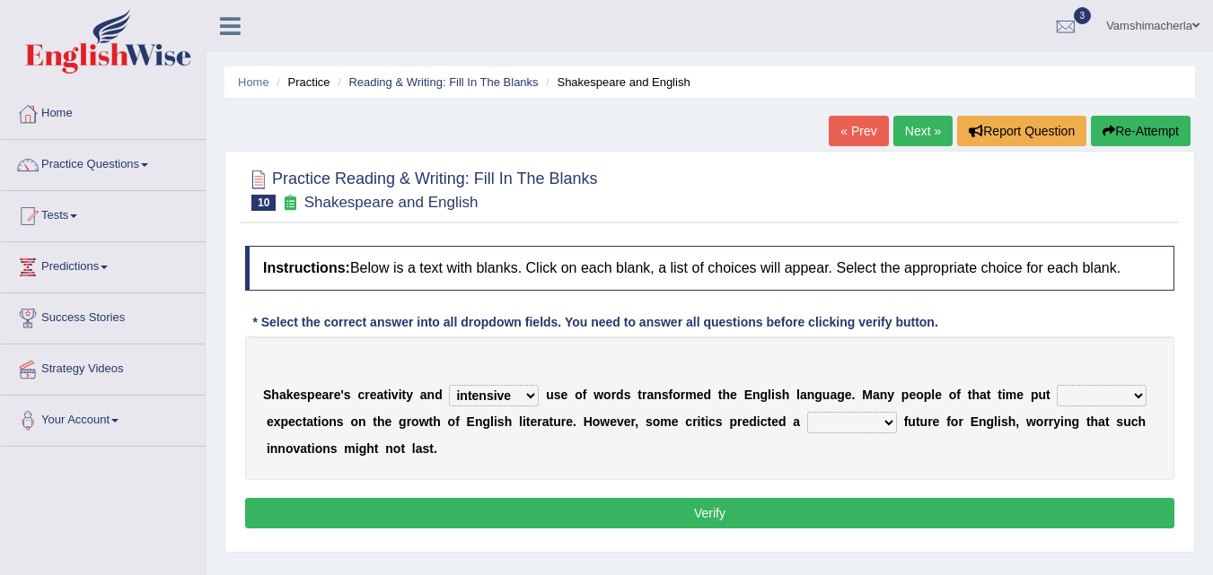
click at [449, 385] on select "idealized intensive fancied inventive" at bounding box center [494, 396] width 90 height 22
click at [1075, 396] on select "wide much high more" at bounding box center [1101, 396] width 90 height 22
select select "high"
click at [1056, 385] on select "wide much high more" at bounding box center [1101, 396] width 90 height 22
click at [855, 415] on select "monetary promising irresistible daunting" at bounding box center [852, 423] width 90 height 22
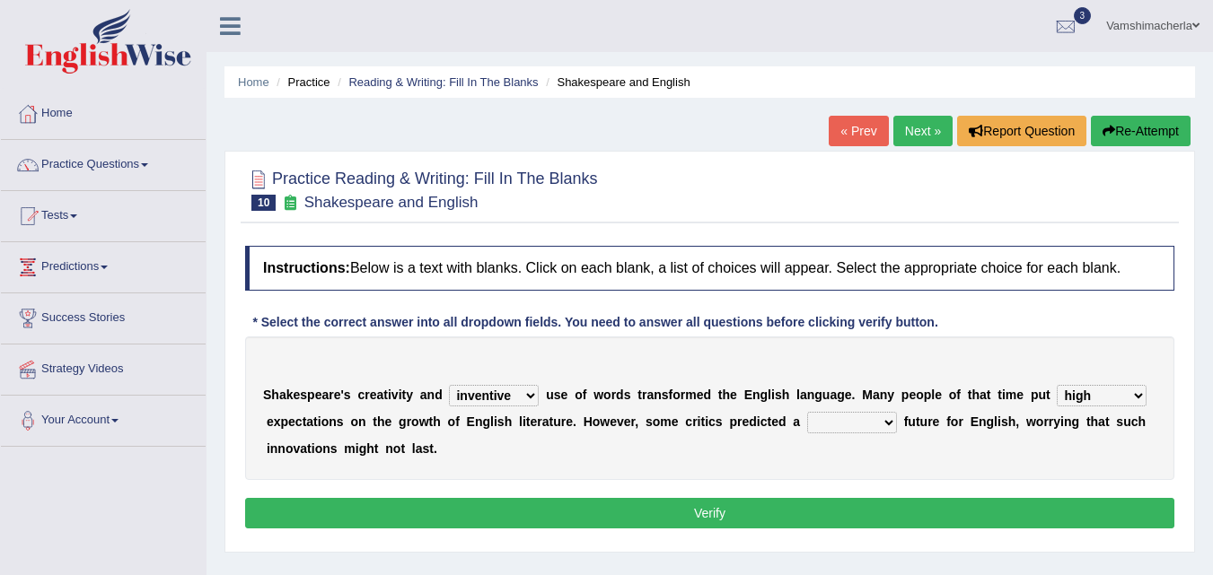
select select "daunting"
click at [807, 412] on select "monetary promising irresistible daunting" at bounding box center [852, 423] width 90 height 22
click at [837, 513] on button "Verify" at bounding box center [709, 513] width 929 height 31
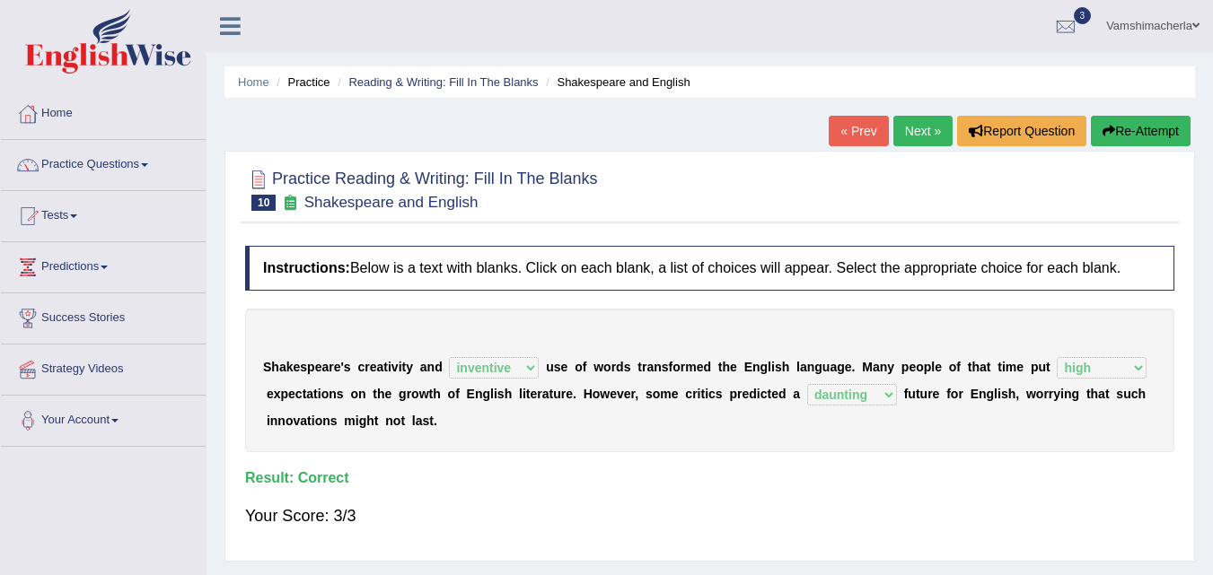
click at [923, 127] on link "Next »" at bounding box center [922, 131] width 59 height 31
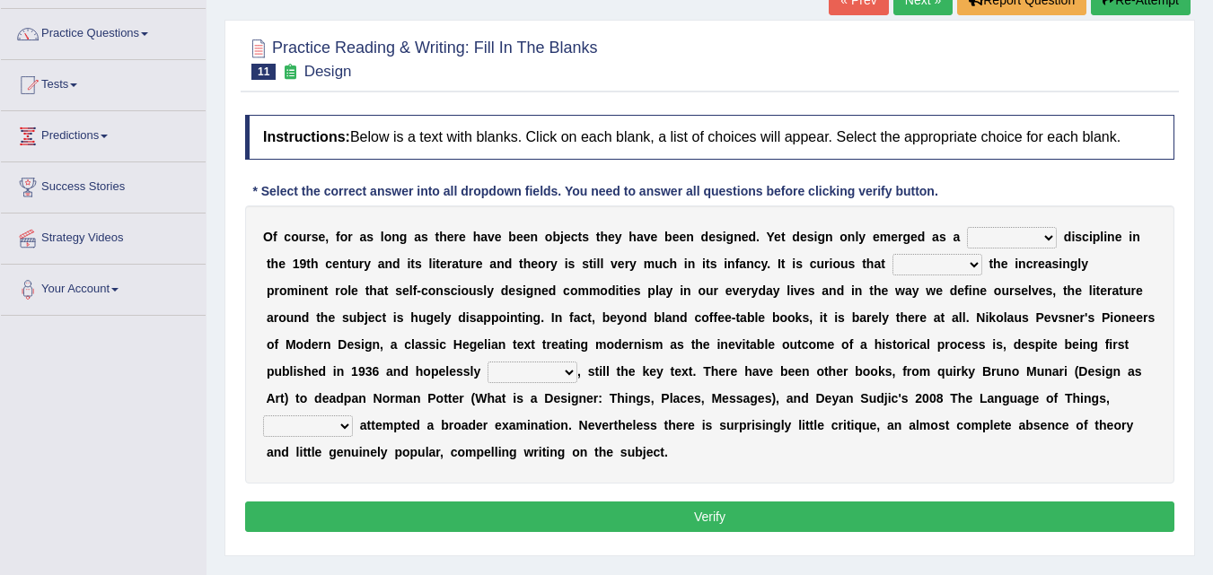
click at [1039, 242] on select "bilateral ubiquitous foremost dedicated" at bounding box center [1012, 238] width 90 height 22
select select "foremost"
click at [967, 227] on select "bilateral ubiquitous foremost dedicated" at bounding box center [1012, 238] width 90 height 22
click at [1021, 235] on select "bilateral ubiquitous foremost dedicated" at bounding box center [1012, 238] width 90 height 22
click at [967, 227] on select "bilateral ubiquitous foremost dedicated" at bounding box center [1012, 238] width 90 height 22
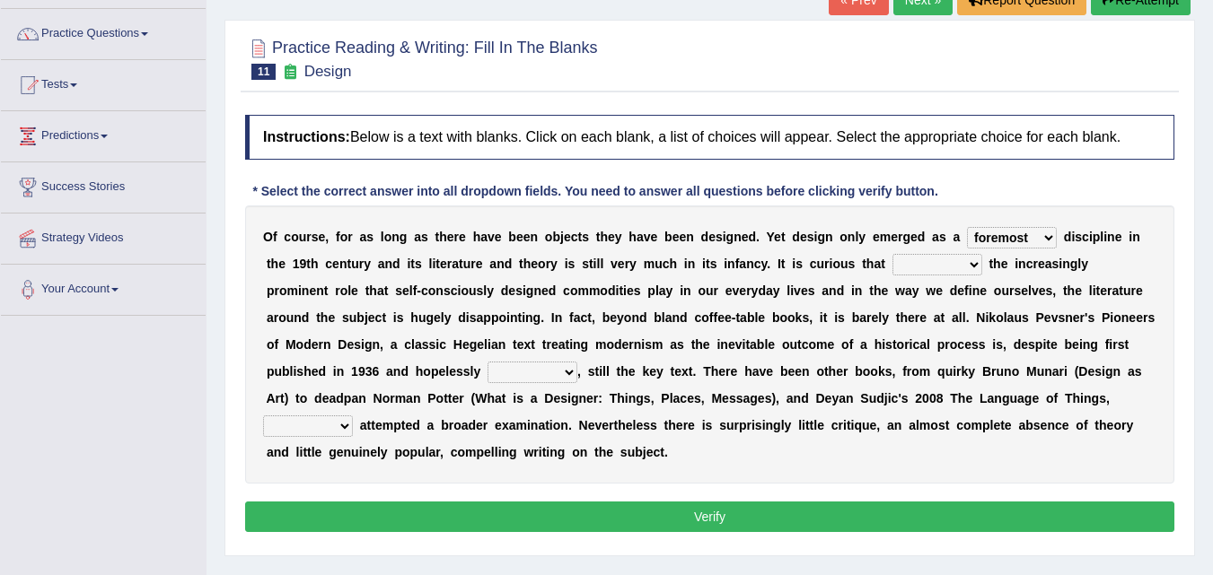
click at [1030, 240] on select "bilateral ubiquitous foremost dedicated" at bounding box center [1012, 238] width 90 height 22
click at [957, 261] on select "since despite within through" at bounding box center [937, 265] width 90 height 22
click at [892, 254] on select "since despite within through" at bounding box center [937, 265] width 90 height 22
click at [955, 266] on select "since despite within through" at bounding box center [937, 265] width 90 height 22
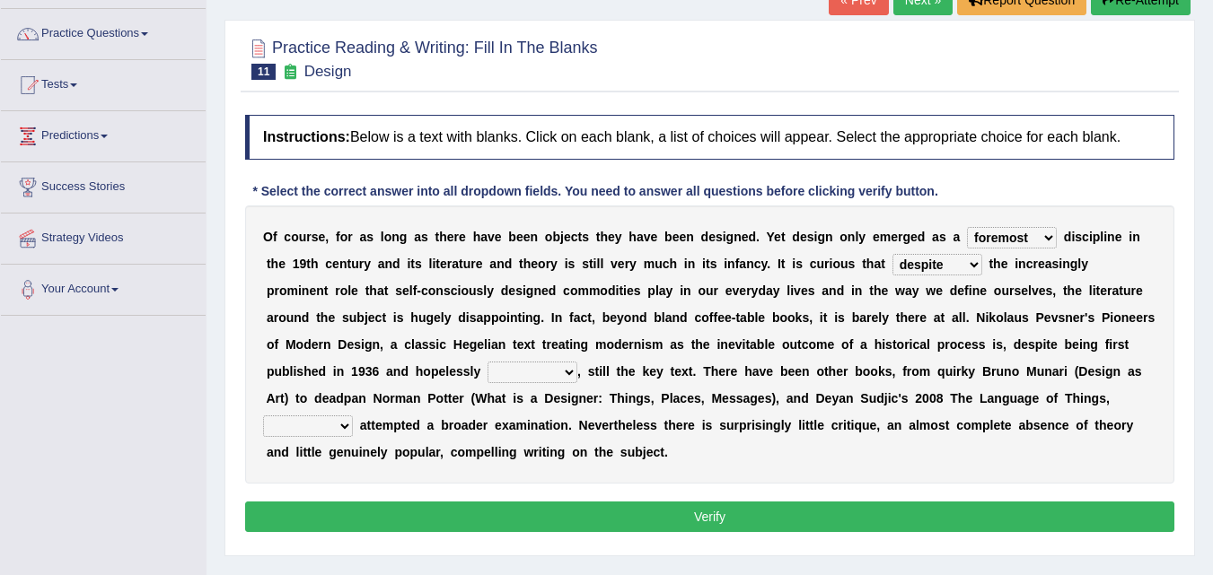
select select "since"
click at [892, 254] on select "since despite within through" at bounding box center [937, 265] width 90 height 22
click at [548, 364] on select "dates dating date dated" at bounding box center [532, 373] width 90 height 22
click at [487, 362] on select "dates dating date dated" at bounding box center [532, 373] width 90 height 22
click at [540, 378] on select "dates dating date dated" at bounding box center [532, 373] width 90 height 22
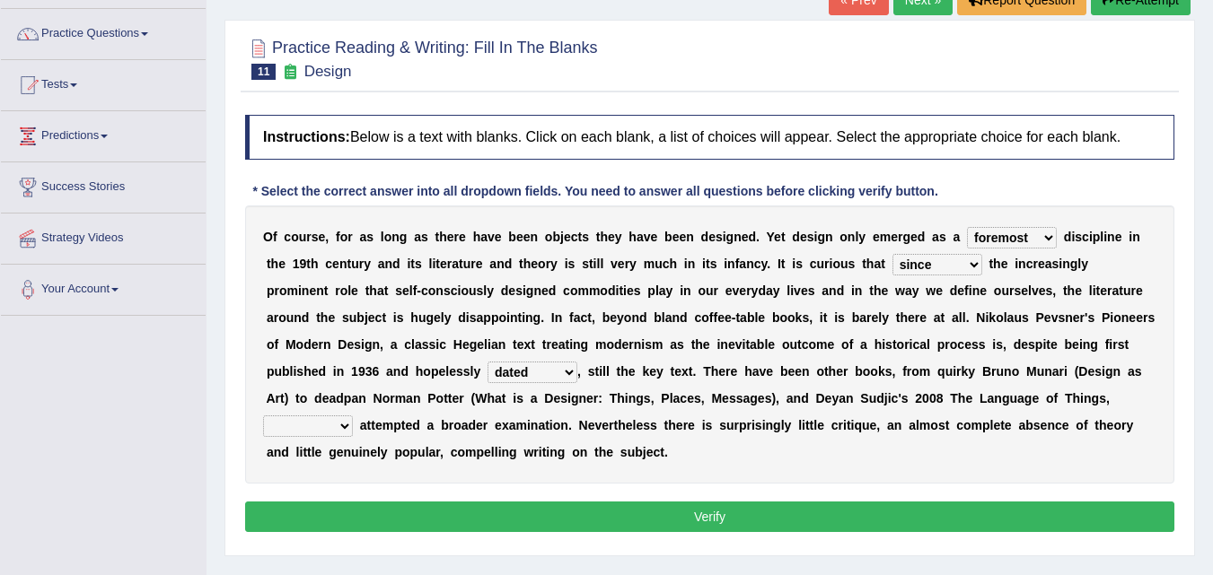
click at [542, 373] on select "dates dating date dated" at bounding box center [532, 373] width 90 height 22
click at [487, 362] on select "dates dating date dated" at bounding box center [532, 373] width 90 height 22
click at [554, 373] on select "dates dating date dated" at bounding box center [532, 373] width 90 height 22
select select "dated"
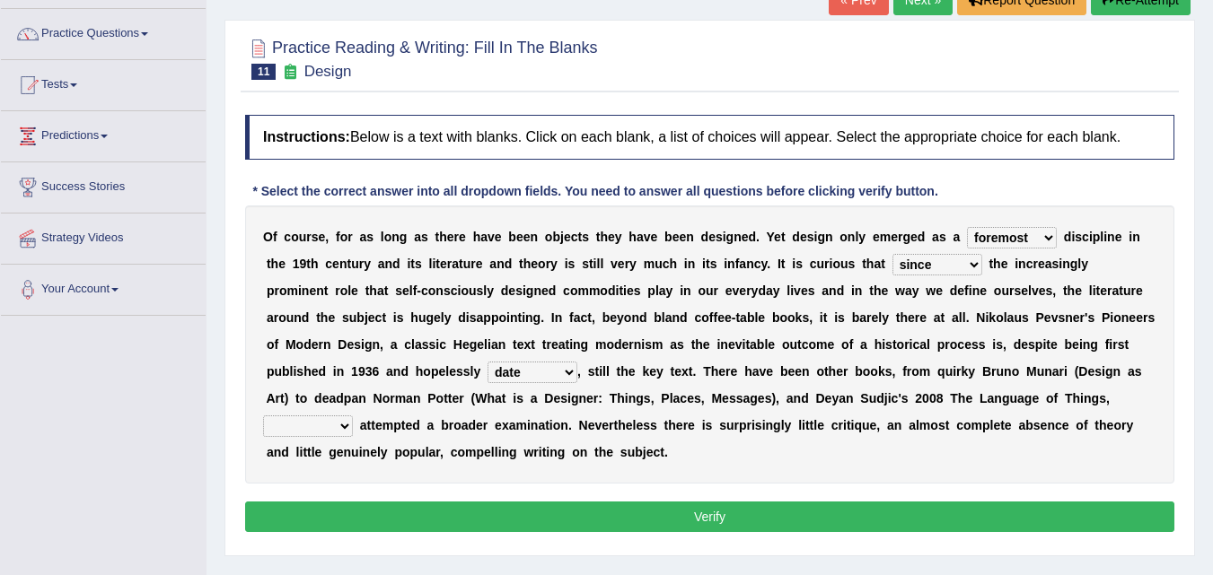
click at [487, 362] on select "dates dating date dated" at bounding box center [532, 373] width 90 height 22
click at [338, 420] on select "which then however as" at bounding box center [308, 427] width 90 height 22
select select "which"
click at [263, 416] on select "which then however as" at bounding box center [308, 427] width 90 height 22
click at [329, 430] on select "which then however as" at bounding box center [308, 427] width 90 height 22
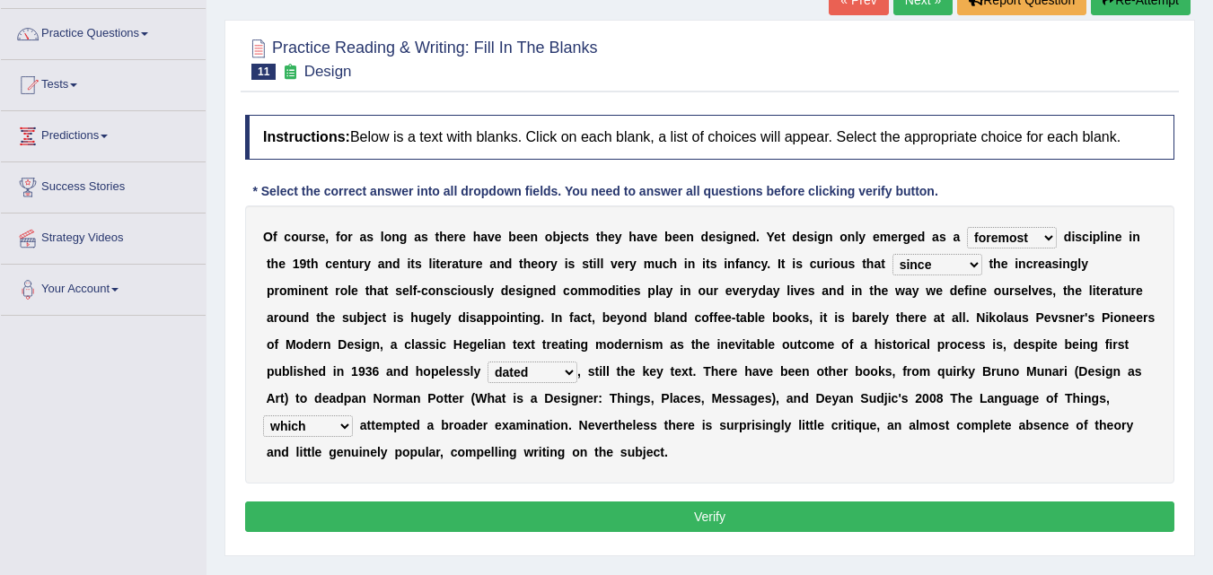
click at [329, 430] on select "which then however as" at bounding box center [308, 427] width 90 height 22
click at [592, 522] on button "Verify" at bounding box center [709, 517] width 929 height 31
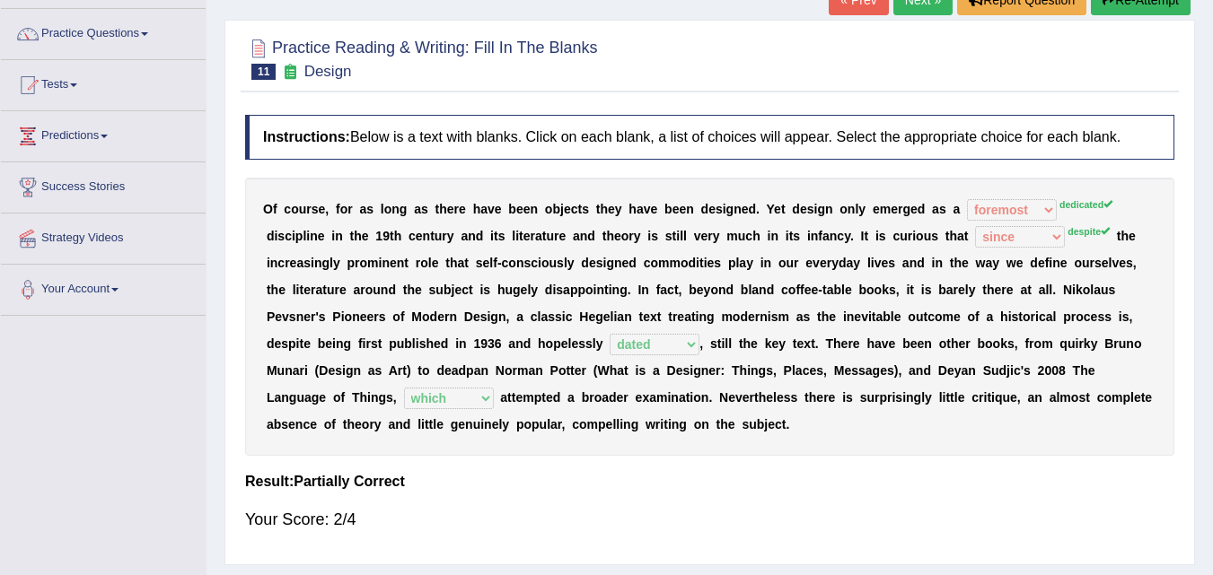
click at [937, 11] on link "Next »" at bounding box center [922, 0] width 59 height 31
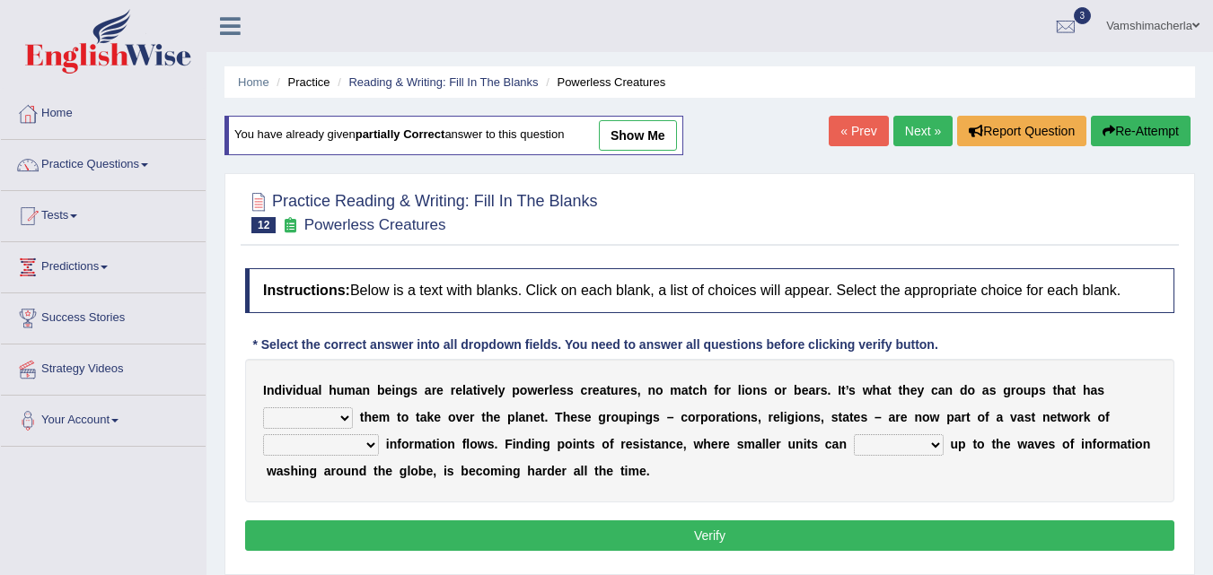
click at [338, 417] on select "enabled contended embodied conjured" at bounding box center [308, 419] width 90 height 22
select select "enabled"
click at [263, 408] on select "enabled contended embodied conjured" at bounding box center [308, 419] width 90 height 22
click at [321, 417] on select "enabled contended embodied conjured" at bounding box center [308, 419] width 90 height 22
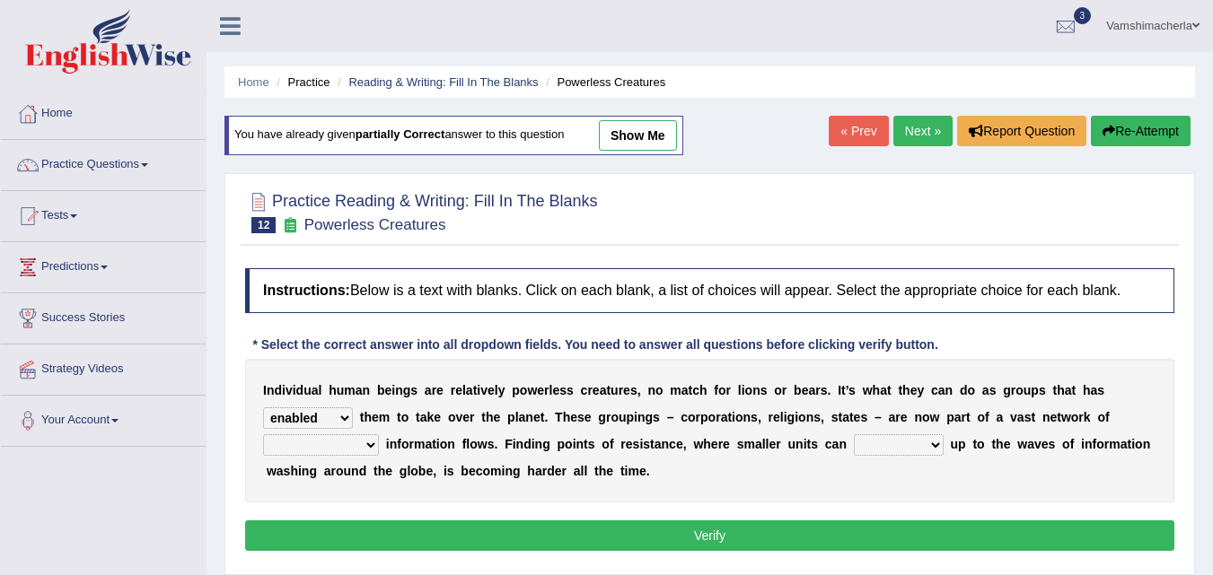
click at [324, 438] on select "interconnected overlapping fastened exploited" at bounding box center [321, 445] width 116 height 22
click at [263, 434] on select "interconnected overlapping fastened exploited" at bounding box center [321, 445] width 116 height 22
click at [335, 451] on select "interconnected overlapping fastened exploited" at bounding box center [321, 445] width 116 height 22
select select "interconnected"
click at [263, 434] on select "interconnected overlapping fastened exploited" at bounding box center [321, 445] width 116 height 22
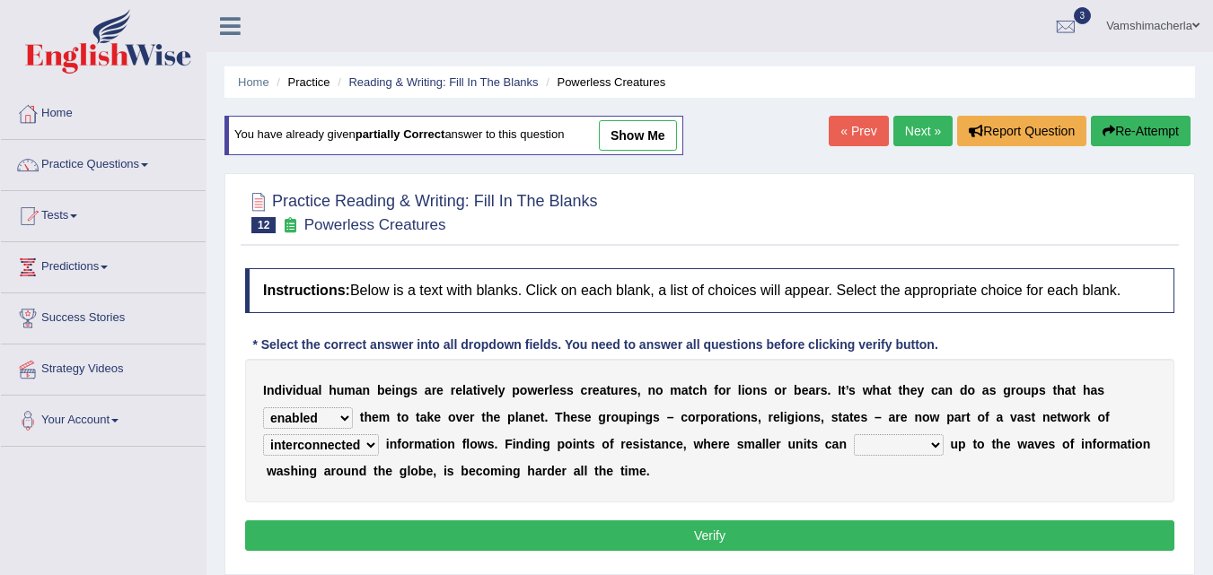
click at [881, 445] on select "stand raise hail pump" at bounding box center [899, 445] width 90 height 22
select select "stand"
click at [854, 434] on select "stand raise hail pump" at bounding box center [899, 445] width 90 height 22
click at [894, 438] on select "stand raise hail pump" at bounding box center [899, 445] width 90 height 22
click at [916, 448] on select "stand raise hail pump" at bounding box center [899, 445] width 90 height 22
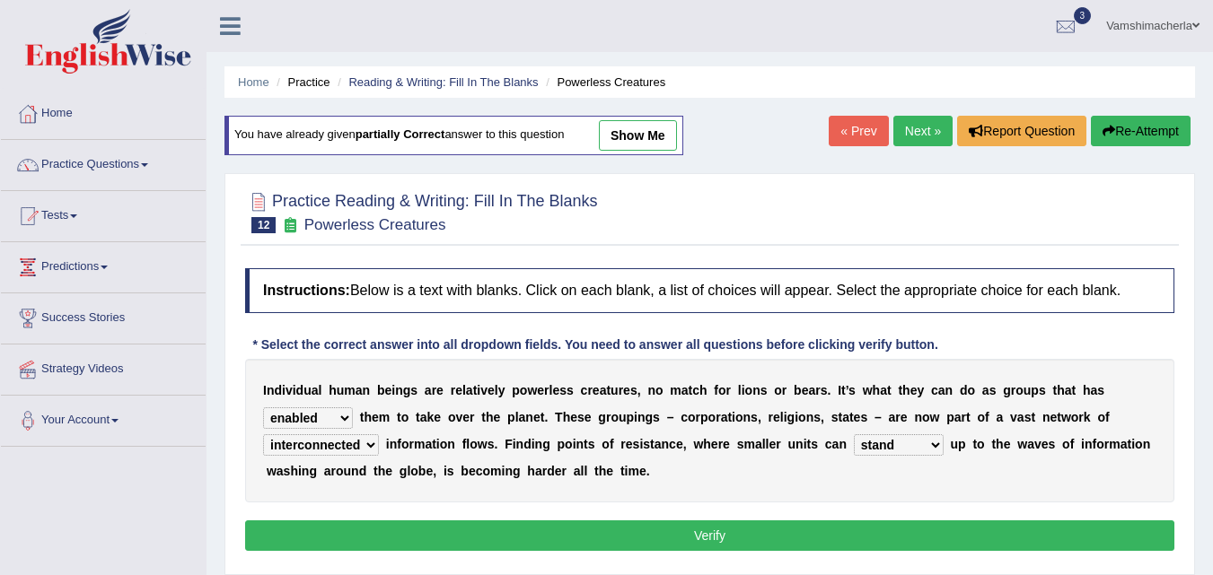
click at [924, 530] on button "Verify" at bounding box center [709, 536] width 929 height 31
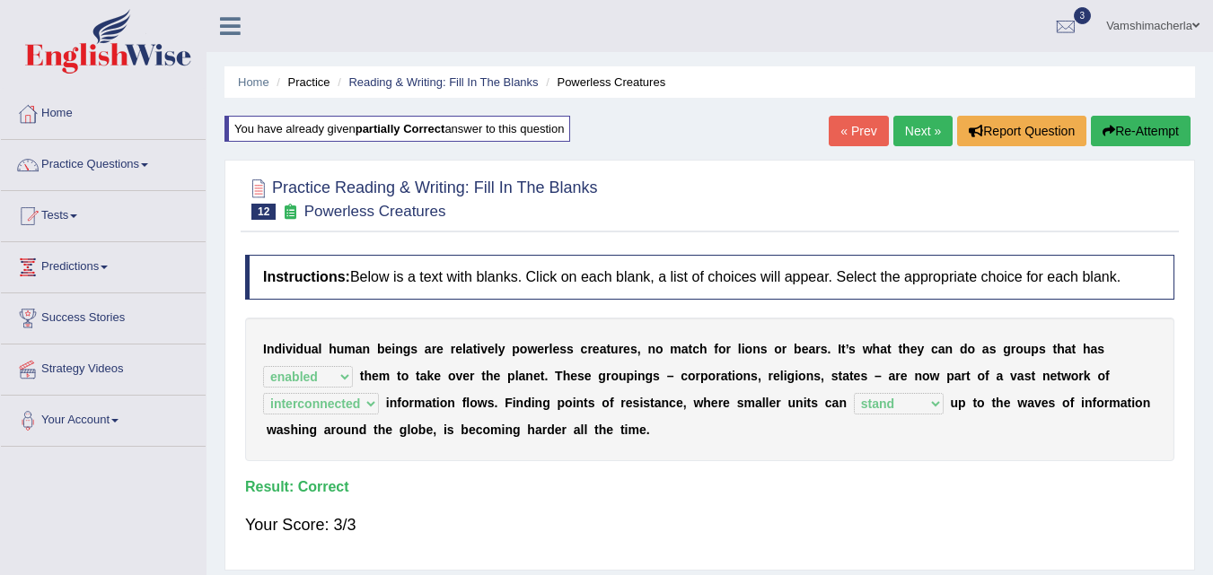
click at [916, 125] on link "Next »" at bounding box center [922, 131] width 59 height 31
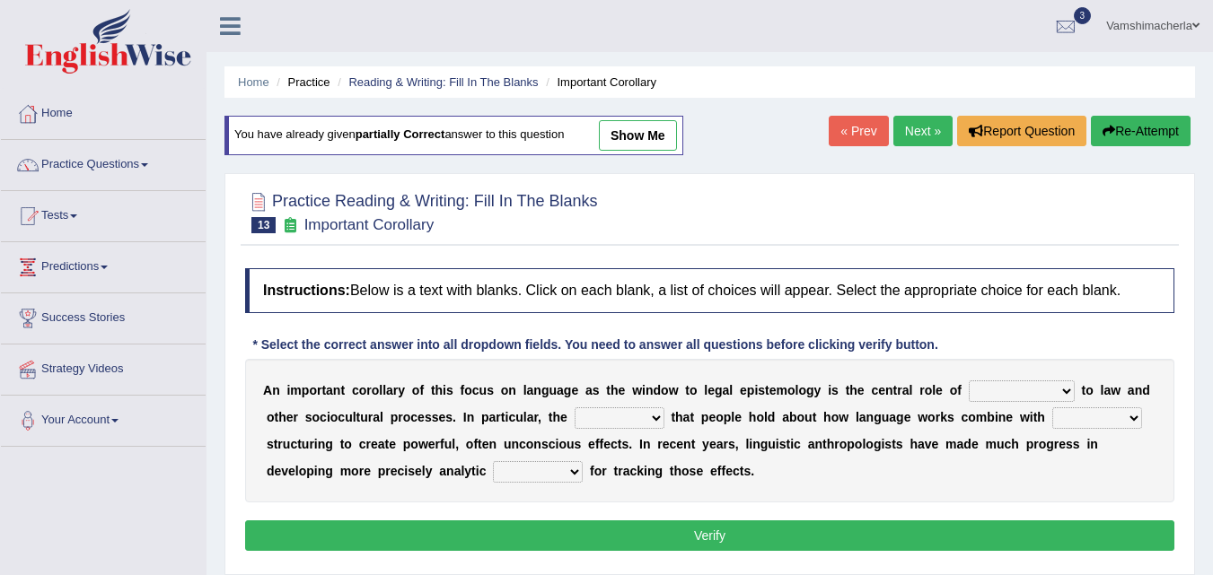
click at [1030, 384] on select "discourse epoch dialect acquaintance" at bounding box center [1022, 392] width 106 height 22
select select "dialect"
click at [969, 381] on select "discourse epoch dialect acquaintance" at bounding box center [1022, 392] width 106 height 22
click at [618, 419] on select "deviation besmirch consent ideas" at bounding box center [619, 419] width 90 height 22
select select "ideas"
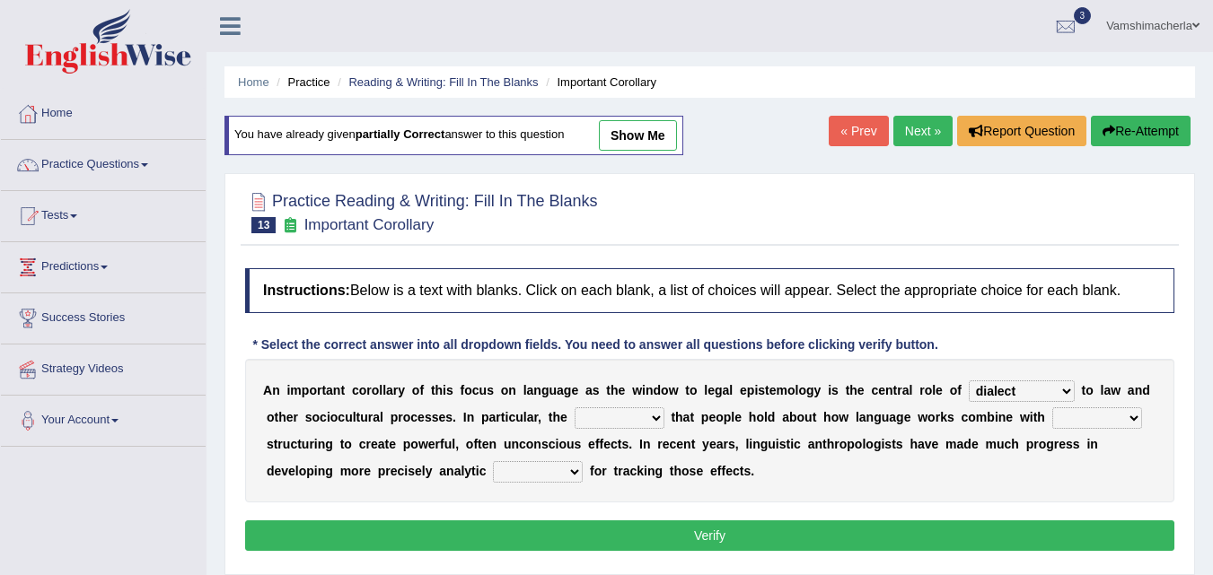
click at [574, 408] on select "deviation besmirch consent ideas" at bounding box center [619, 419] width 90 height 22
click at [633, 429] on select "deviation besmirch consent ideas" at bounding box center [619, 419] width 90 height 22
click at [632, 421] on select "deviation besmirch consent ideas" at bounding box center [619, 419] width 90 height 22
click at [1067, 418] on select "mandatory linguistic legitimate customary" at bounding box center [1097, 419] width 90 height 22
select select "linguistic"
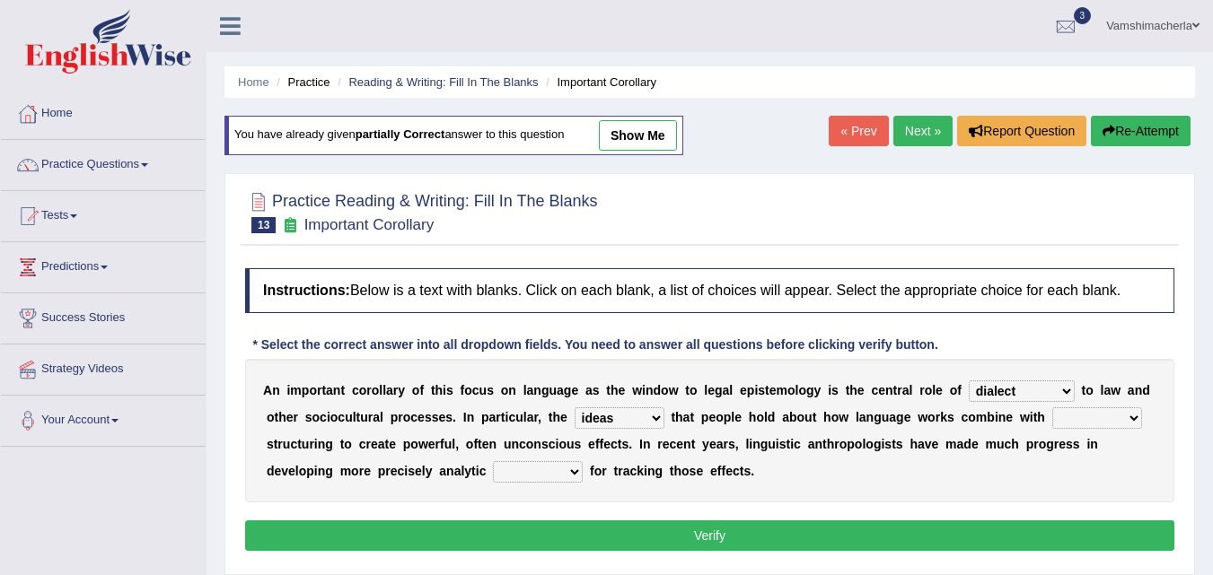
click at [1052, 408] on select "mandatory linguistic legitimate customary" at bounding box center [1097, 419] width 90 height 22
click at [532, 468] on select "tools appetite albums stroke" at bounding box center [538, 472] width 90 height 22
select select "tools"
click at [493, 461] on select "tools appetite albums stroke" at bounding box center [538, 472] width 90 height 22
click at [667, 533] on button "Verify" at bounding box center [709, 536] width 929 height 31
